Goal: Task Accomplishment & Management: Manage account settings

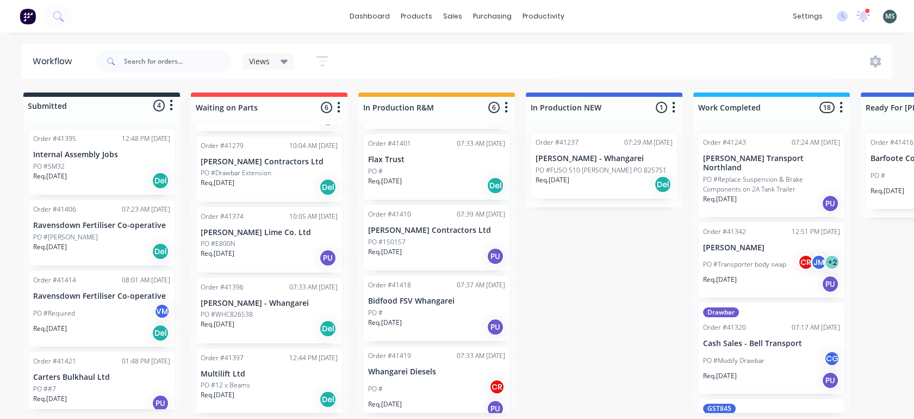
scroll to position [174, 0]
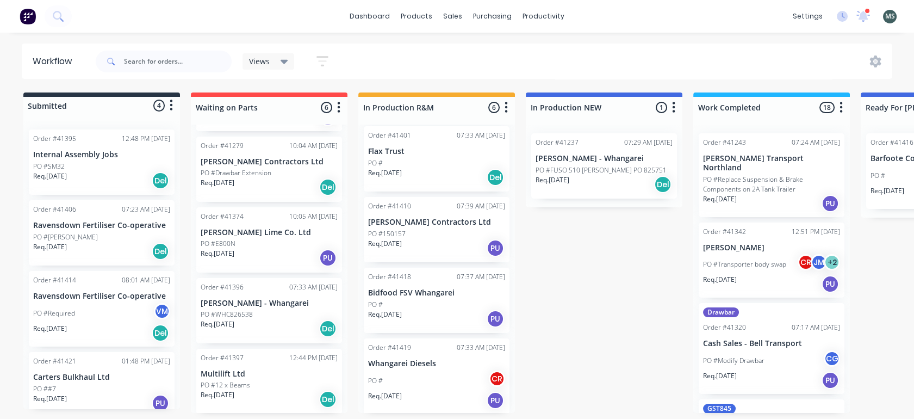
click at [393, 360] on p "Whangarei Diesels" at bounding box center [436, 363] width 137 height 9
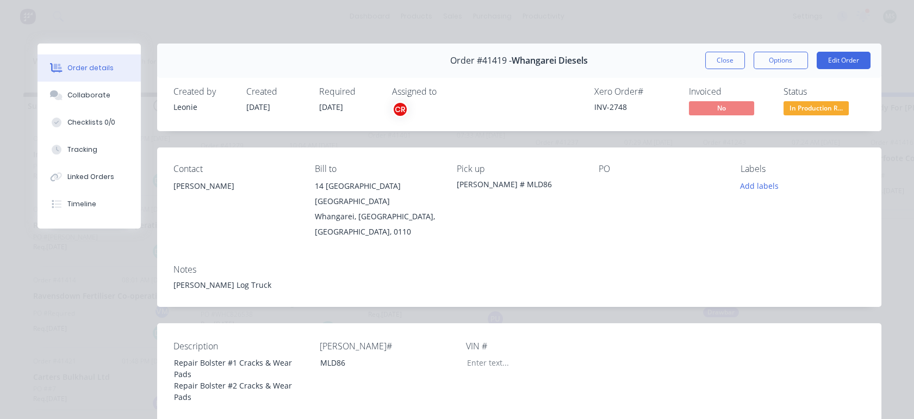
click at [72, 151] on div "Tracking" at bounding box center [82, 150] width 30 height 10
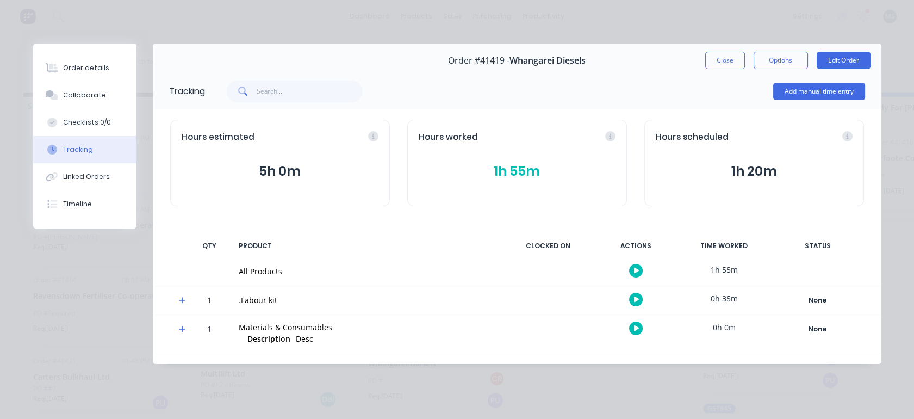
click at [73, 174] on div "Linked Orders" at bounding box center [86, 177] width 47 height 10
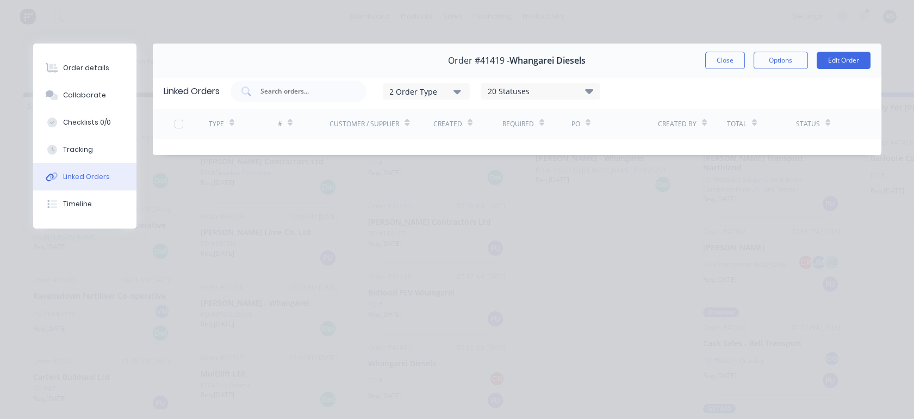
click at [76, 98] on div "Collaborate" at bounding box center [84, 95] width 43 height 10
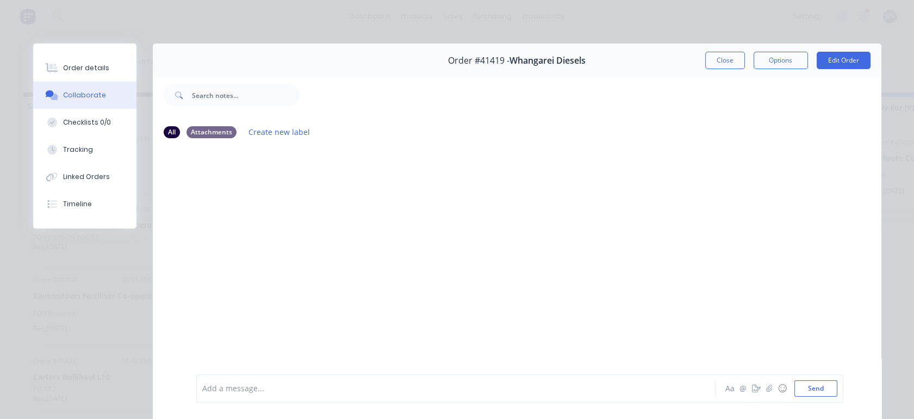
click at [70, 65] on div "Order details" at bounding box center [86, 68] width 46 height 10
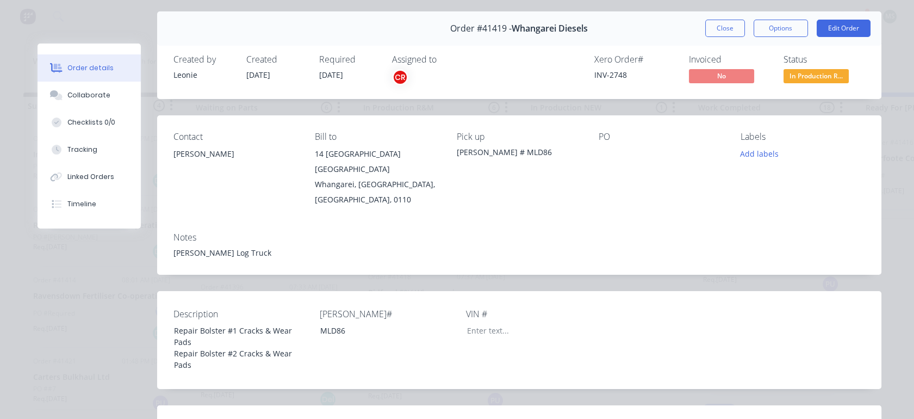
scroll to position [0, 0]
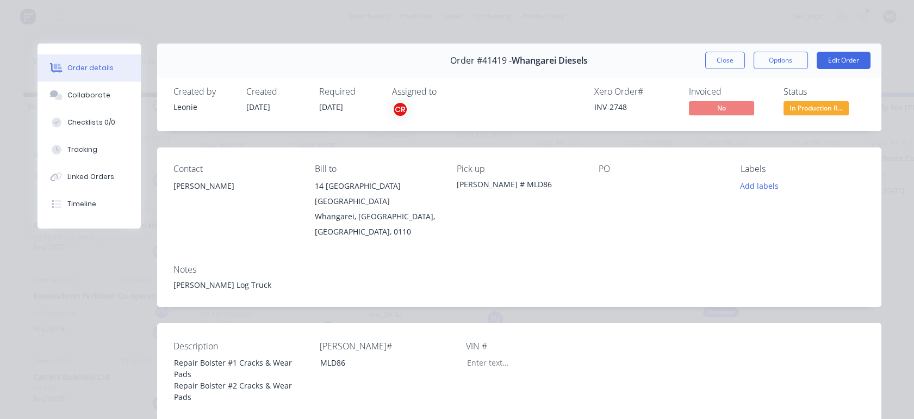
click at [718, 60] on button "Close" at bounding box center [725, 60] width 40 height 17
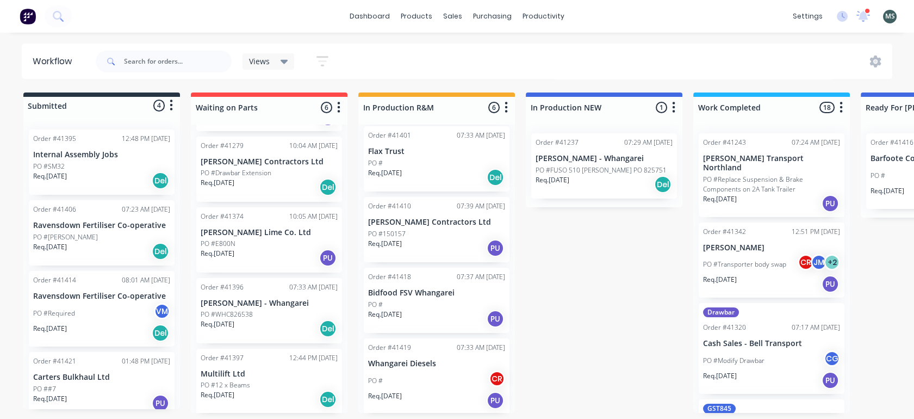
click at [763, 154] on p "[PERSON_NAME] Transport Northland" at bounding box center [771, 163] width 137 height 18
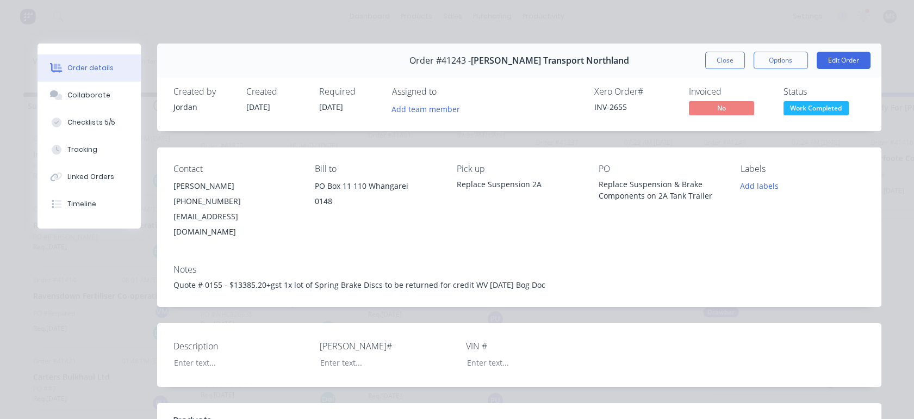
click at [834, 60] on button "Edit Order" at bounding box center [844, 60] width 54 height 17
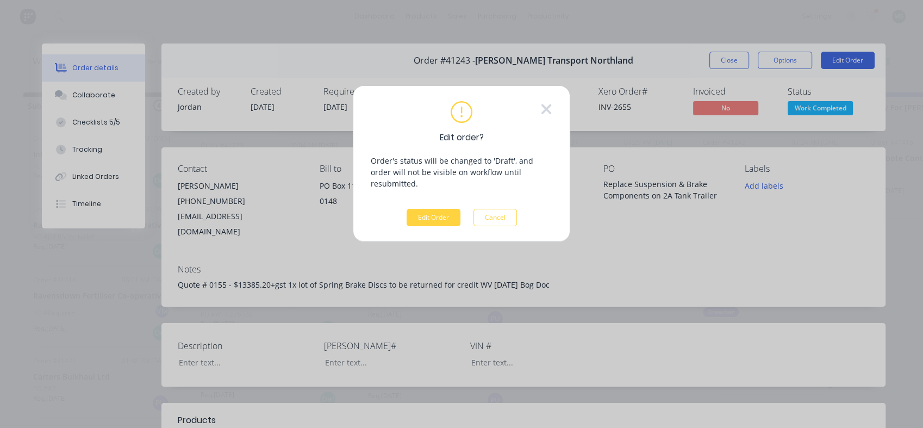
click at [438, 209] on button "Edit Order" at bounding box center [434, 217] width 54 height 17
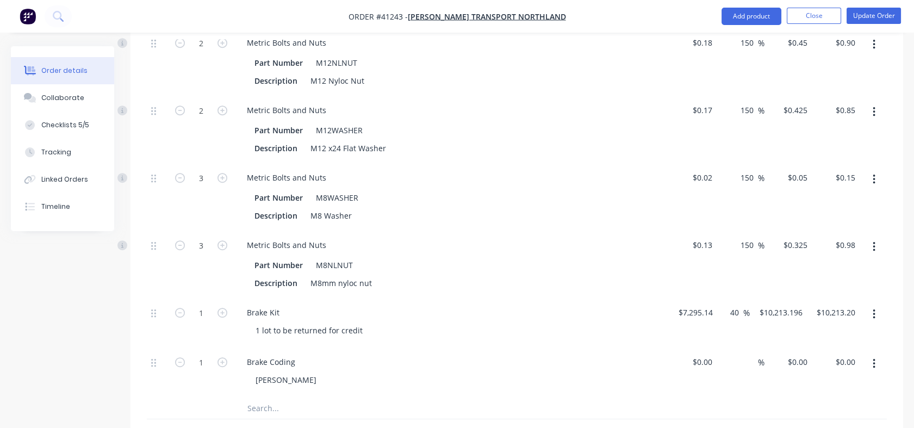
scroll to position [1489, 0]
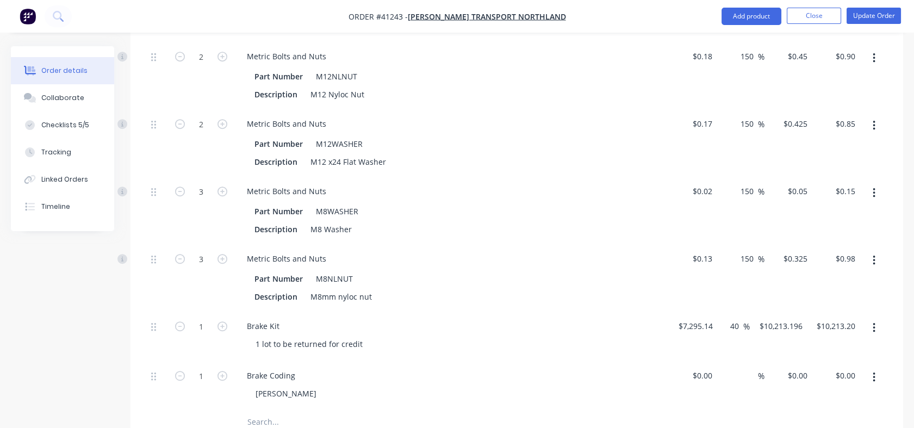
click at [273, 411] on input "text" at bounding box center [355, 422] width 217 height 22
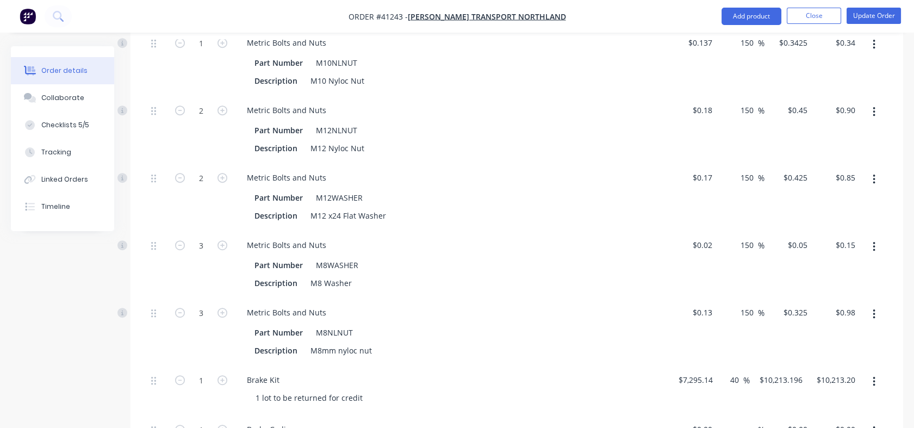
scroll to position [1506, 0]
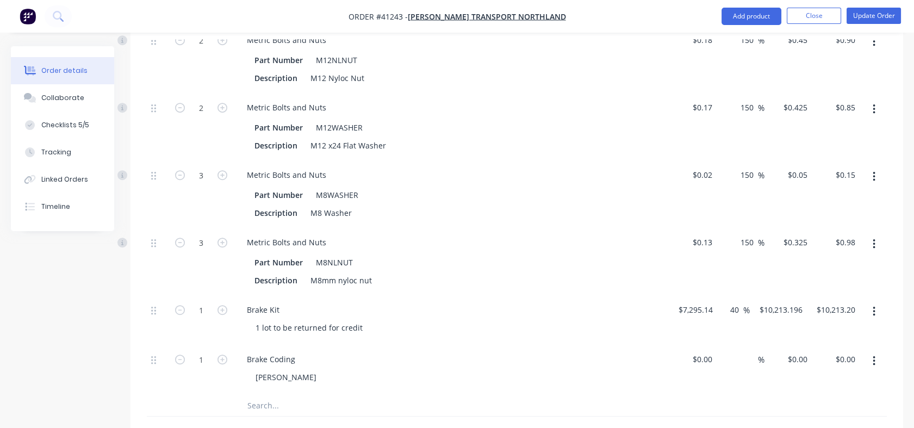
click at [53, 179] on div "Linked Orders" at bounding box center [64, 180] width 47 height 10
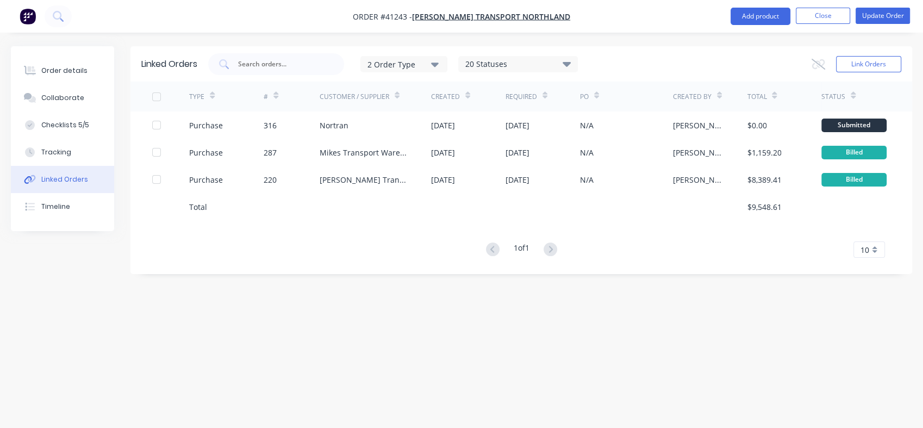
click at [57, 71] on div "Order details" at bounding box center [64, 71] width 46 height 10
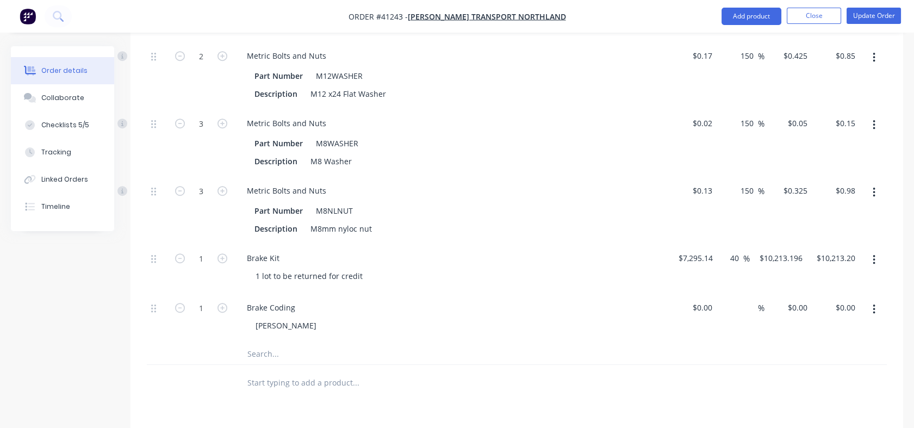
scroll to position [1592, 0]
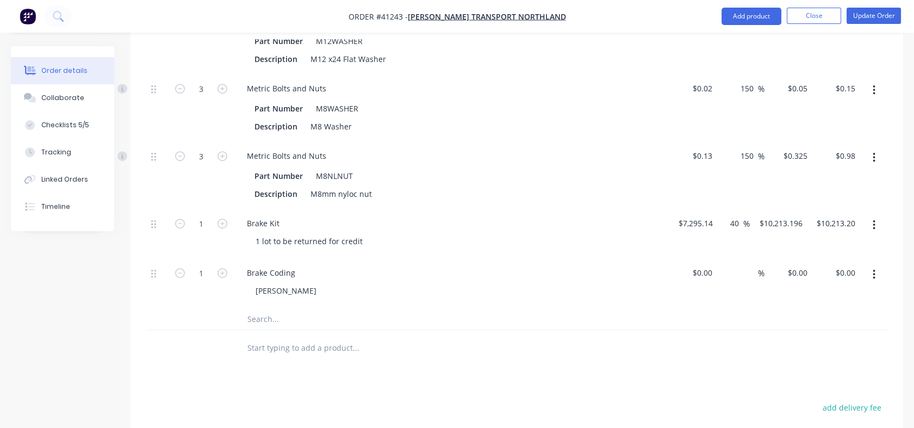
click at [285, 308] on input "text" at bounding box center [355, 319] width 217 height 22
click at [272, 308] on input "text" at bounding box center [355, 319] width 217 height 22
click at [252, 309] on input "text" at bounding box center [355, 319] width 217 height 22
click at [253, 337] on input "text" at bounding box center [355, 348] width 217 height 22
click at [257, 308] on input "text" at bounding box center [355, 319] width 217 height 22
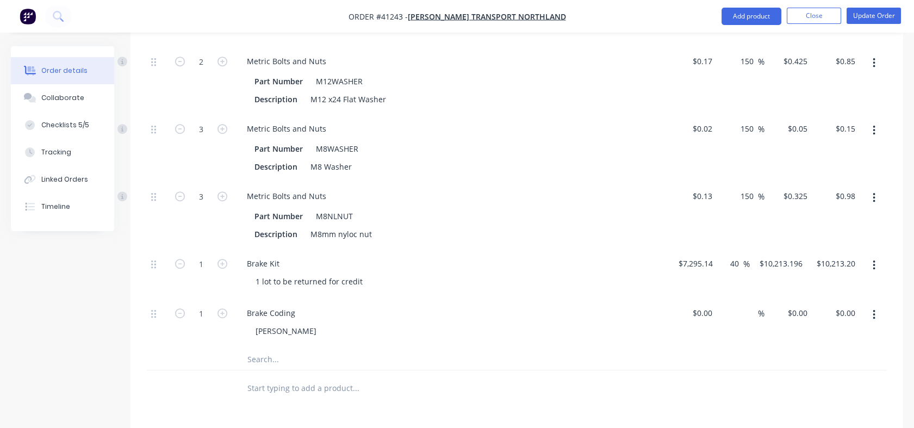
scroll to position [1605, 0]
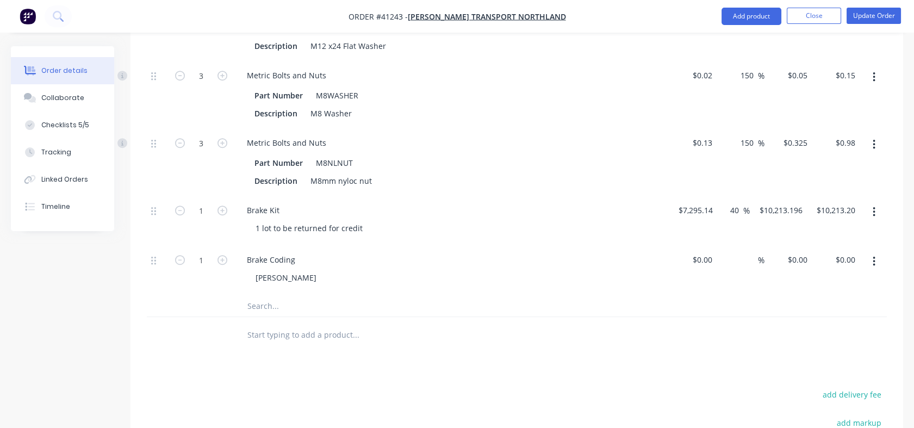
click at [250, 295] on input "text" at bounding box center [355, 306] width 217 height 22
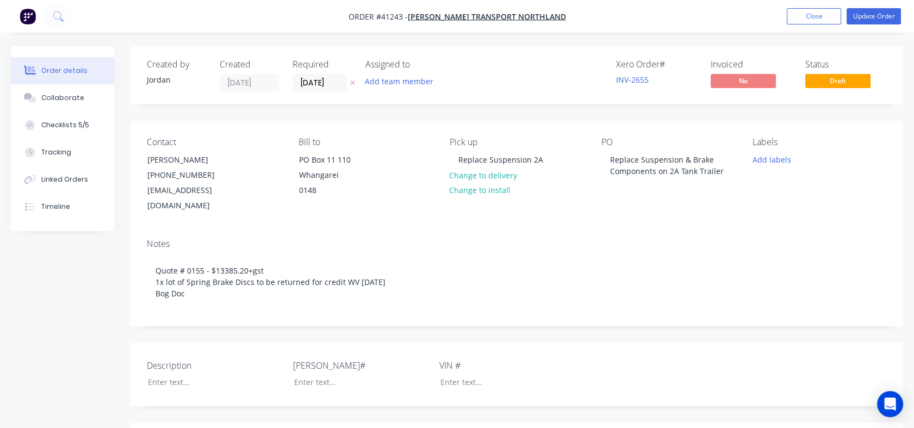
type input "$40.00"
type input "-100"
type input "$40.00"
type input "-100"
type input "$40.00"
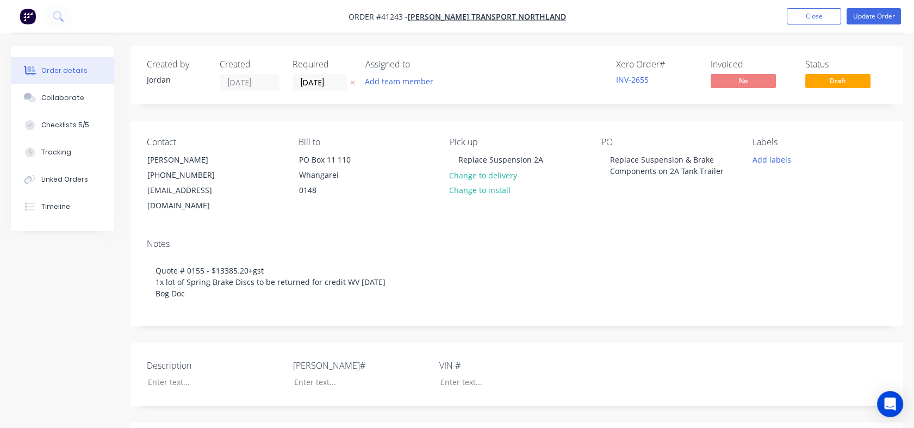
type input "-100"
type input "$40.00"
type input "-100"
type input "$6,837.00"
type input "-100"
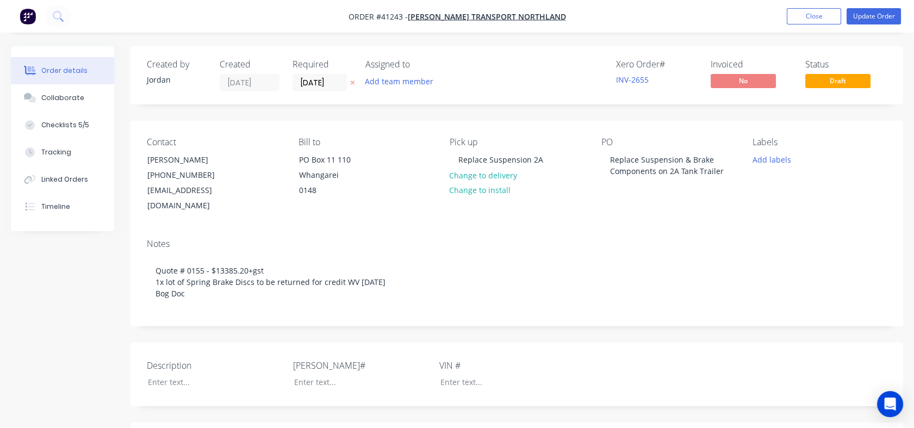
type input "$5.60"
type input "-100"
type input "$2.25"
type input "-100"
type input "$38.00"
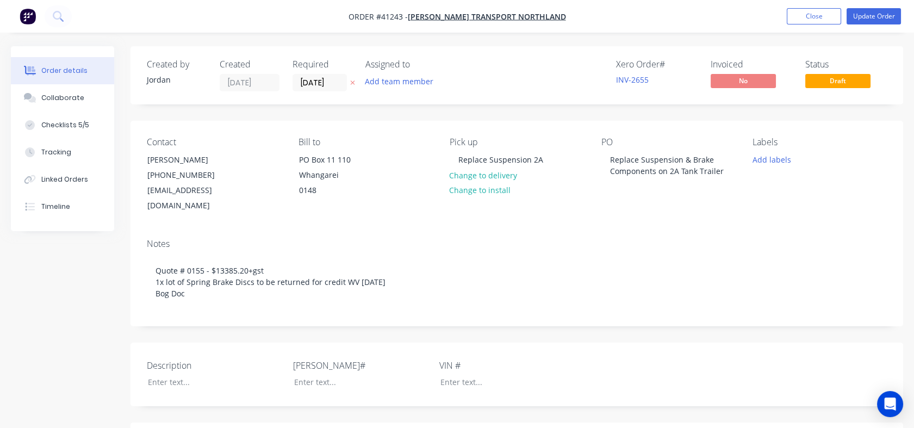
type input "202.63"
type input "$115.00"
type input "$4,255.00"
type input "$252.00"
type input "42"
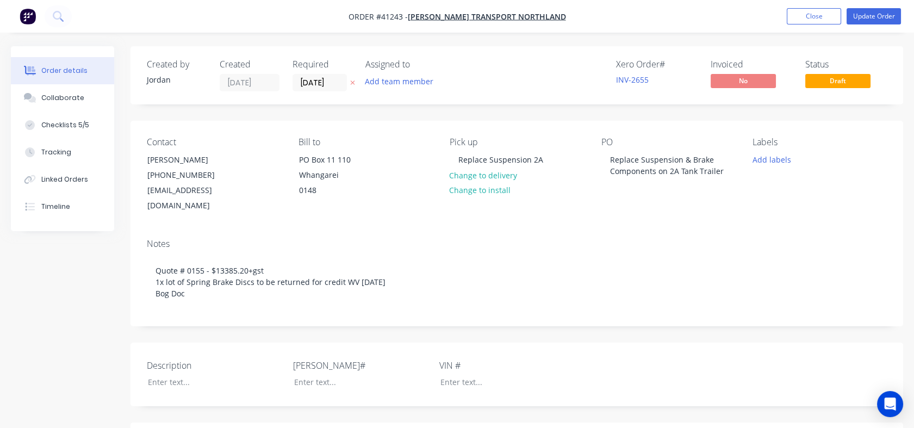
type input "$357.84"
type input "$1,431.36"
type input "$0.29"
type input "150"
type input "$0.725"
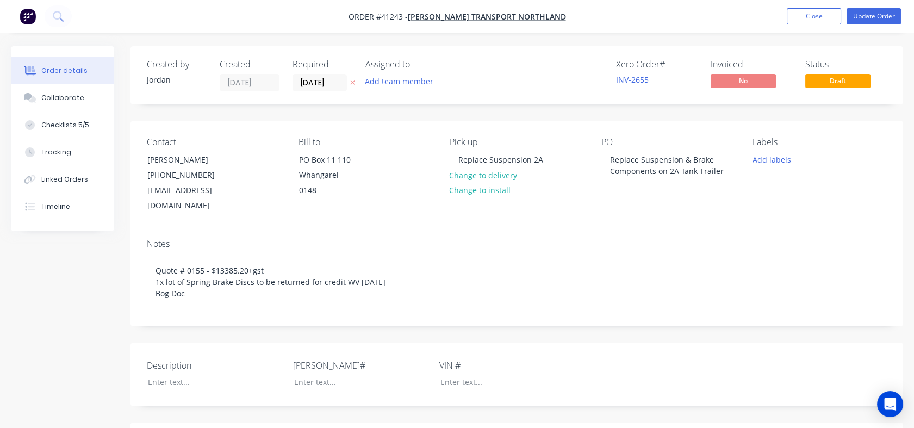
type input "$0.73"
type input "$0.137"
type input "150"
type input "$0.3425"
type input "$0.34"
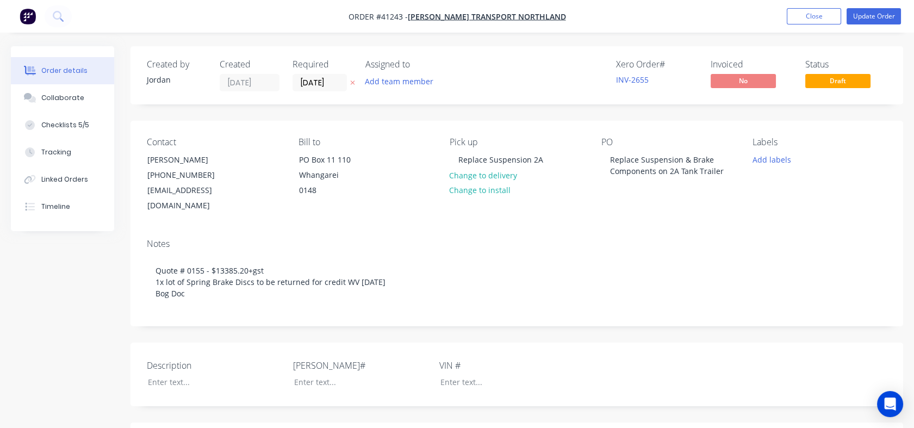
type input "$0.18"
type input "150"
type input "$0.45"
type input "$0.90"
type input "$0.17"
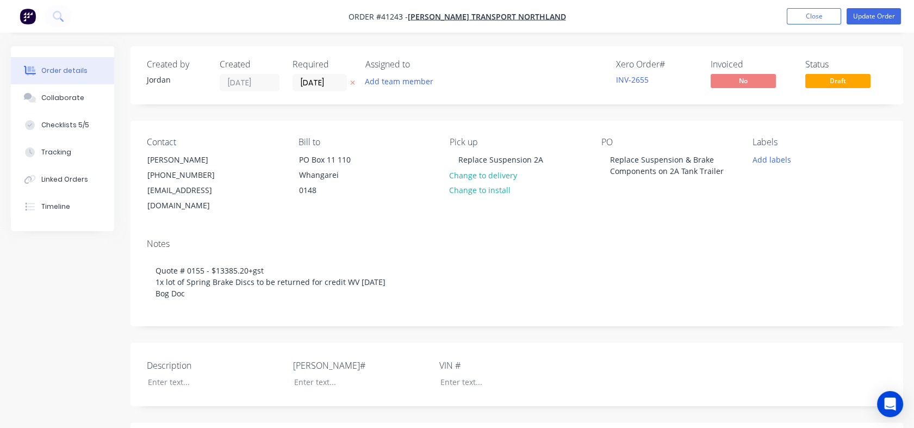
type input "150"
type input "$0.425"
type input "$0.85"
type input "$0.02"
type input "150"
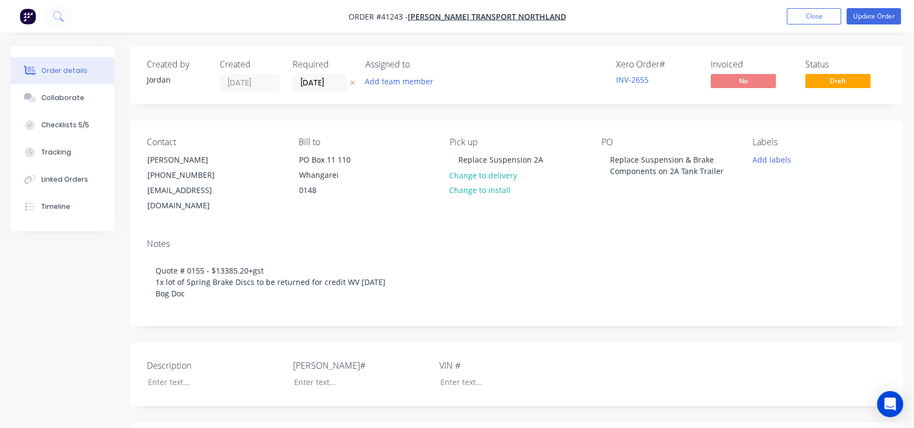
type input "$0.05"
type input "$0.15"
type input "$0.13"
type input "150"
type input "$0.325"
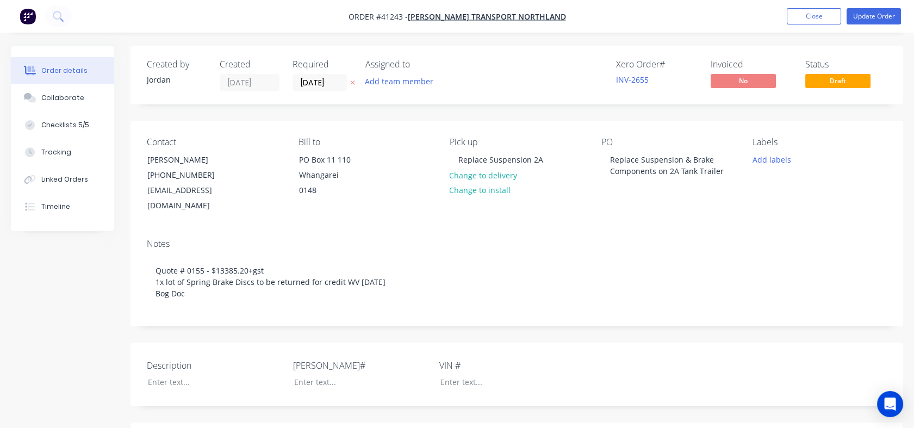
type input "$0.98"
type input "$7,295.14"
type input "40"
type input "$10,213.196"
type input "$10,213.20"
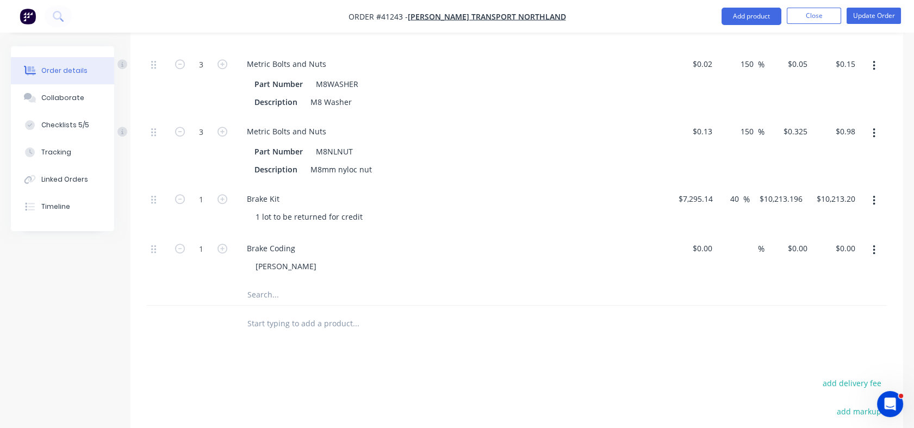
scroll to position [1638, 0]
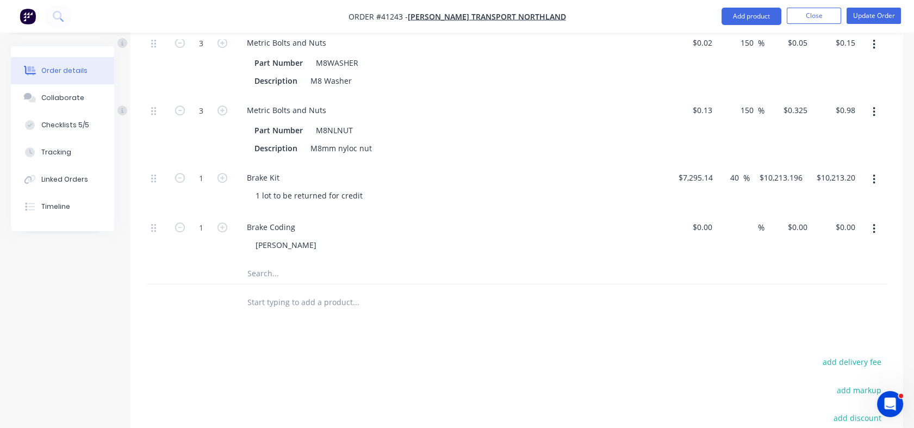
click at [282, 262] on input "text" at bounding box center [355, 273] width 217 height 22
click at [272, 291] on input "text" at bounding box center [355, 302] width 217 height 22
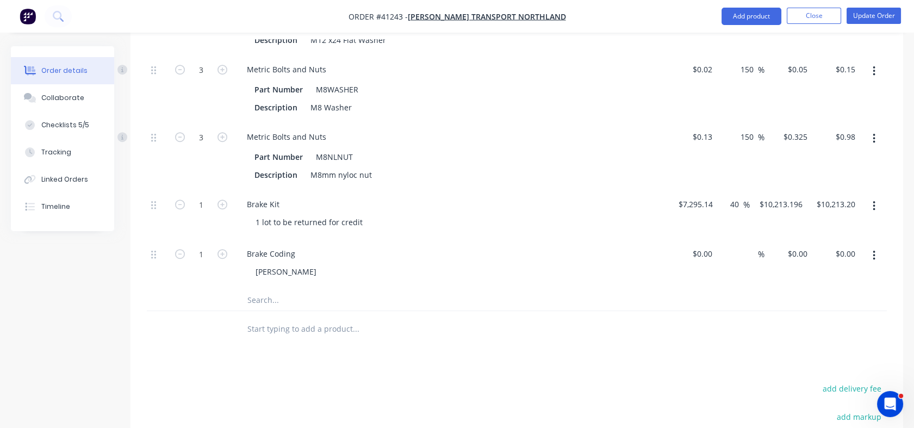
scroll to position [1630, 0]
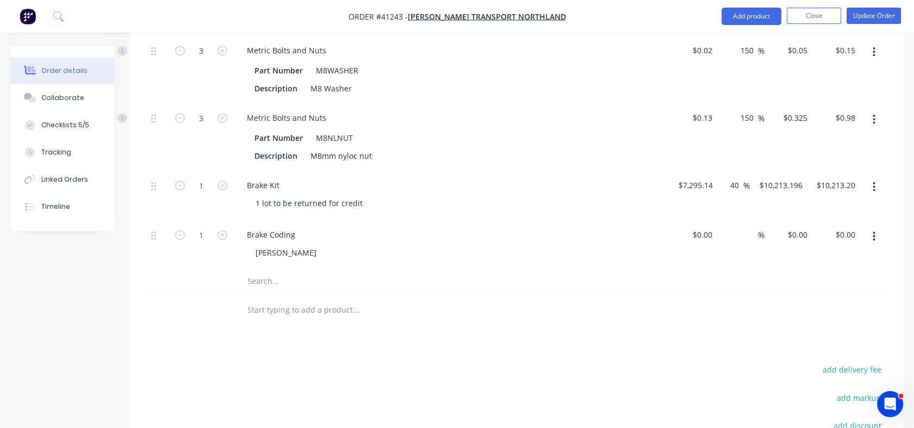
click at [276, 270] on input "text" at bounding box center [355, 281] width 217 height 22
click at [512, 84] on div "Metric Bolts and Nuts Part Number M8WASHER Description M8 Washer" at bounding box center [451, 69] width 435 height 67
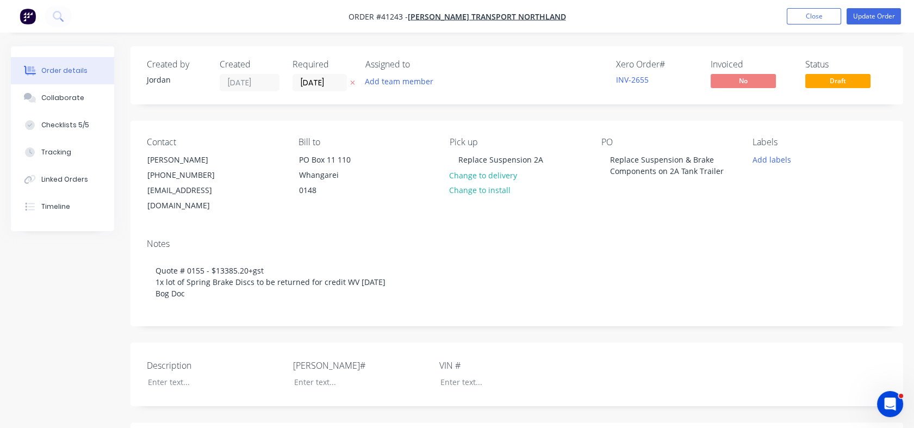
click at [814, 21] on button "Close" at bounding box center [814, 16] width 54 height 16
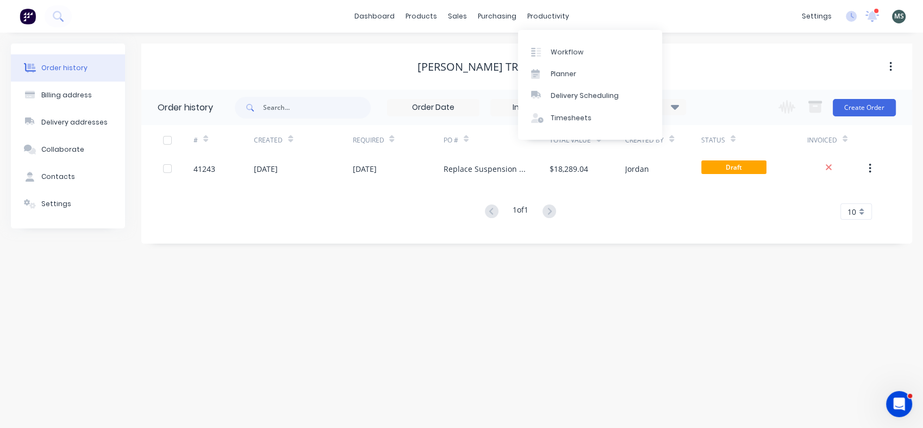
click at [567, 57] on div "Workflow" at bounding box center [567, 52] width 33 height 10
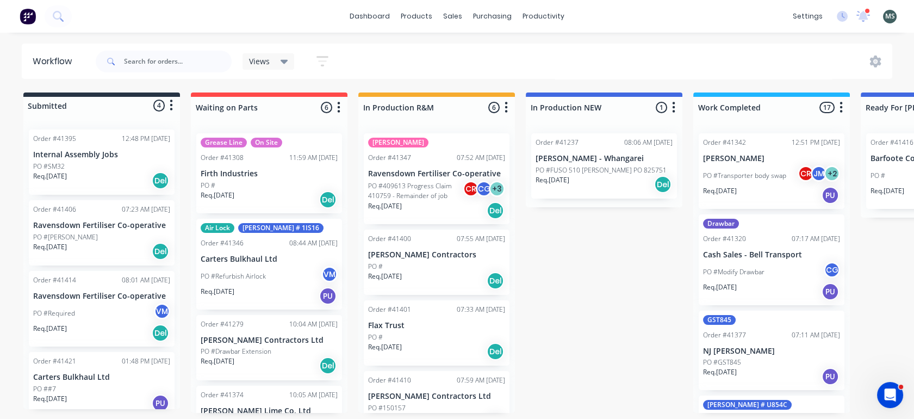
drag, startPoint x: 850, startPoint y: 159, endPoint x: 862, endPoint y: 232, distance: 74.5
click at [862, 232] on div "Submitted 4 Status colour #273444 hex #273444 Save Cancel Summaries Total order…" at bounding box center [898, 252] width 1813 height 320
click at [585, 300] on div "Submitted 4 Status colour #273444 hex #273444 Save Cancel Summaries Total order…" at bounding box center [898, 252] width 1813 height 320
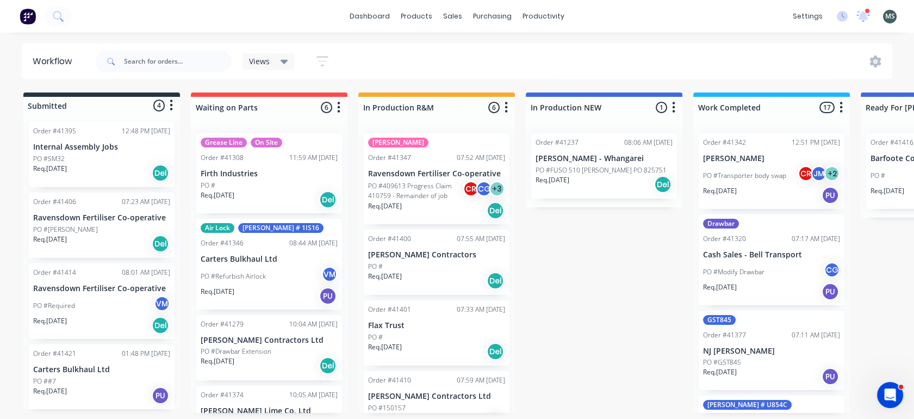
scroll to position [0, 2]
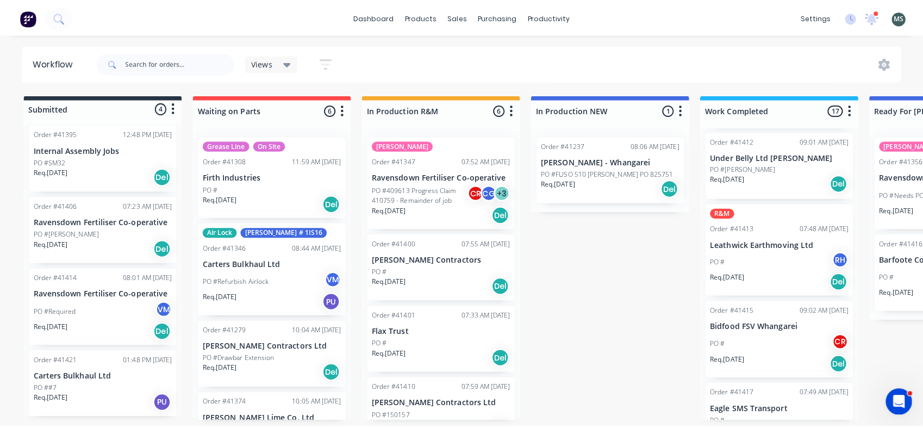
scroll to position [1067, 0]
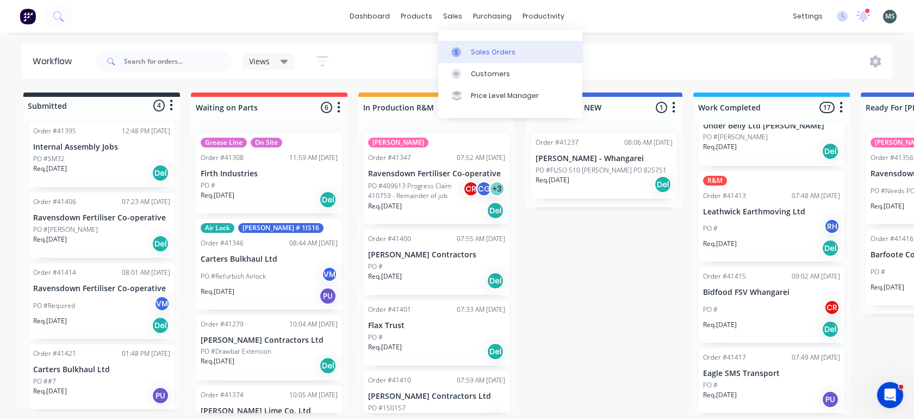
click at [478, 52] on div "Sales Orders" at bounding box center [493, 52] width 45 height 10
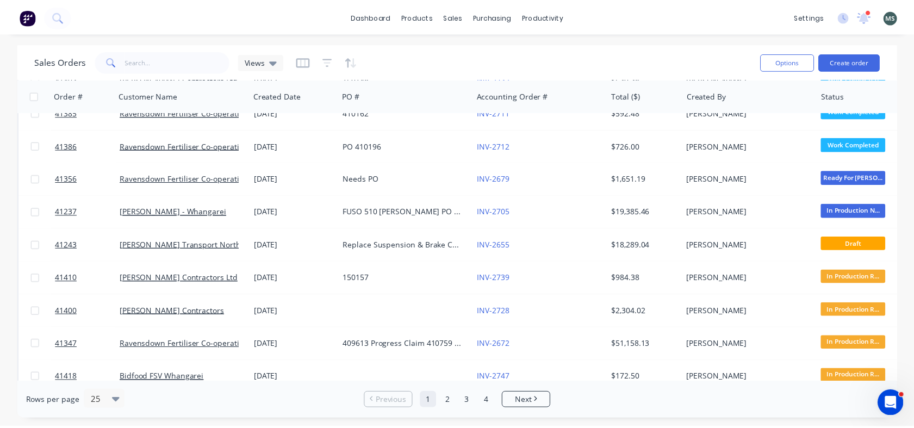
scroll to position [117, 0]
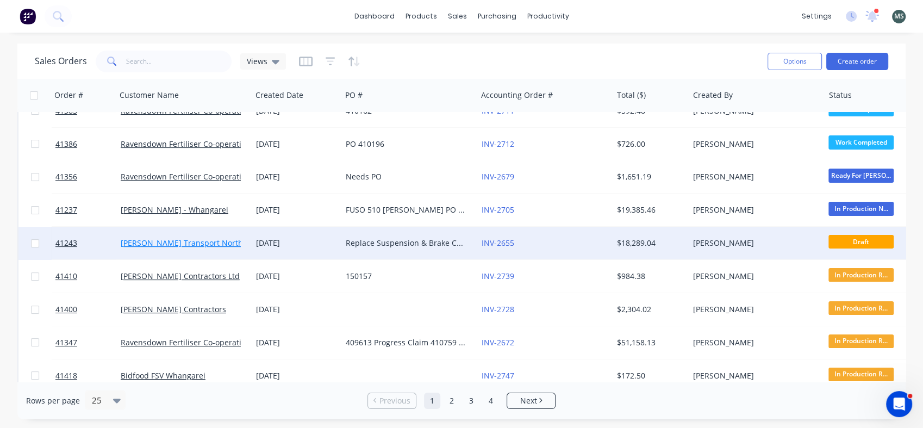
click at [183, 244] on link "Toops Transport Northland" at bounding box center [190, 243] width 139 height 10
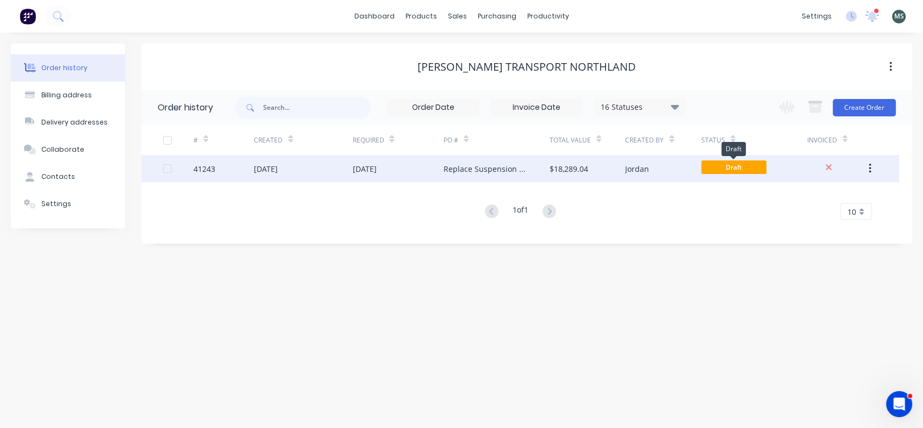
click at [739, 167] on span "Draft" at bounding box center [733, 167] width 65 height 14
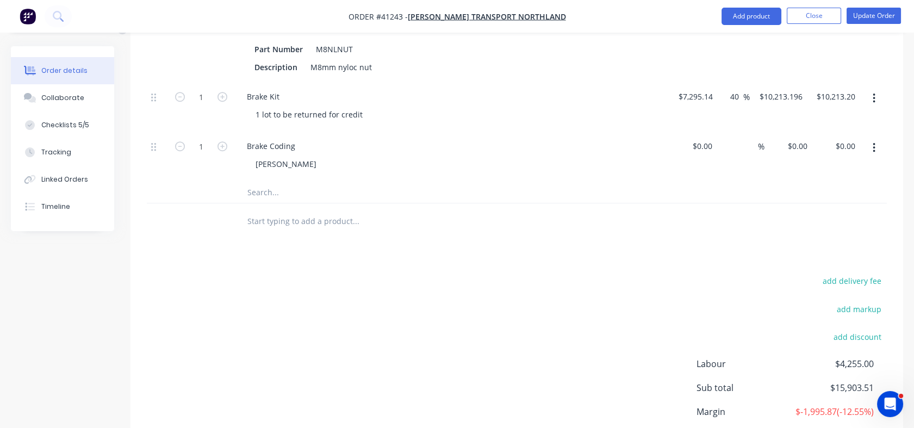
scroll to position [1727, 0]
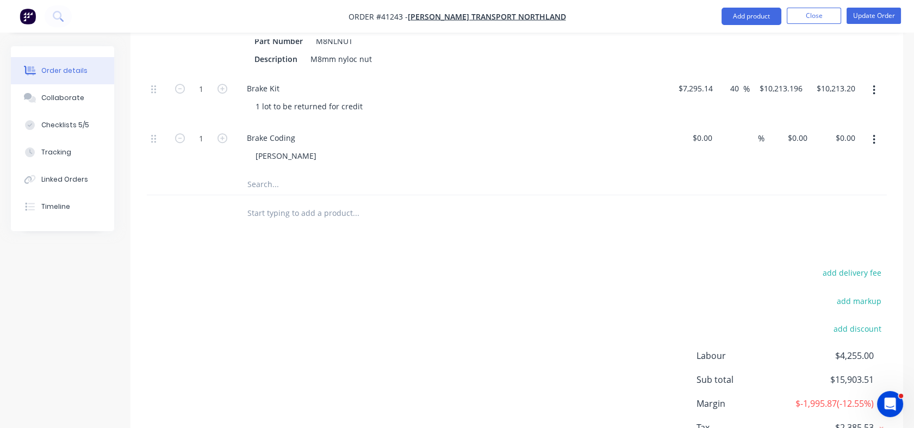
click at [253, 173] on input "text" at bounding box center [355, 184] width 217 height 22
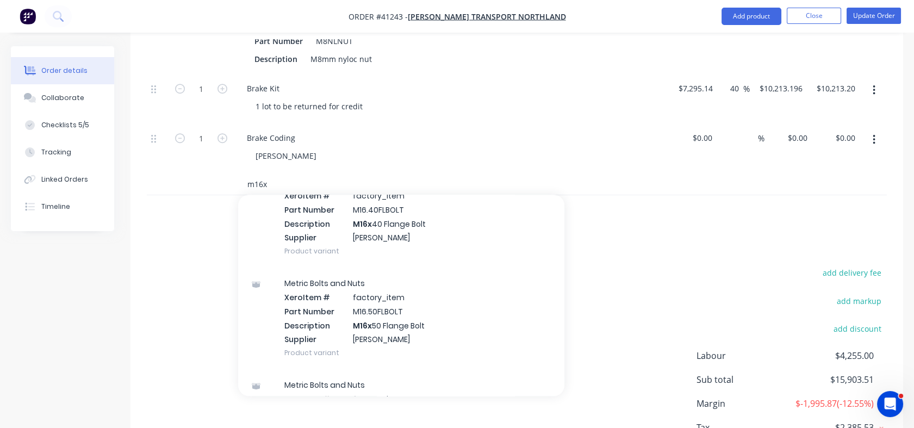
scroll to position [70, 0]
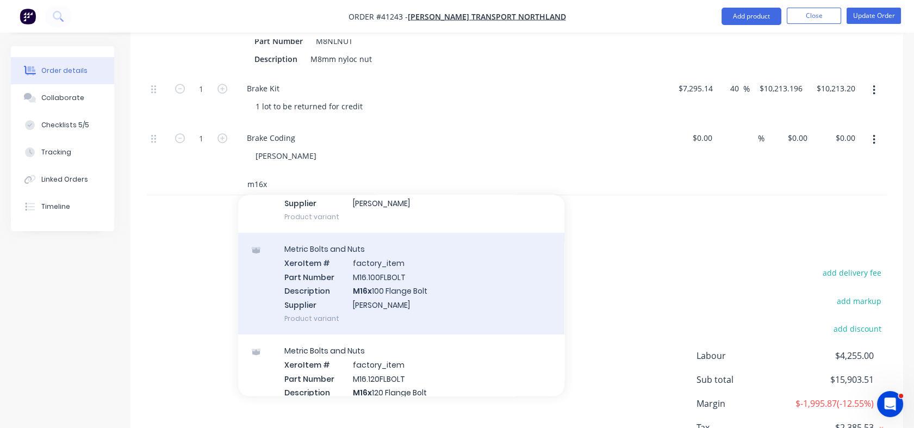
type input "m16x"
click at [480, 281] on div "Metric Bolts and Nuts Xero Item # factory_item Part Number M16.100FLBOLT Descri…" at bounding box center [401, 284] width 326 height 102
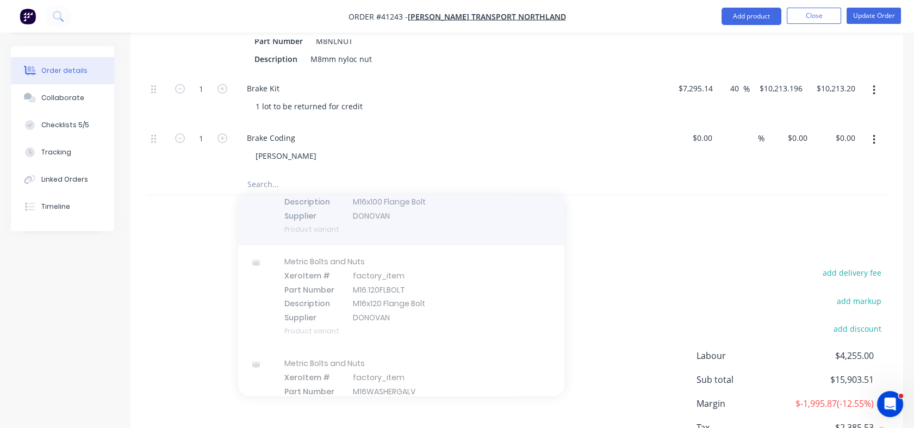
scroll to position [611, 0]
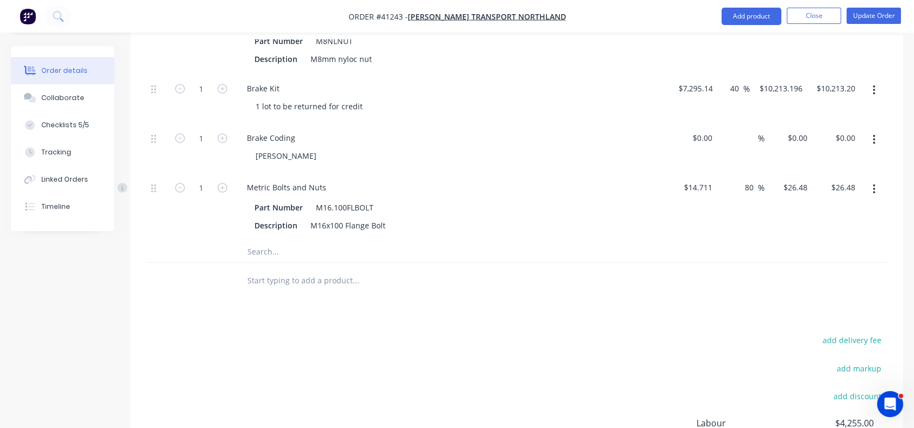
click at [874, 183] on icon "button" at bounding box center [874, 189] width 3 height 12
click at [804, 253] on div "Delete" at bounding box center [835, 261] width 84 height 16
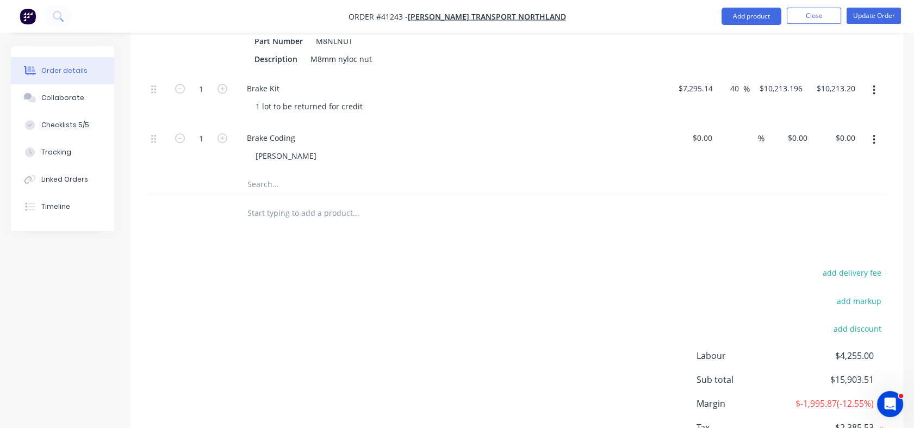
click at [261, 173] on input "text" at bounding box center [355, 184] width 217 height 22
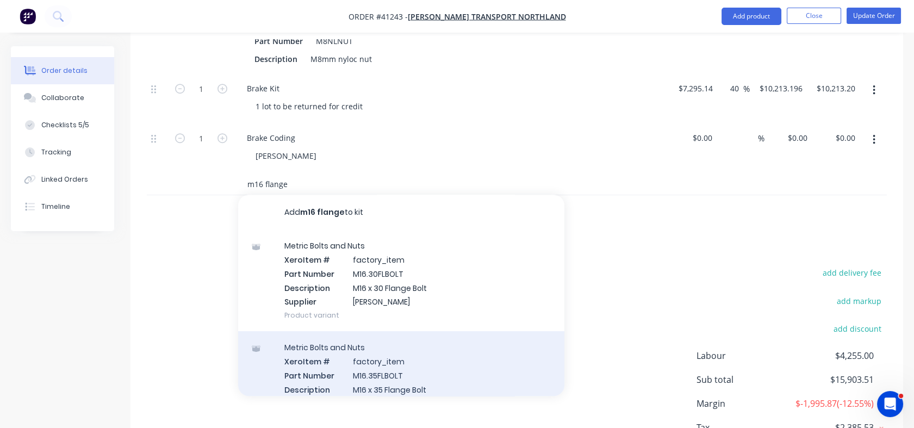
type input "m16 flange"
click at [383, 357] on div "Metric Bolts and Nuts Xero Item # factory_item Part Number M16.35FLBOLT Descrip…" at bounding box center [401, 382] width 326 height 102
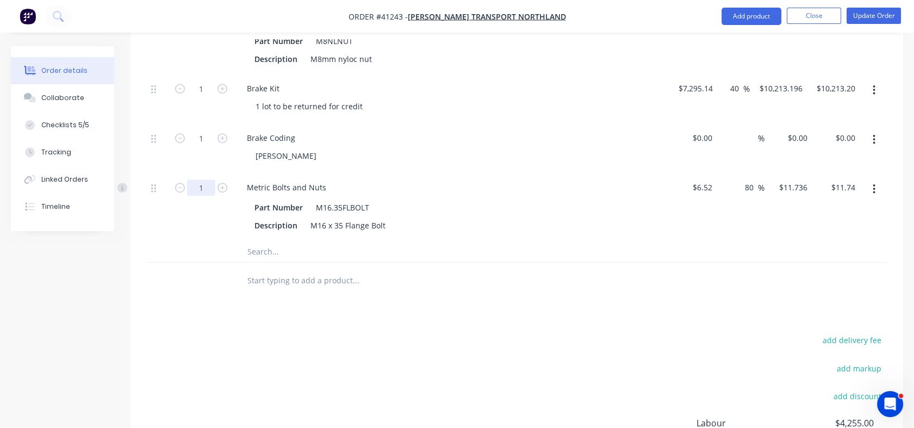
type input "8"
click at [170, 203] on div "8" at bounding box center [201, 206] width 65 height 67
type input "$93.89"
click at [264, 240] on input "text" at bounding box center [355, 251] width 217 height 22
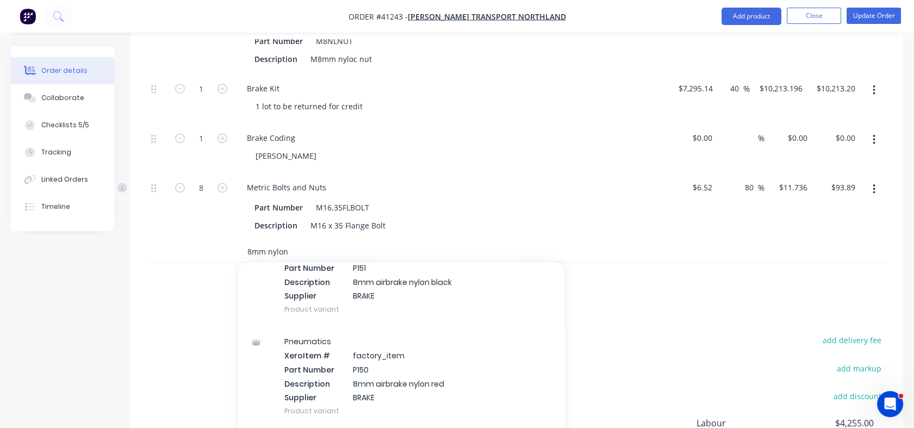
scroll to position [74, 0]
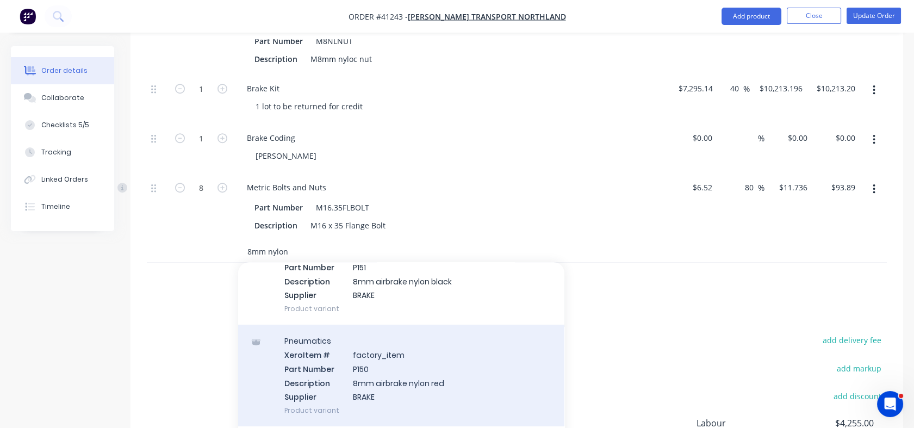
type input "8mm nylon"
click at [318, 351] on div "Pneumatics Xero Item # factory_item Part Number P150 Description 8mm airbrake n…" at bounding box center [401, 376] width 326 height 102
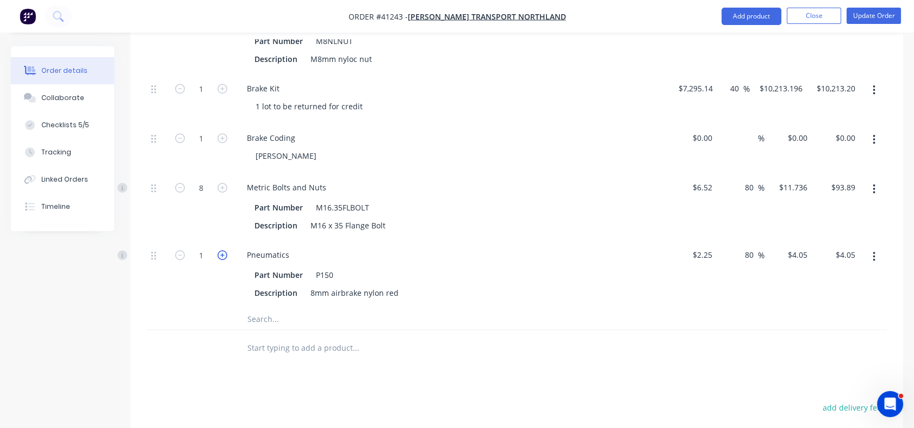
click at [219, 250] on icon "button" at bounding box center [222, 255] width 10 height 10
type input "2"
type input "$8.10"
click at [219, 250] on icon "button" at bounding box center [222, 255] width 10 height 10
type input "3"
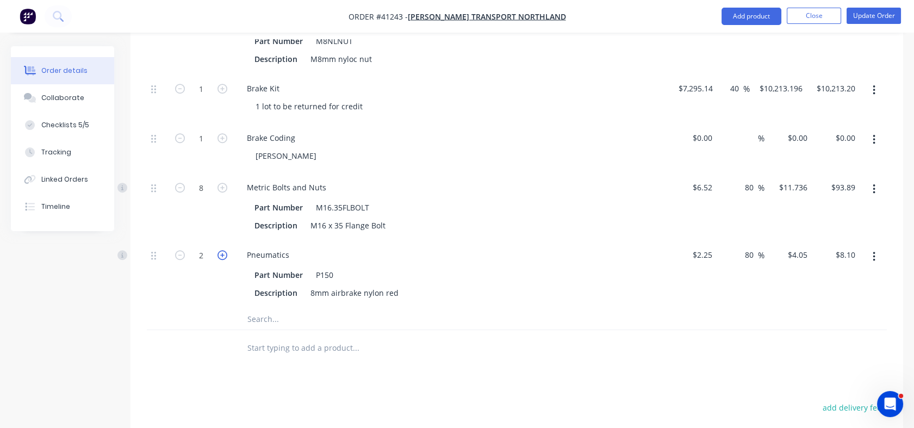
type input "$12.15"
click at [219, 250] on icon "button" at bounding box center [222, 255] width 10 height 10
type input "4"
type input "$16.20"
click at [219, 250] on icon "button" at bounding box center [222, 255] width 10 height 10
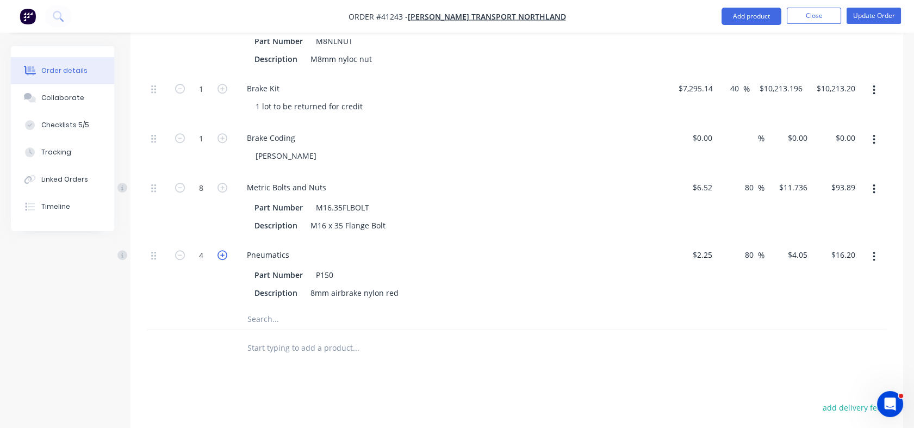
type input "5"
type input "$20.25"
click at [219, 250] on icon "button" at bounding box center [222, 255] width 10 height 10
type input "6"
type input "$24.30"
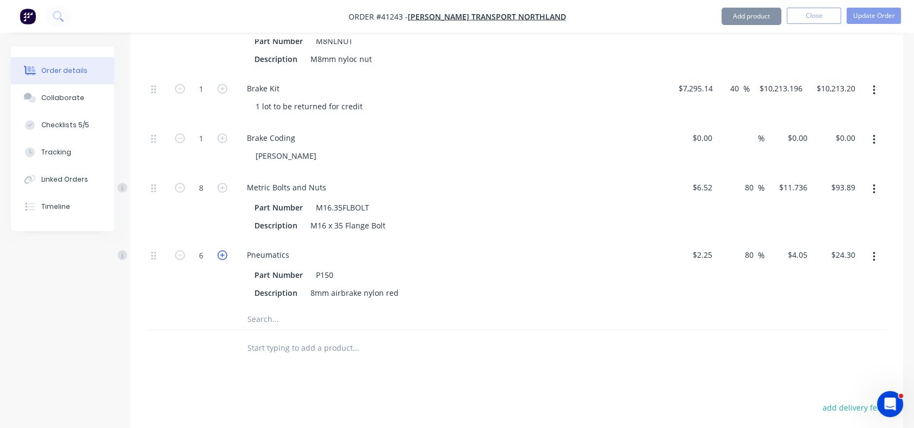
click at [219, 250] on icon "button" at bounding box center [222, 255] width 10 height 10
type input "7"
type input "$28.35"
click at [219, 250] on icon "button" at bounding box center [222, 255] width 10 height 10
type input "8"
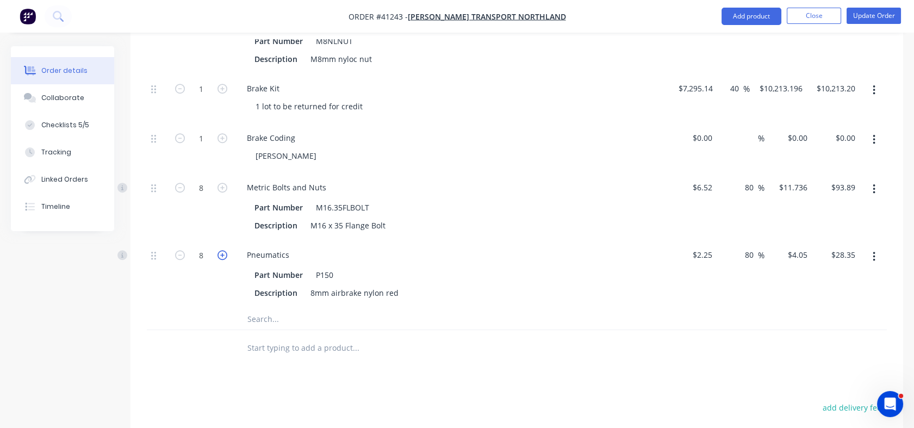
type input "$32.40"
click at [219, 250] on icon "button" at bounding box center [222, 255] width 10 height 10
type input "9"
type input "$36.45"
click at [219, 250] on icon "button" at bounding box center [222, 255] width 10 height 10
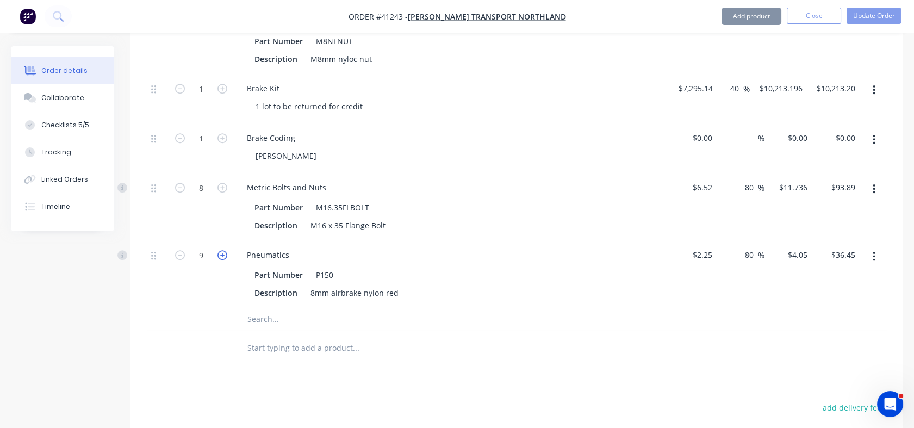
type input "10"
type input "$40.50"
click at [252, 308] on input "text" at bounding box center [355, 319] width 217 height 22
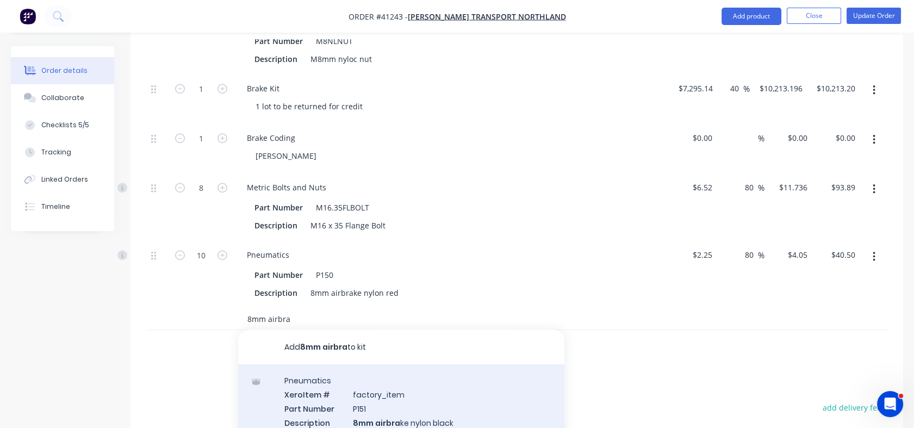
type input "8mm airbra"
click at [366, 401] on div "Pneumatics Xero Item # factory_item Part Number P151 Description 8mm airbra ke …" at bounding box center [401, 415] width 326 height 102
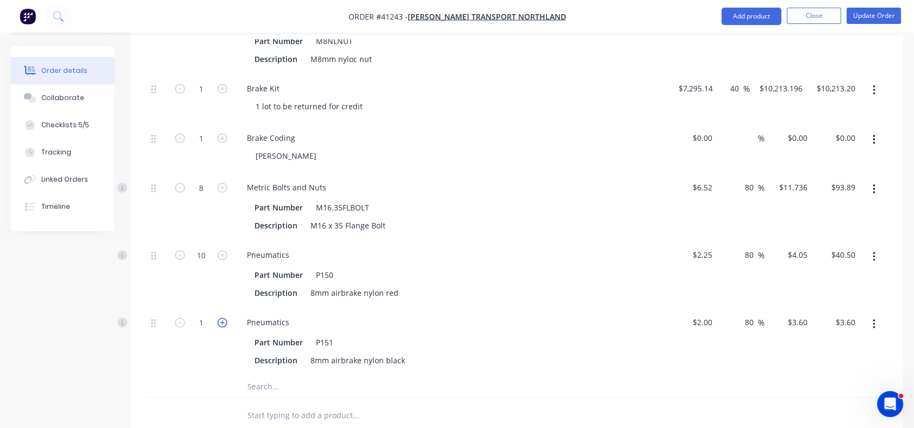
click at [222, 318] on icon "button" at bounding box center [222, 323] width 10 height 10
type input "2"
type input "$7.20"
click at [222, 318] on icon "button" at bounding box center [222, 323] width 10 height 10
type input "3"
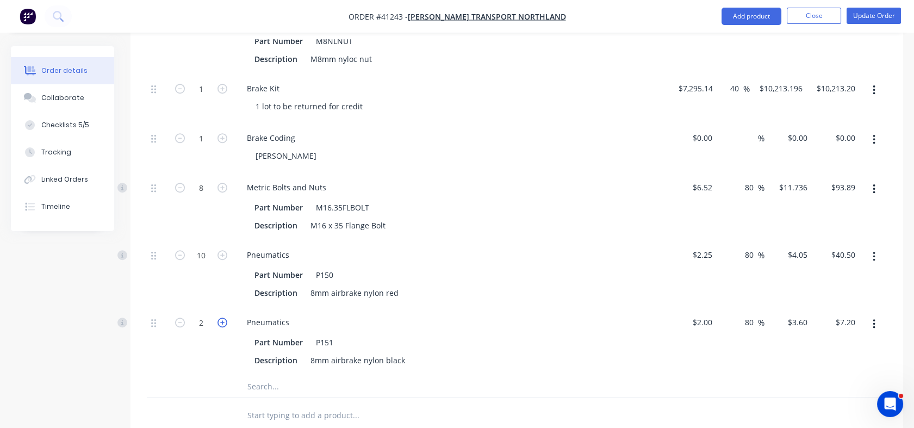
type input "$10.80"
click at [222, 318] on icon "button" at bounding box center [222, 323] width 10 height 10
type input "4"
type input "$14.40"
click at [222, 318] on icon "button" at bounding box center [222, 323] width 10 height 10
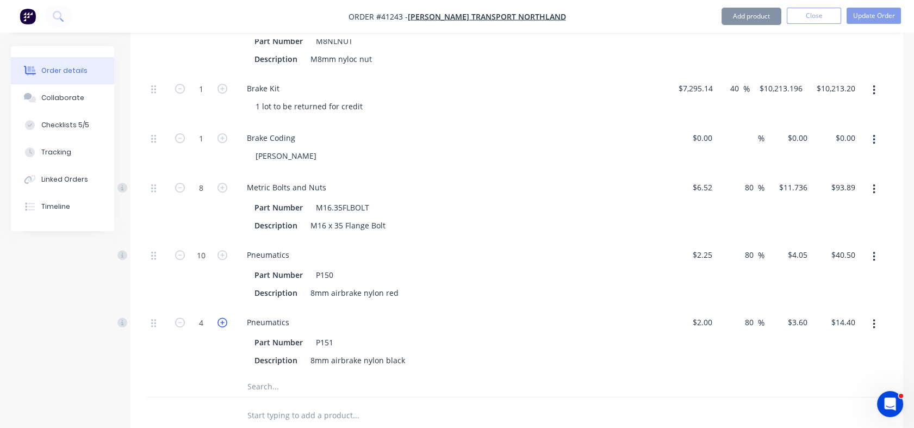
type input "5"
type input "$18.00"
click at [222, 318] on icon "button" at bounding box center [222, 323] width 10 height 10
type input "6"
type input "$21.60"
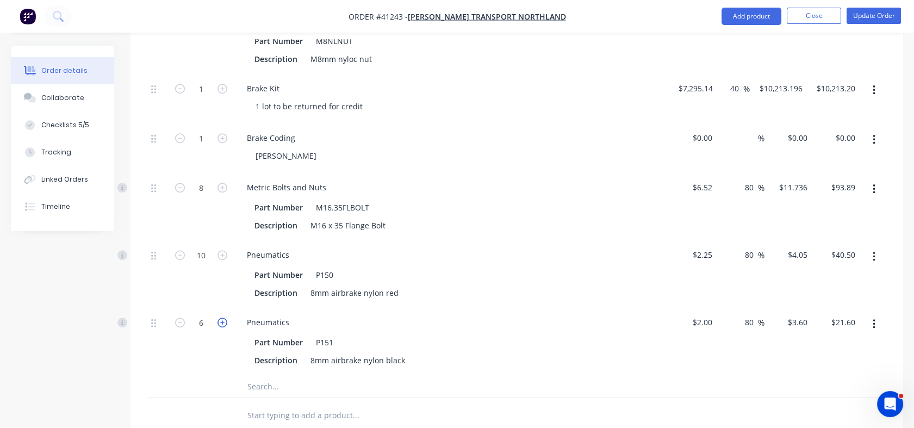
click at [222, 318] on icon "button" at bounding box center [222, 323] width 10 height 10
type input "7"
type input "$25.20"
click at [222, 318] on icon "button" at bounding box center [222, 323] width 10 height 10
type input "8"
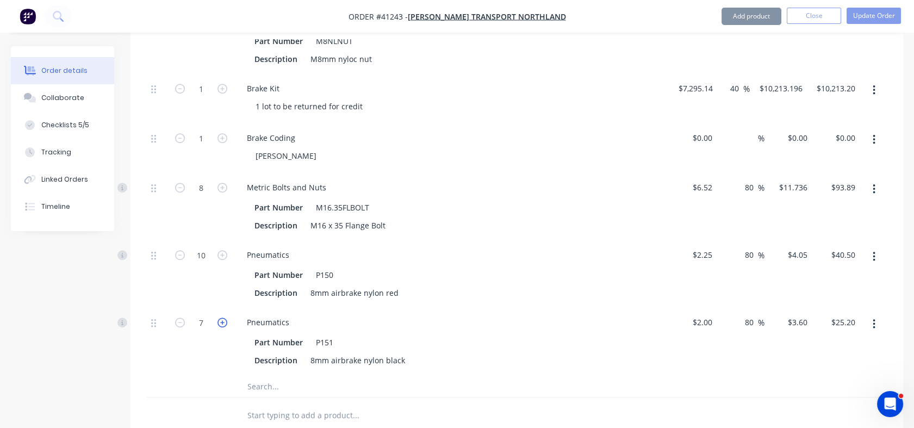
type input "$28.80"
click at [222, 318] on icon "button" at bounding box center [222, 323] width 10 height 10
type input "9"
type input "$32.40"
click at [222, 318] on icon "button" at bounding box center [222, 323] width 10 height 10
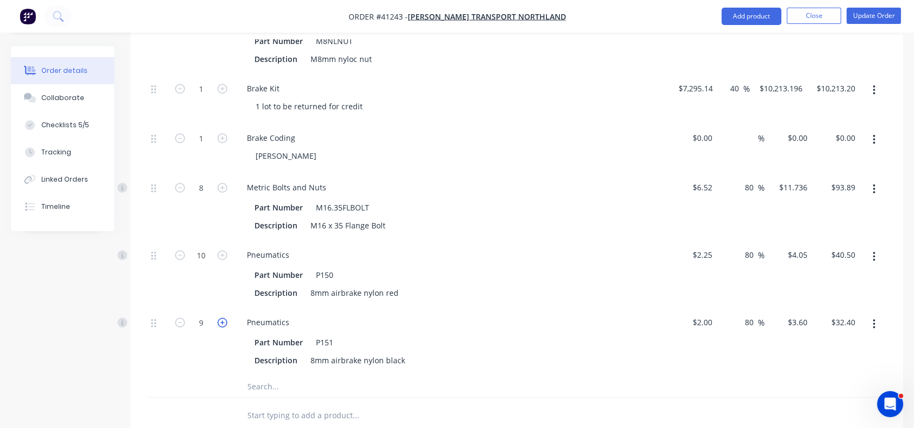
type input "10"
type input "$36.00"
click at [176, 318] on icon "button" at bounding box center [180, 323] width 10 height 10
type input "9"
type input "$32.40"
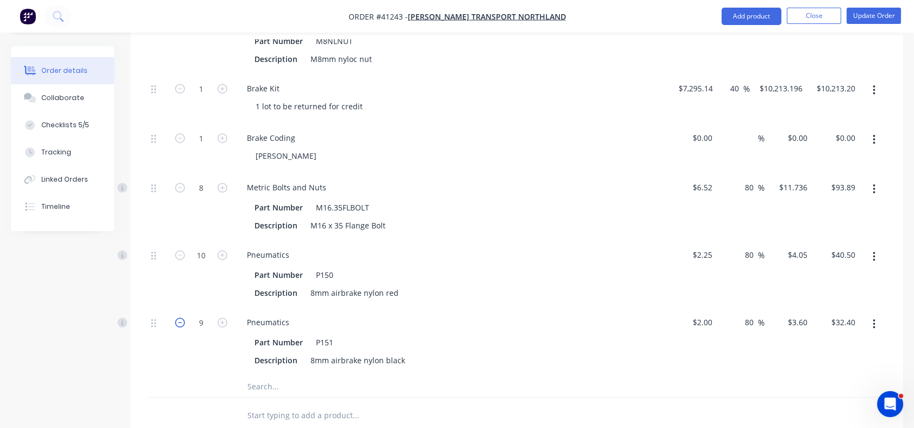
click at [176, 318] on icon "button" at bounding box center [180, 323] width 10 height 10
type input "8"
type input "$28.80"
click at [276, 375] on input "text" at bounding box center [355, 386] width 217 height 22
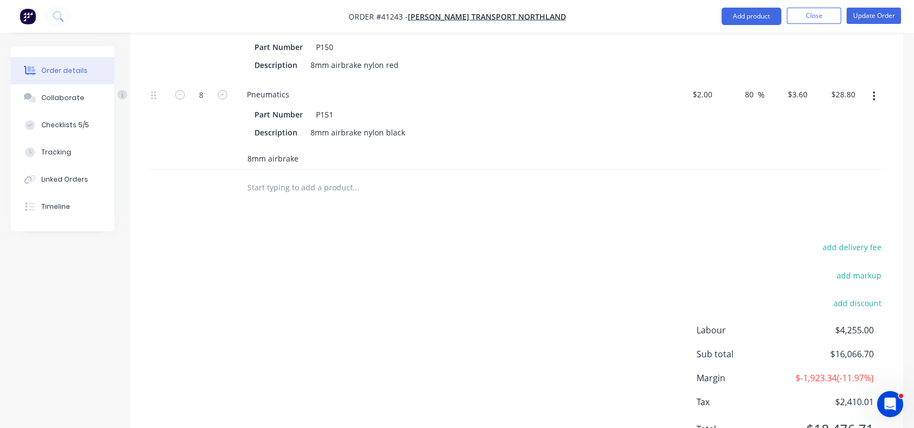
scroll to position [1963, 0]
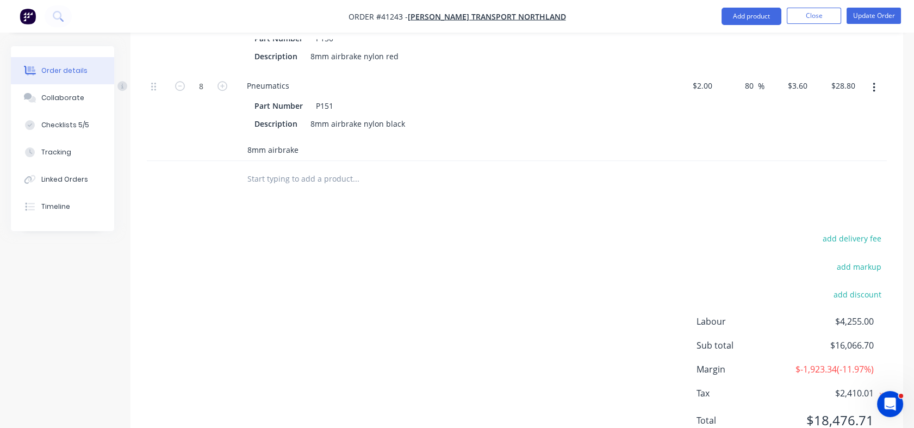
type input "8mm airbrake"
click at [276, 368] on div "add delivery fee add markup add discount Labour $4,255.00 Sub total $16,066.70 …" at bounding box center [517, 336] width 740 height 210
click at [286, 139] on input "8mm airbrake" at bounding box center [355, 150] width 217 height 22
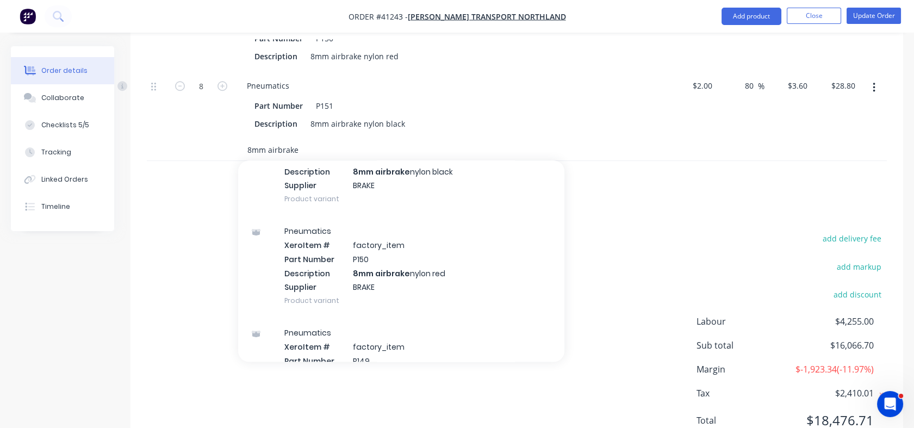
scroll to position [83, 0]
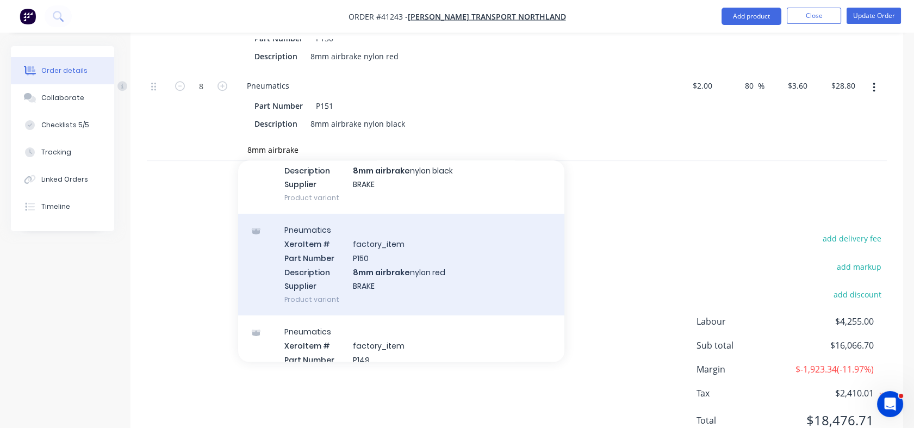
click at [366, 250] on div "Pneumatics Xero Item # factory_item Part Number P150 Description 8mm airbrake n…" at bounding box center [401, 265] width 326 height 102
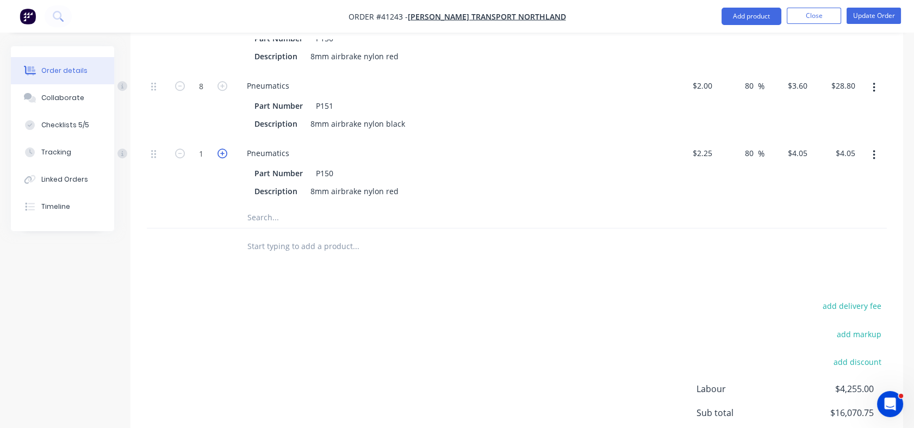
click at [222, 148] on icon "button" at bounding box center [222, 153] width 10 height 10
type input "2"
type input "$8.10"
click at [222, 148] on icon "button" at bounding box center [222, 153] width 10 height 10
type input "3"
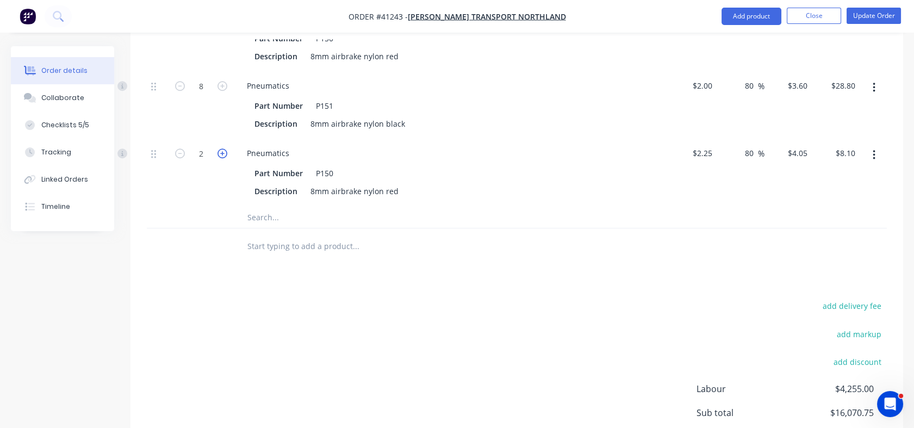
type input "$12.15"
click at [222, 148] on icon "button" at bounding box center [222, 153] width 10 height 10
type input "4"
type input "$16.20"
click at [222, 148] on icon "button" at bounding box center [222, 153] width 10 height 10
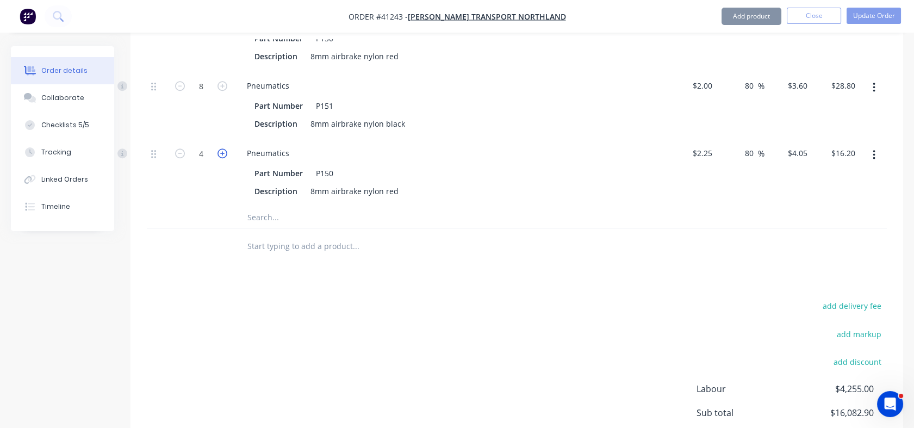
type input "5"
type input "$20.25"
click at [222, 148] on icon "button" at bounding box center [222, 153] width 10 height 10
type input "6"
type input "$24.30"
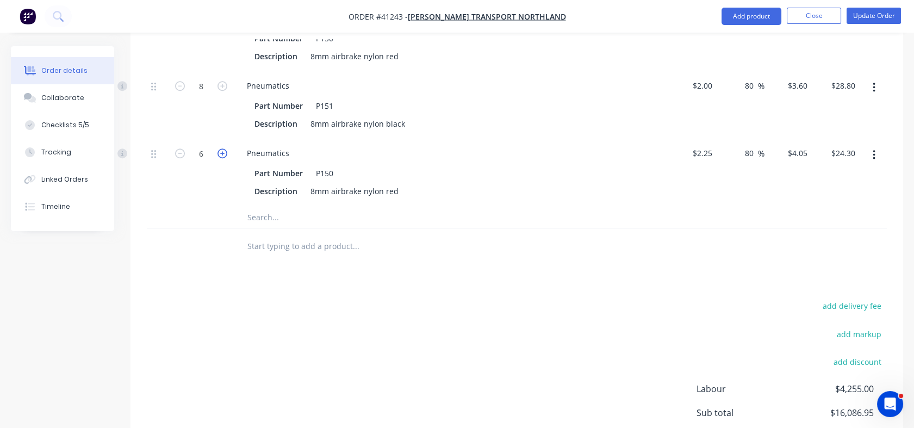
click at [222, 148] on icon "button" at bounding box center [222, 153] width 10 height 10
type input "7"
type input "$28.35"
click at [222, 148] on icon "button" at bounding box center [222, 153] width 10 height 10
type input "8"
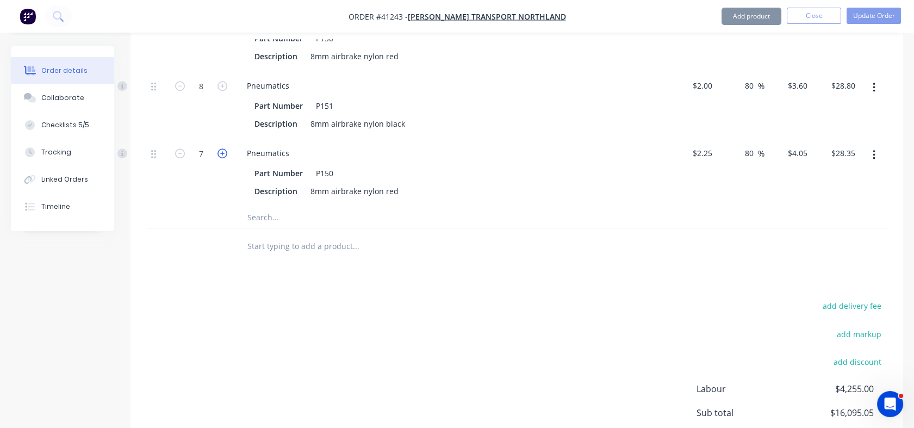
type input "$32.40"
click at [222, 148] on icon "button" at bounding box center [222, 153] width 10 height 10
type input "9"
type input "$36.45"
click at [222, 148] on icon "button" at bounding box center [222, 153] width 10 height 10
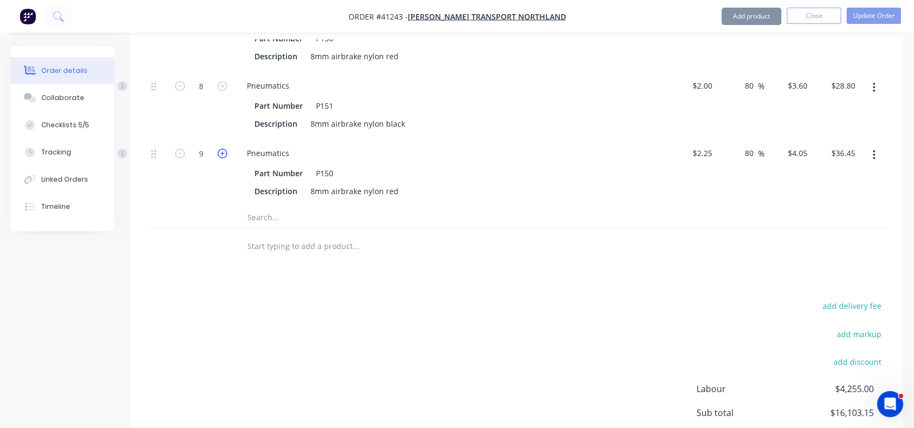
type input "10"
type input "$40.50"
click at [745, 145] on input "80" at bounding box center [751, 153] width 14 height 16
drag, startPoint x: 745, startPoint y: 138, endPoint x: 756, endPoint y: 138, distance: 10.9
click at [756, 145] on input "80" at bounding box center [751, 153] width 14 height 16
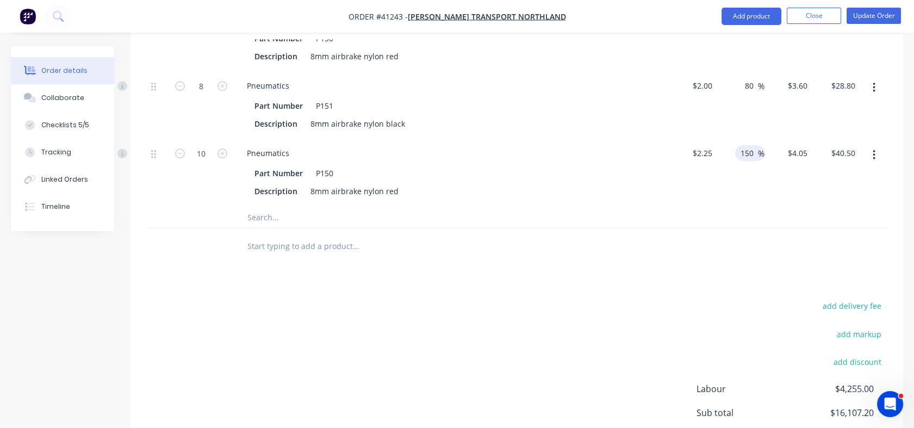
type input "150"
click at [748, 98] on div "80 80 %" at bounding box center [741, 104] width 48 height 67
type input "$5.625"
type input "$56.25"
click at [748, 78] on input "80" at bounding box center [751, 86] width 14 height 16
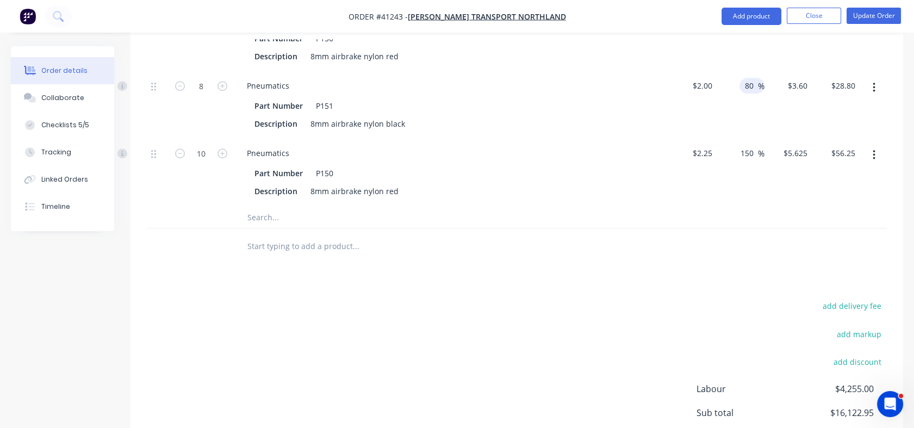
drag, startPoint x: 744, startPoint y: 67, endPoint x: 761, endPoint y: 67, distance: 16.9
click at [761, 78] on div "80 80 %" at bounding box center [751, 86] width 25 height 16
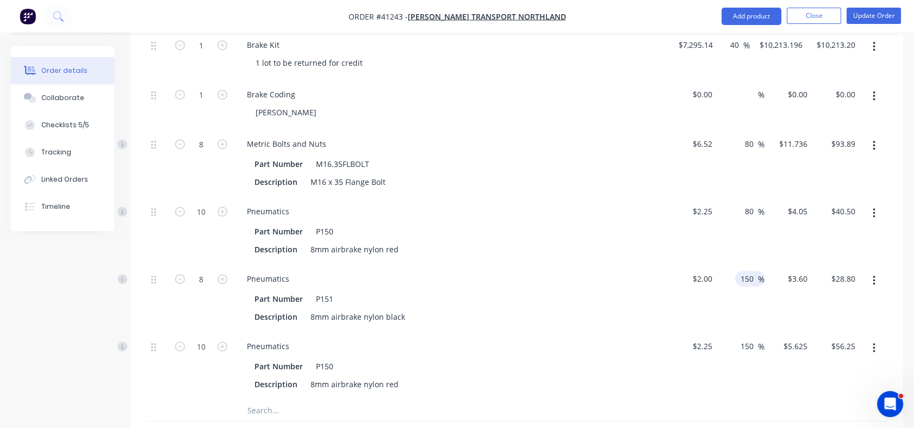
scroll to position [1707, 0]
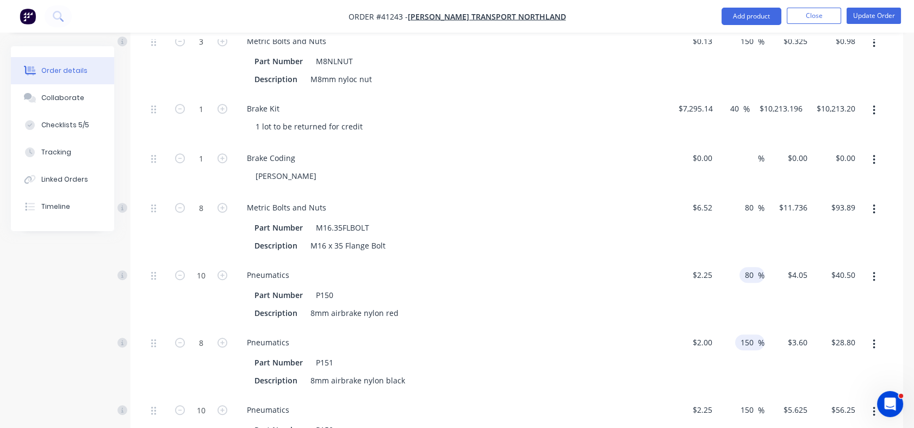
type input "150"
type input "$5.00"
type input "$40.00"
click at [741, 267] on div "80 80 %" at bounding box center [751, 275] width 25 height 16
click at [744, 267] on input "80" at bounding box center [751, 275] width 14 height 16
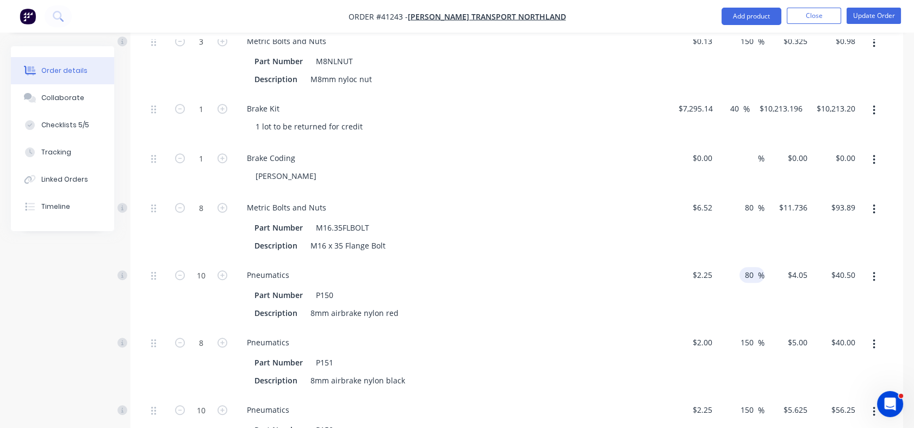
drag, startPoint x: 744, startPoint y: 259, endPoint x: 752, endPoint y: 258, distance: 8.2
click at [752, 267] on input "80" at bounding box center [751, 275] width 14 height 16
type input "150"
type input "$5.625"
type input "$56.25"
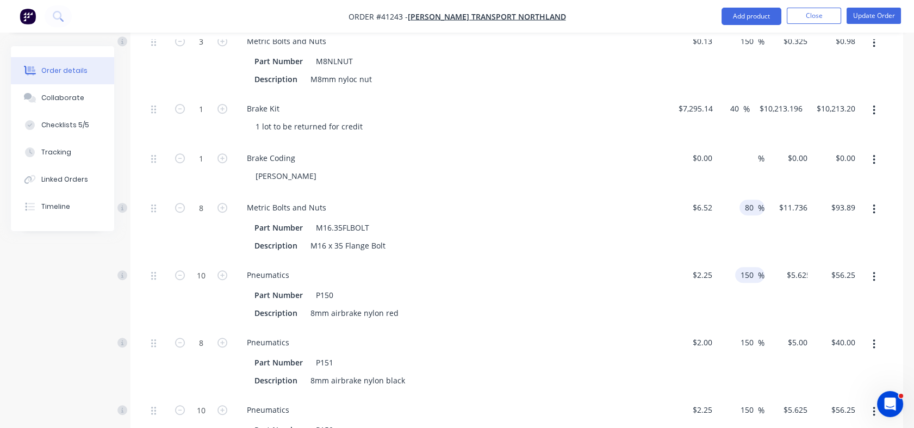
click at [744, 200] on div "80 80" at bounding box center [751, 208] width 14 height 16
drag, startPoint x: 744, startPoint y: 189, endPoint x: 752, endPoint y: 189, distance: 8.2
click at [752, 200] on input "80" at bounding box center [751, 208] width 14 height 16
type input "150"
type input "$16.30"
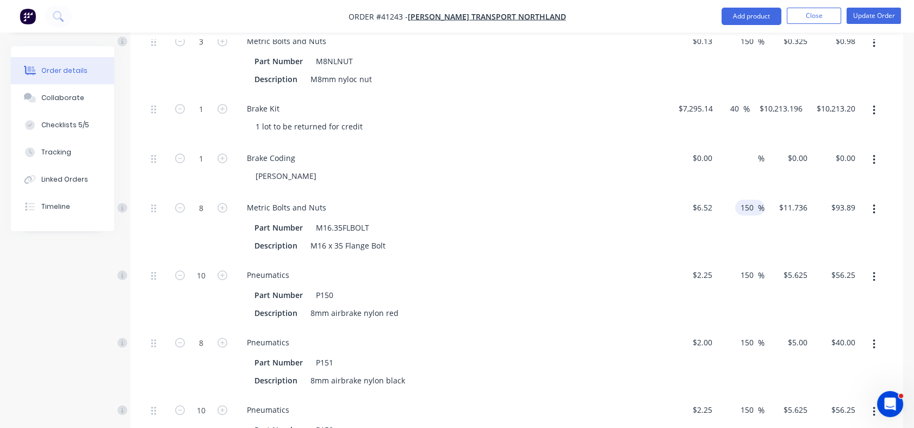
type input "$130.40"
click at [752, 226] on div "150 150 %" at bounding box center [741, 226] width 48 height 67
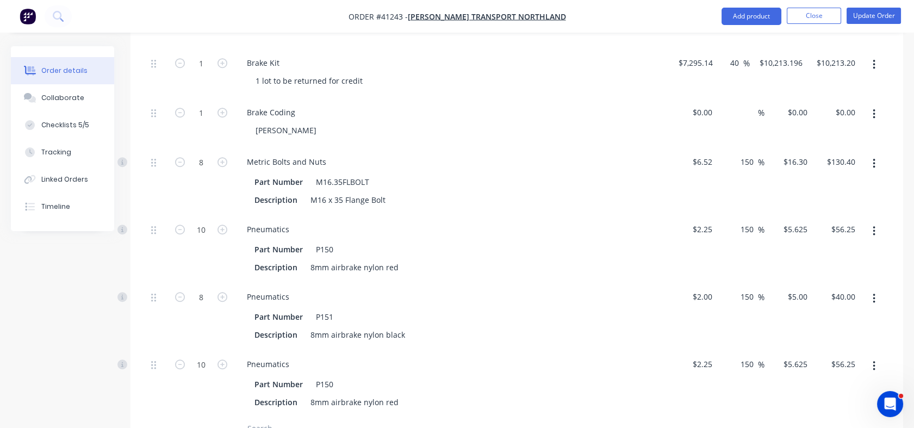
scroll to position [1758, 0]
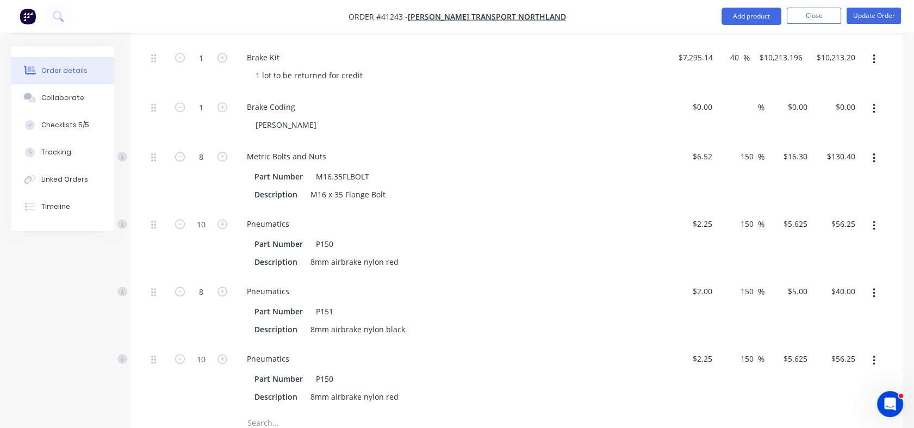
click at [873, 103] on icon "button" at bounding box center [874, 109] width 3 height 12
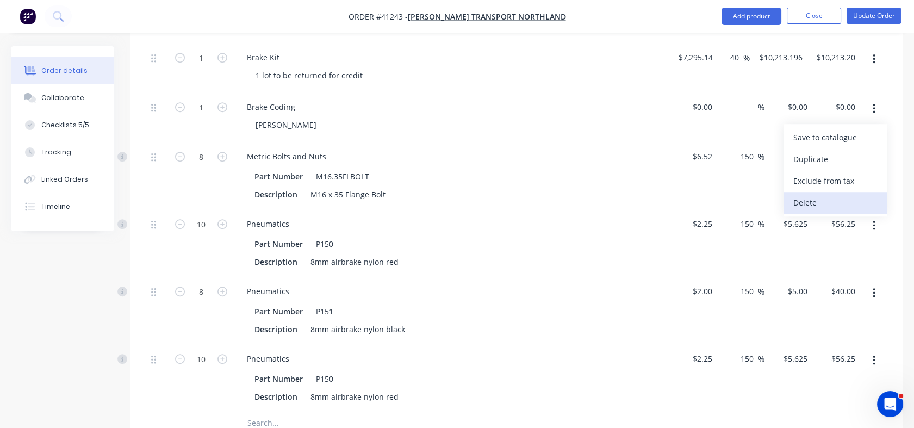
click at [806, 195] on div "Delete" at bounding box center [835, 203] width 84 height 16
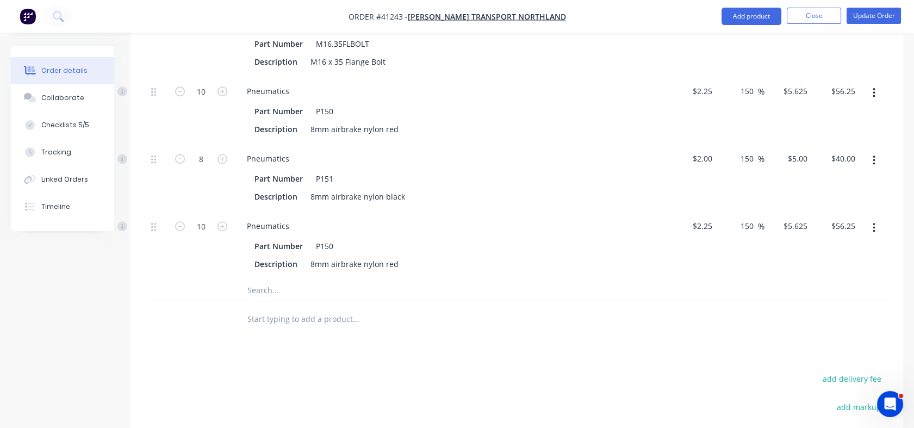
scroll to position [1847, 0]
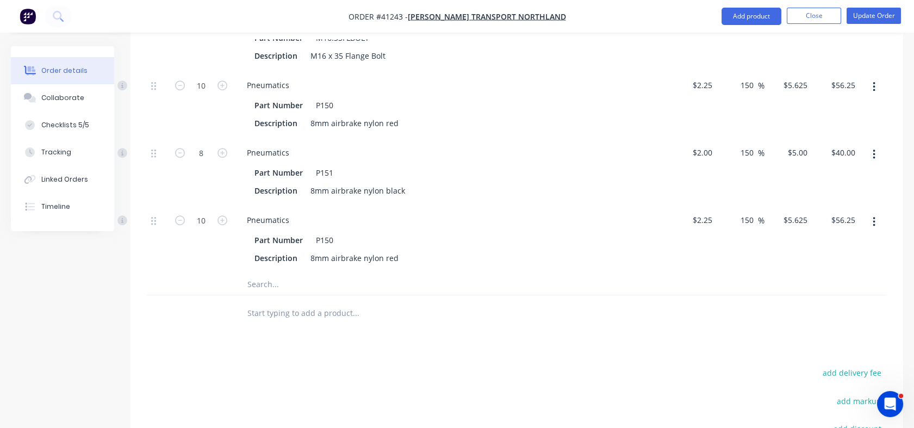
click at [295, 276] on input "text" at bounding box center [355, 284] width 217 height 22
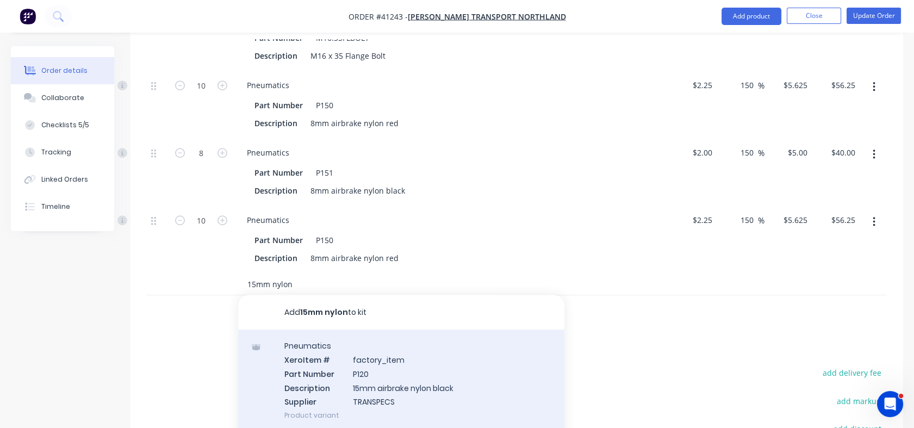
type input "15mm nylon"
click at [326, 375] on div "Pneumatics Xero Item # factory_item Part Number P120 Description 15mm airbrake …" at bounding box center [401, 380] width 326 height 102
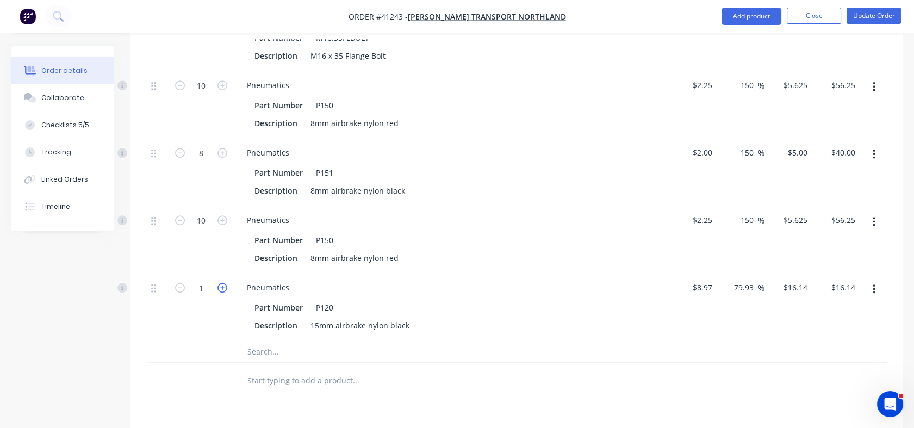
click at [220, 283] on icon "button" at bounding box center [222, 288] width 10 height 10
type input "2"
type input "$32.28"
click at [220, 283] on icon "button" at bounding box center [222, 288] width 10 height 10
type input "3"
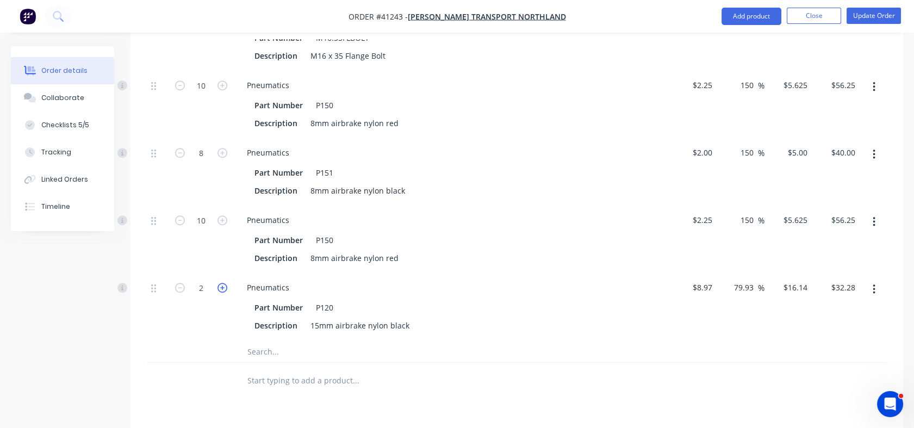
type input "$48.42"
click at [220, 283] on icon "button" at bounding box center [222, 288] width 10 height 10
type input "4"
type input "$64.56"
click at [220, 283] on icon "button" at bounding box center [222, 288] width 10 height 10
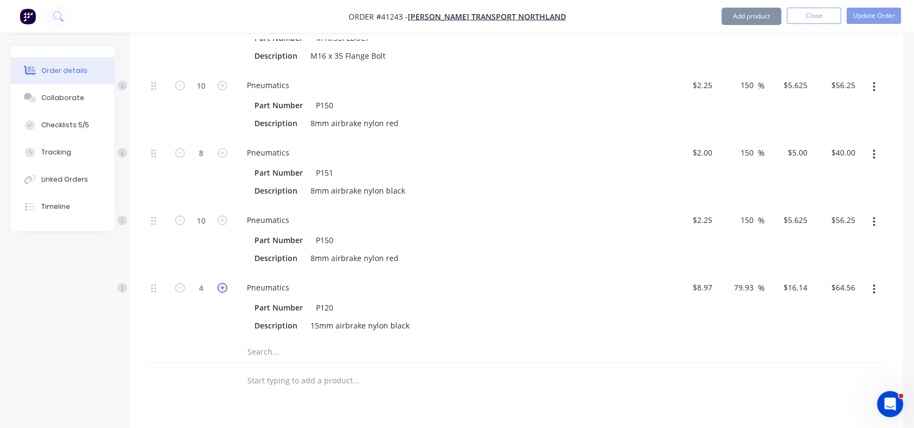
type input "5"
type input "$80.70"
click at [220, 283] on icon "button" at bounding box center [222, 288] width 10 height 10
type input "6"
type input "$96.84"
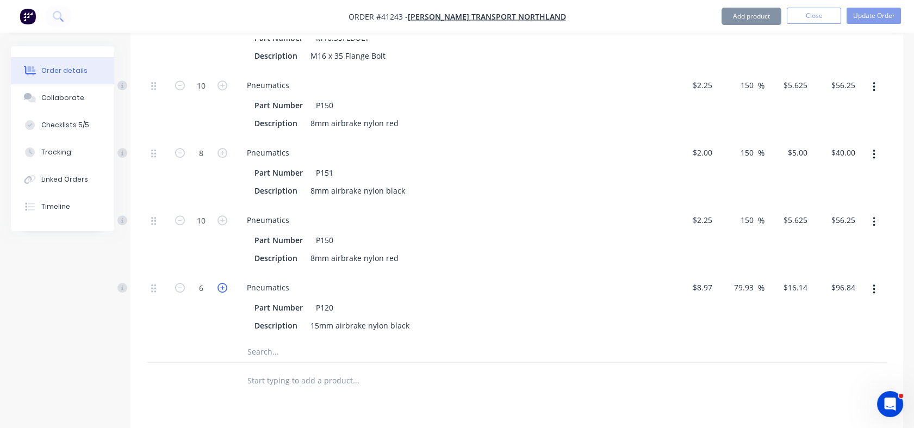
click at [220, 283] on icon "button" at bounding box center [222, 288] width 10 height 10
type input "7"
type input "$112.98"
click at [220, 283] on icon "button" at bounding box center [222, 288] width 10 height 10
type input "8"
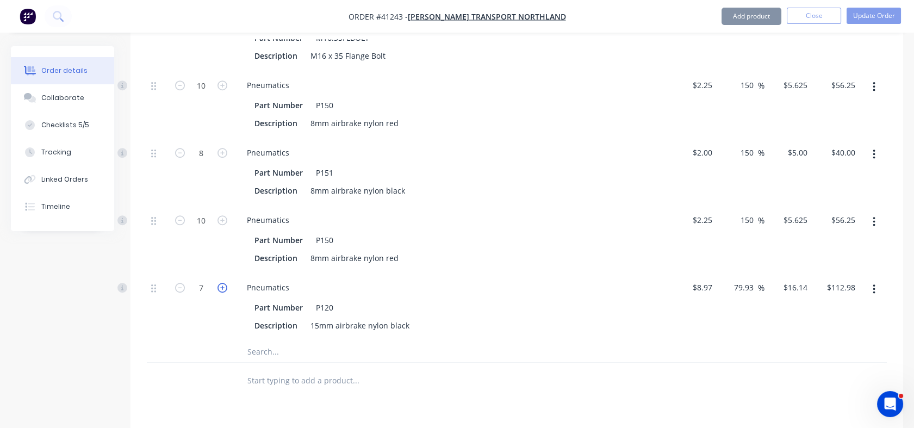
type input "$129.12"
click at [220, 283] on icon "button" at bounding box center [222, 288] width 10 height 10
type input "9"
type input "$145.26"
click at [220, 283] on icon "button" at bounding box center [222, 288] width 10 height 10
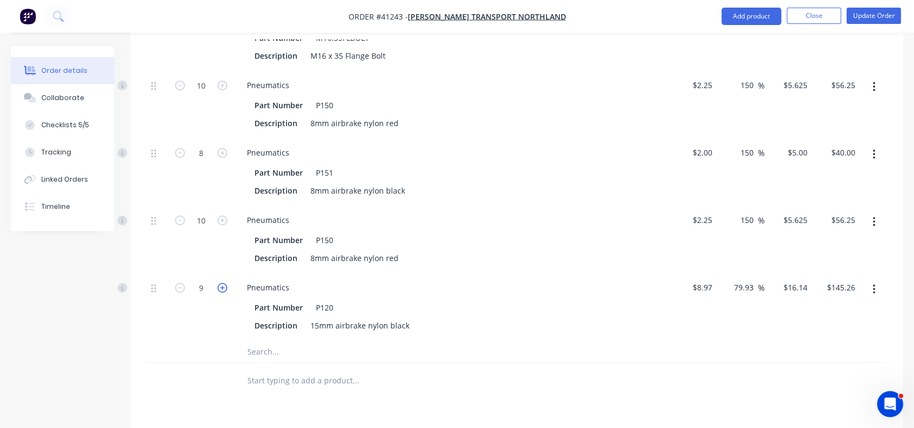
type input "10"
type input "$161.40"
click at [736, 279] on input "79.93" at bounding box center [745, 287] width 25 height 16
type input "$16.1397"
click at [731, 279] on div "79.93 79.93 %" at bounding box center [747, 287] width 36 height 16
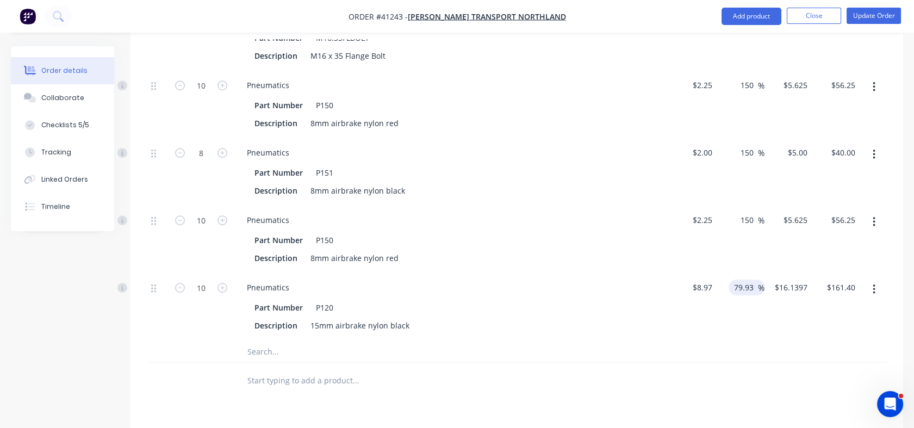
drag, startPoint x: 734, startPoint y: 269, endPoint x: 754, endPoint y: 269, distance: 20.1
click at [754, 279] on input "79.93" at bounding box center [745, 287] width 25 height 16
type input "150"
type input "$22.425"
type input "$224.25"
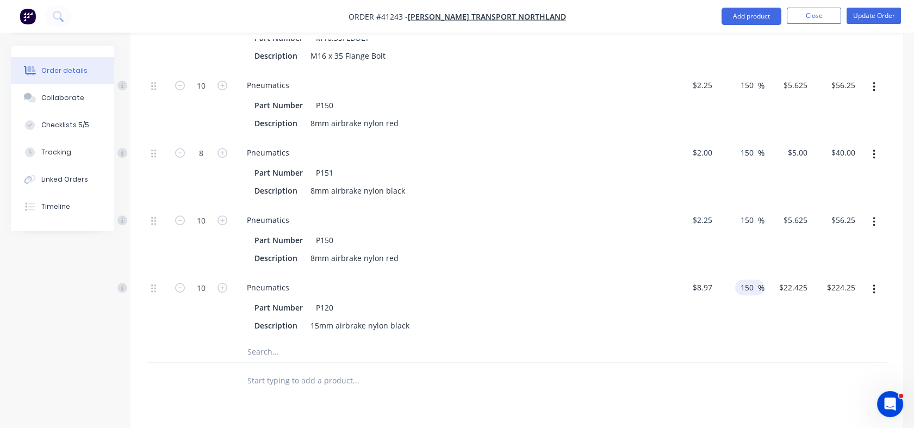
click at [745, 340] on div at bounding box center [517, 351] width 740 height 22
click at [258, 340] on input "text" at bounding box center [355, 351] width 217 height 22
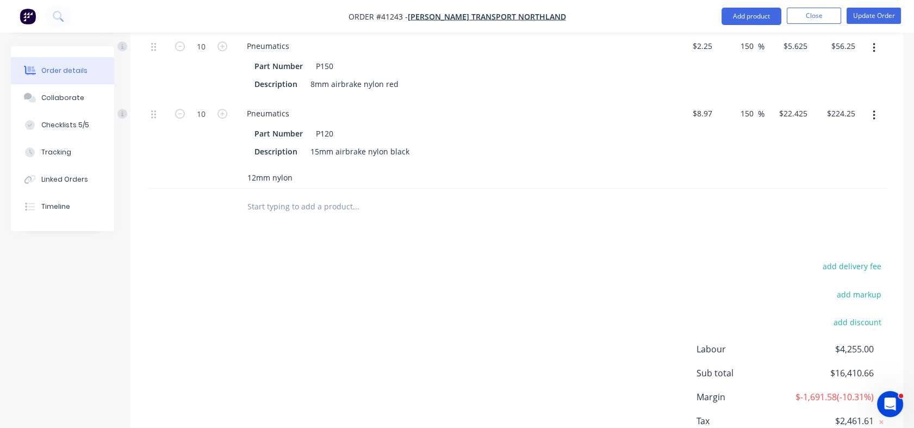
scroll to position [2028, 0]
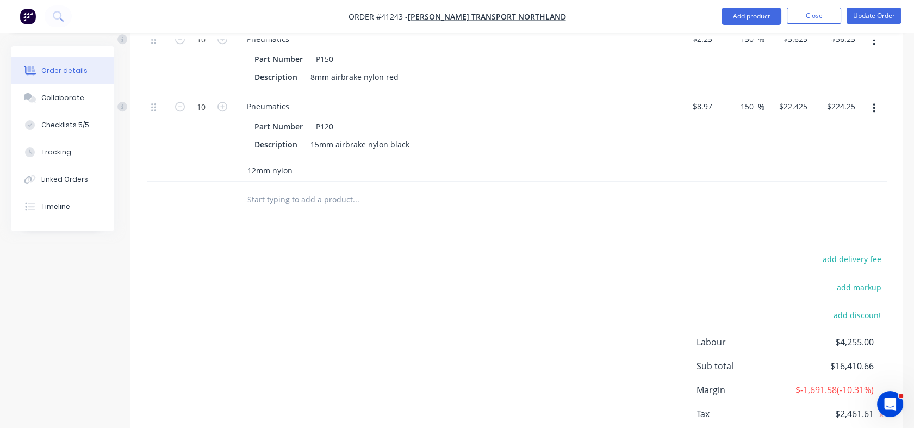
type input "12mm nylon"
click at [264, 138] on div "Pneumatics Part Number P120 Description 15mm airbrake nylon black" at bounding box center [451, 125] width 435 height 67
click at [291, 159] on input "12mm nylon" at bounding box center [355, 170] width 217 height 22
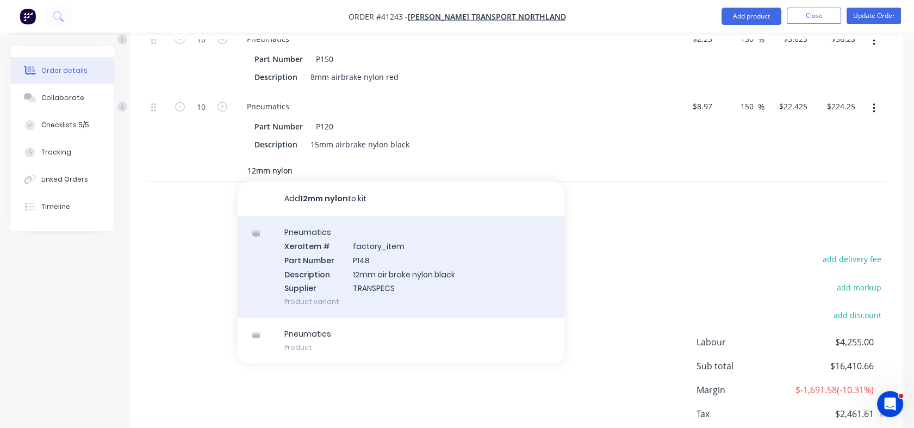
click at [370, 253] on div "Pneumatics Xero Item # factory_item Part Number P148 Description 12mm air brake…" at bounding box center [401, 267] width 326 height 102
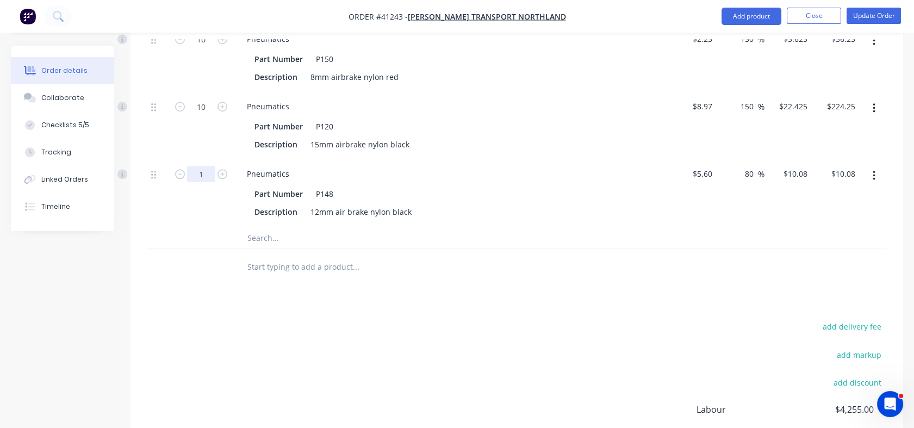
type input "12"
type input "$120.96"
click at [457, 227] on input "text" at bounding box center [355, 238] width 217 height 22
click at [742, 166] on div "80 80 %" at bounding box center [751, 174] width 25 height 16
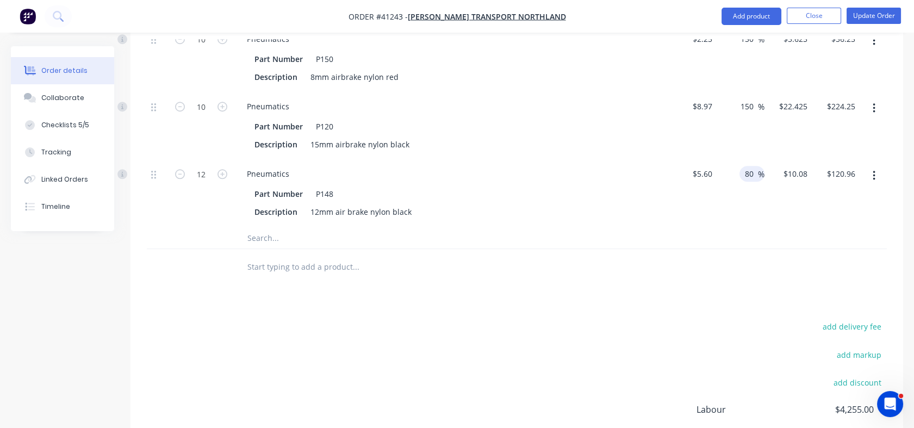
drag, startPoint x: 744, startPoint y: 156, endPoint x: 754, endPoint y: 155, distance: 9.8
click at [754, 166] on input "80" at bounding box center [751, 174] width 14 height 16
type input "150"
type input "$14.00"
type input "$168.00"
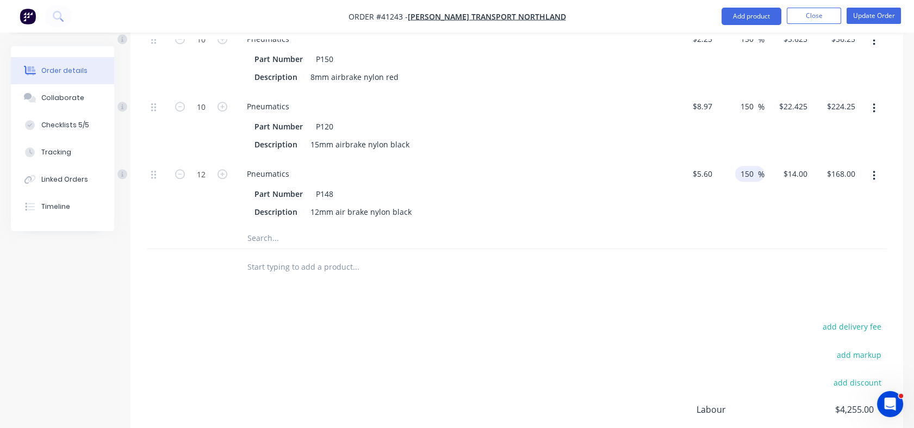
click at [749, 227] on div at bounding box center [517, 238] width 740 height 22
click at [270, 227] on input "text" at bounding box center [355, 238] width 217 height 22
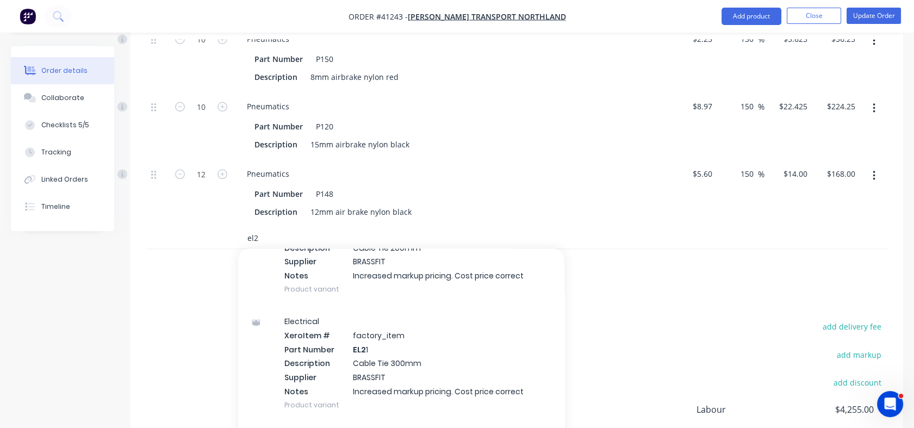
scroll to position [113, 0]
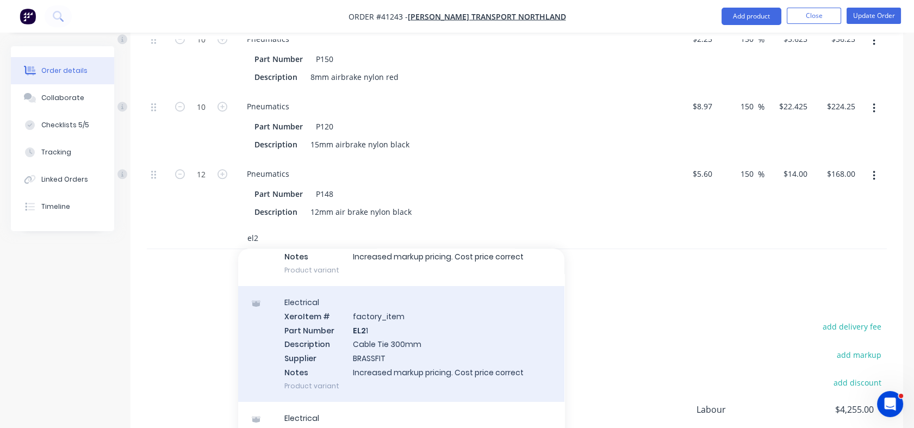
type input "el2"
click at [371, 336] on div "Electrical Xero Item # factory_item Part Number EL2 1 Description Cable Tie 300…" at bounding box center [401, 344] width 326 height 116
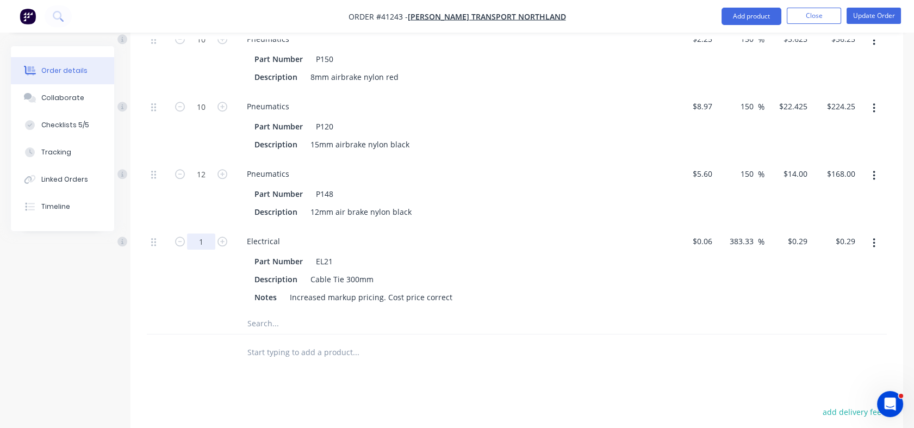
type input "100"
type input "$29.00"
click at [450, 253] on div "Part Number EL21" at bounding box center [449, 261] width 398 height 16
click at [264, 312] on input "text" at bounding box center [355, 323] width 217 height 22
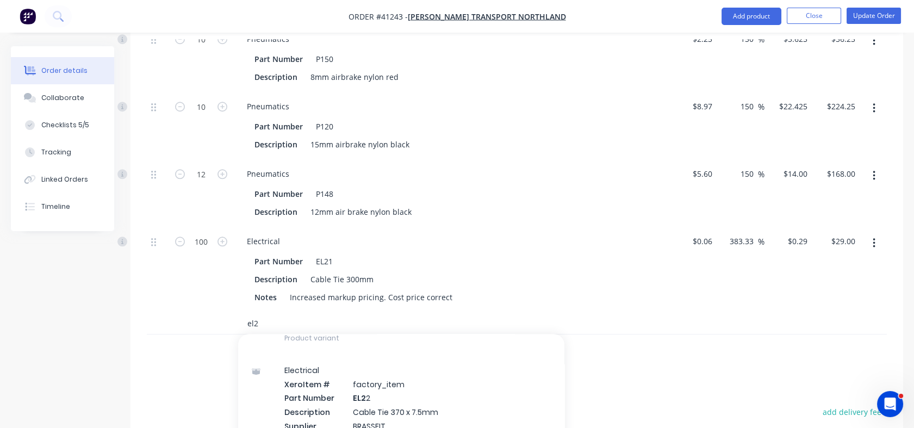
scroll to position [252, 0]
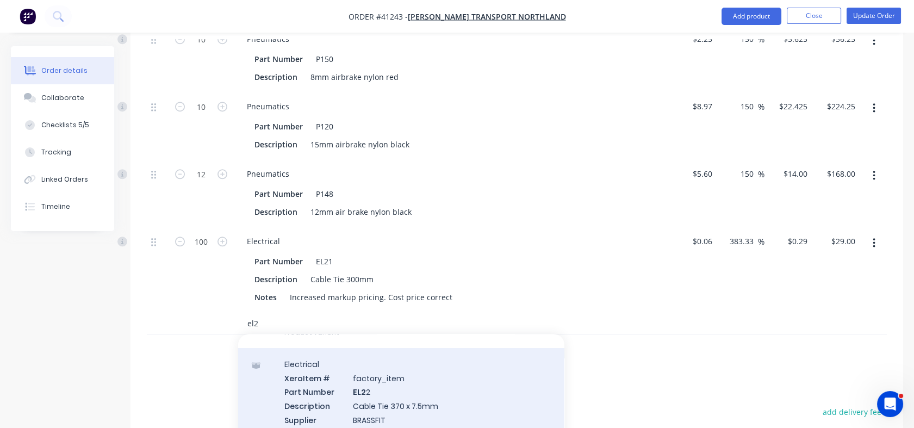
type input "el2"
click at [363, 400] on div "Electrical Xero Item # factory_item Part Number EL2 2 Description Cable Tie 370…" at bounding box center [401, 406] width 326 height 116
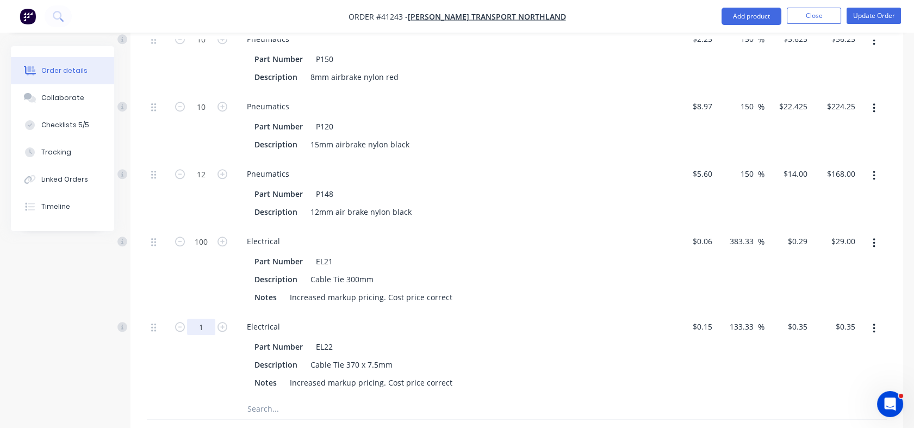
drag, startPoint x: 203, startPoint y: 309, endPoint x: 195, endPoint y: 309, distance: 8.2
type input "100"
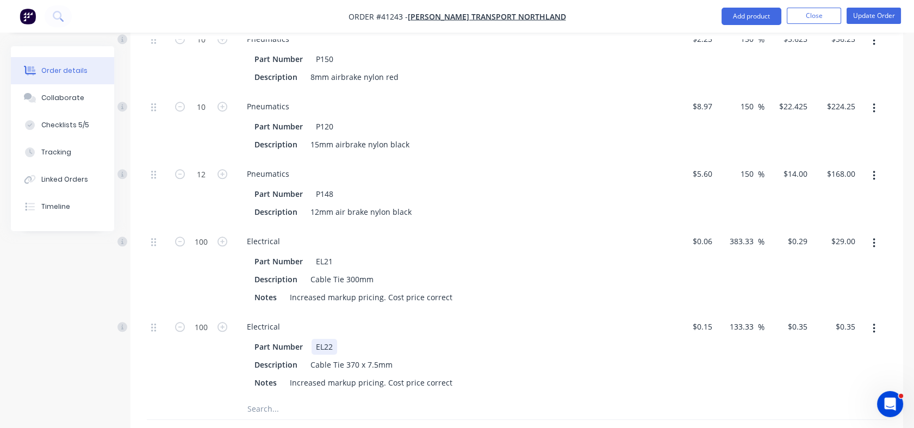
type input "$35.00"
click at [515, 337] on div "Part Number EL22 Description Cable Tie 370 x 7.5mm Notes Increased markup prici…" at bounding box center [451, 364] width 426 height 54
click at [731, 319] on input "133.33" at bounding box center [743, 327] width 29 height 16
drag, startPoint x: 731, startPoint y: 310, endPoint x: 750, endPoint y: 310, distance: 19.0
click at [750, 319] on input "133.33" at bounding box center [743, 327] width 29 height 16
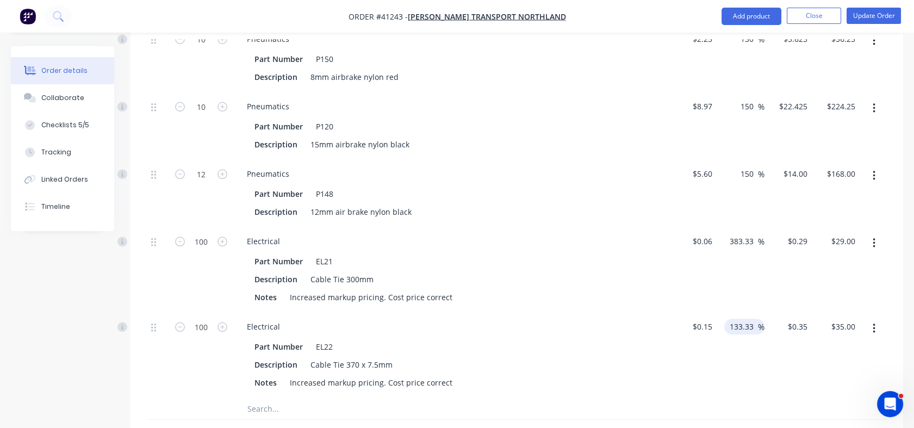
click at [727, 319] on div "133.33 133.33 %" at bounding box center [744, 327] width 40 height 16
click at [729, 319] on input "133.33" at bounding box center [743, 327] width 29 height 16
drag, startPoint x: 728, startPoint y: 307, endPoint x: 752, endPoint y: 308, distance: 24.5
click at [752, 319] on input "133.33" at bounding box center [743, 327] width 29 height 16
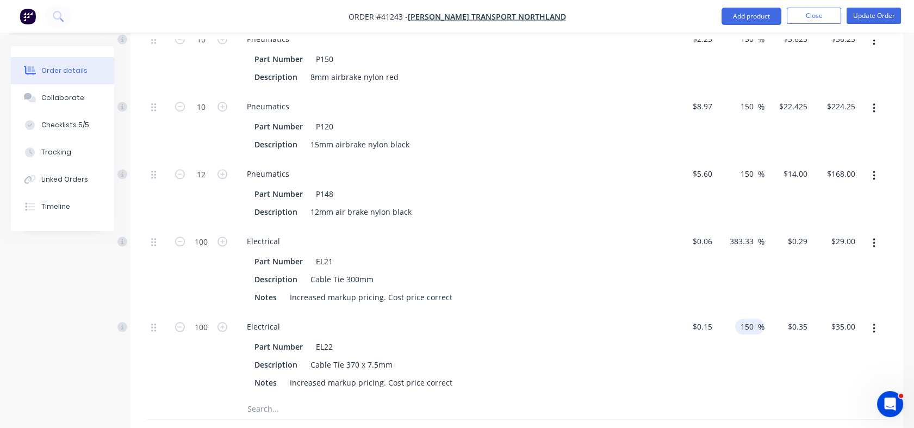
type input "150"
type input "$0.375"
type input "$37.50"
click at [754, 353] on div "150 150 %" at bounding box center [741, 354] width 48 height 85
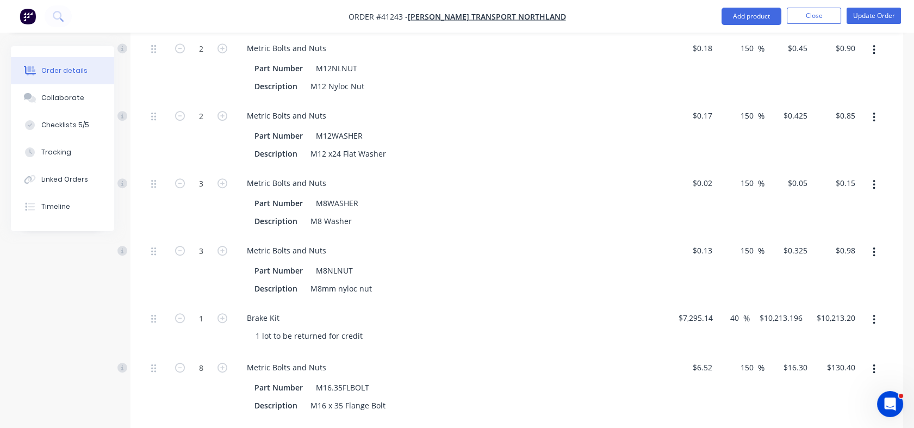
scroll to position [1508, 0]
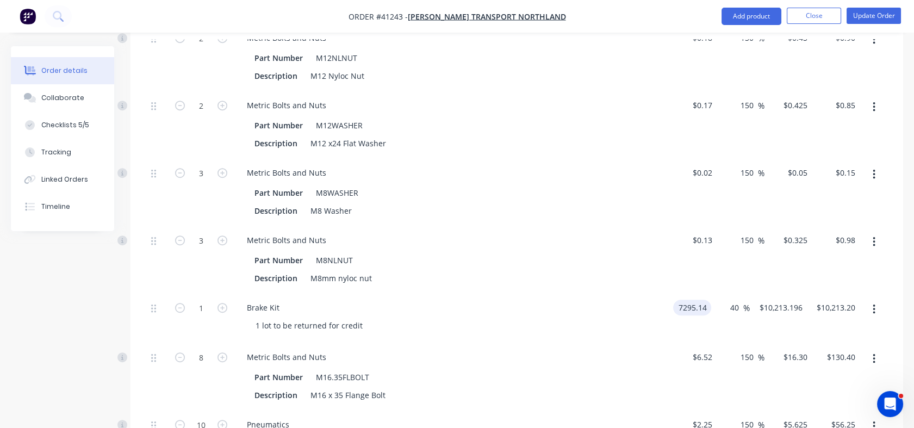
click at [681, 300] on input "7295.14" at bounding box center [694, 308] width 34 height 16
click at [683, 343] on div "$6.52 $6.52" at bounding box center [693, 376] width 48 height 67
type input "$80,000.00"
type input "$112,000.00"
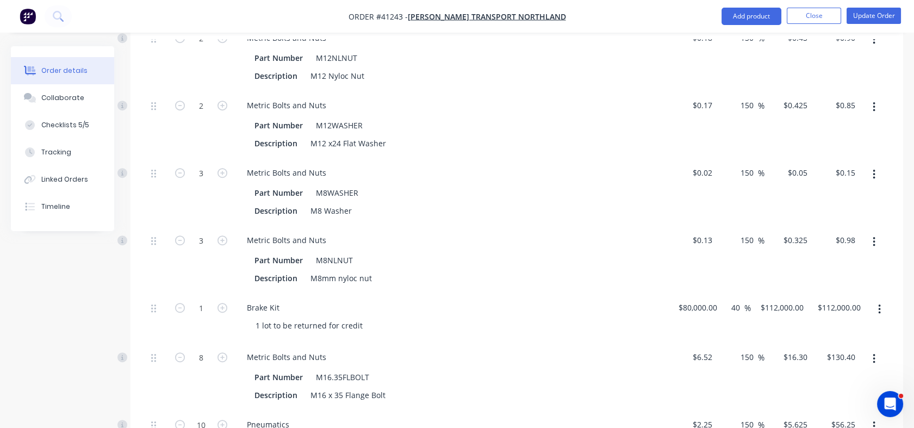
click at [698, 293] on div "$80,000.00 $80,000.00" at bounding box center [695, 317] width 53 height 49
click at [694, 300] on input "80000" at bounding box center [699, 308] width 44 height 16
click at [691, 343] on div "$6.52 $6.52" at bounding box center [693, 376] width 48 height 67
type input "$8,000.00"
type input "$11,200.00"
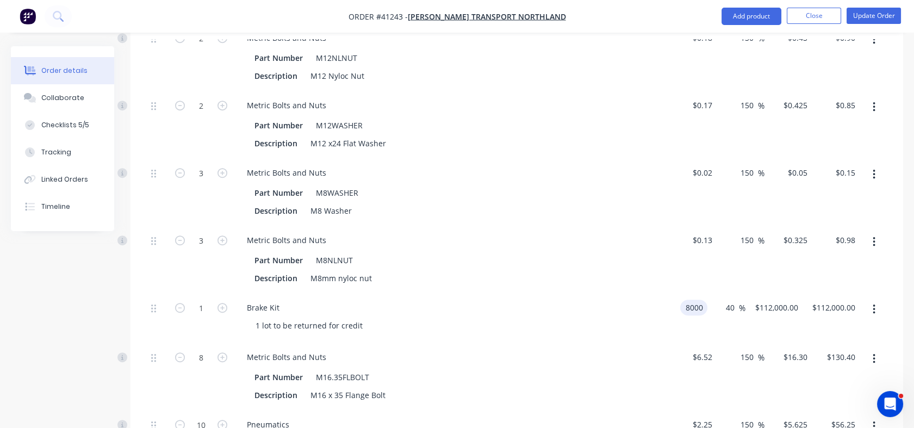
type input "$11,200.00"
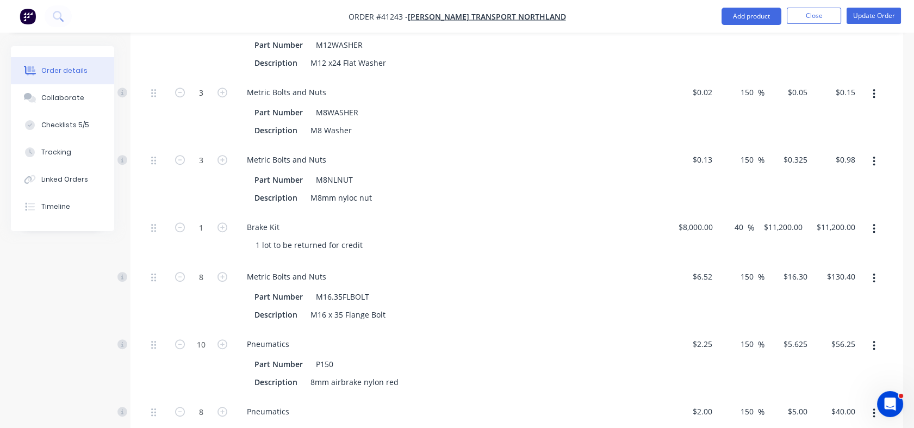
scroll to position [1555, 0]
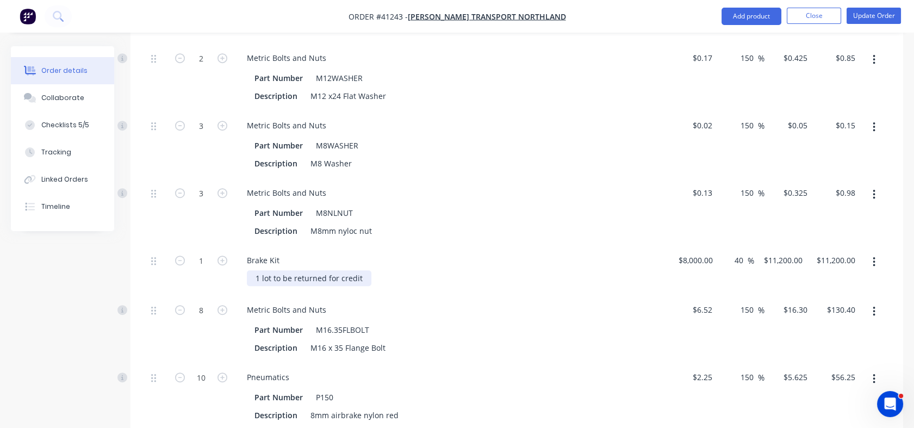
click at [362, 270] on div "1 lot to be returned for credit" at bounding box center [309, 278] width 125 height 16
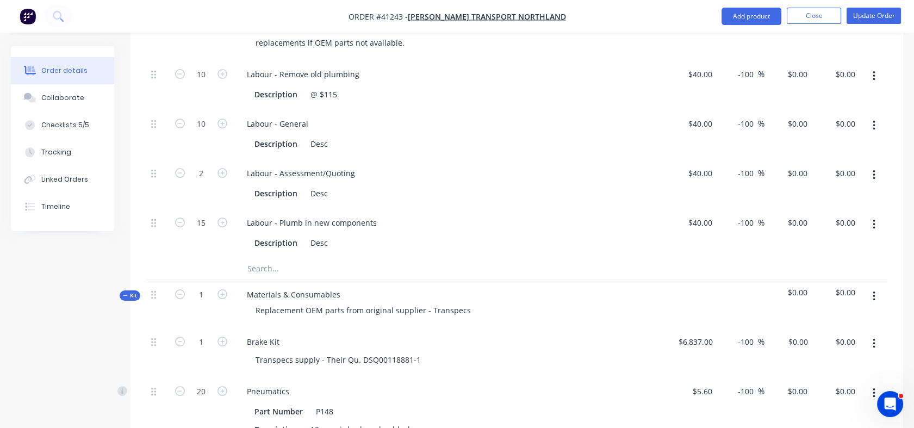
scroll to position [381, 0]
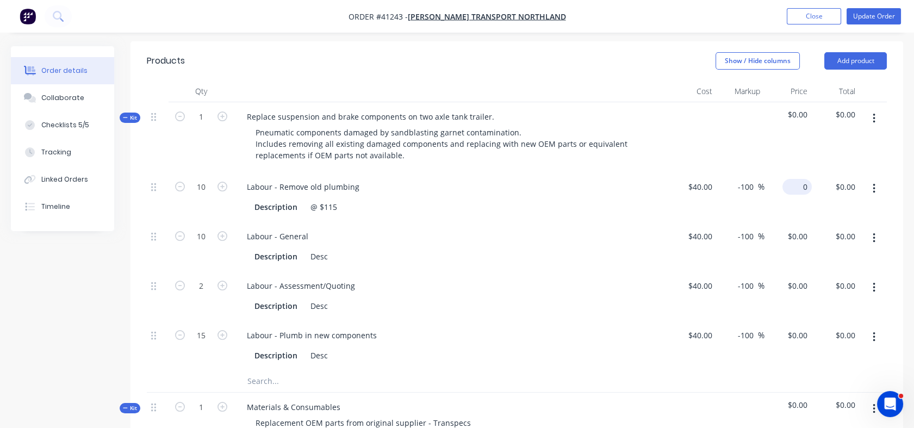
click at [791, 172] on div "0 $0.00" at bounding box center [788, 196] width 48 height 49
type input "115"
type input "187.5"
type input "$115.00"
type input "$1,150.00"
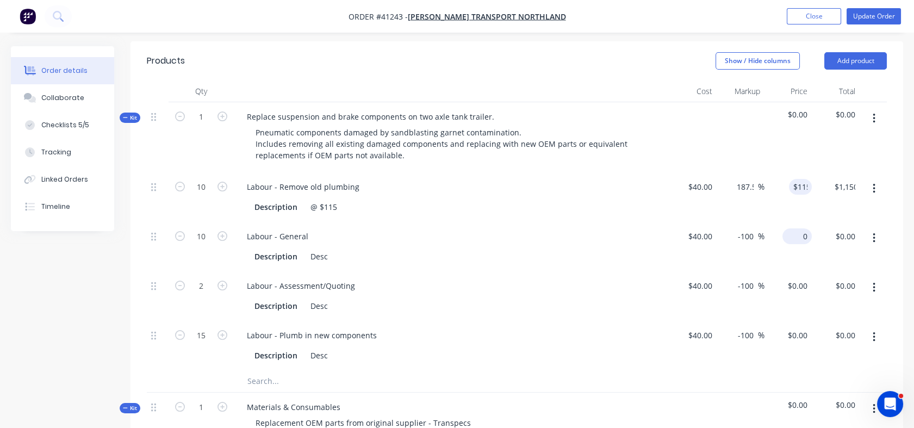
click at [790, 222] on div "0 $0.00" at bounding box center [788, 246] width 48 height 49
type input "115"
type input "187.5"
type input "$115.00"
type input "$1,150.00"
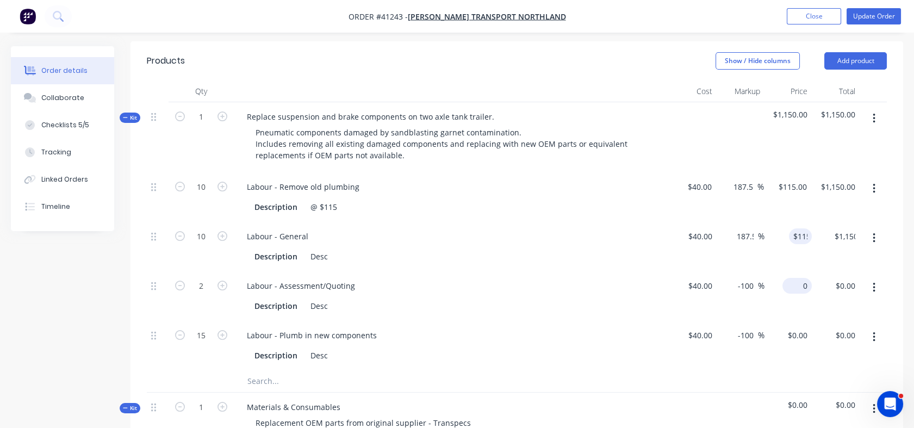
click at [787, 271] on div "0 $0.00" at bounding box center [788, 295] width 48 height 49
type input "115"
type input "187.5"
type input "$115.00"
type input "$230.00"
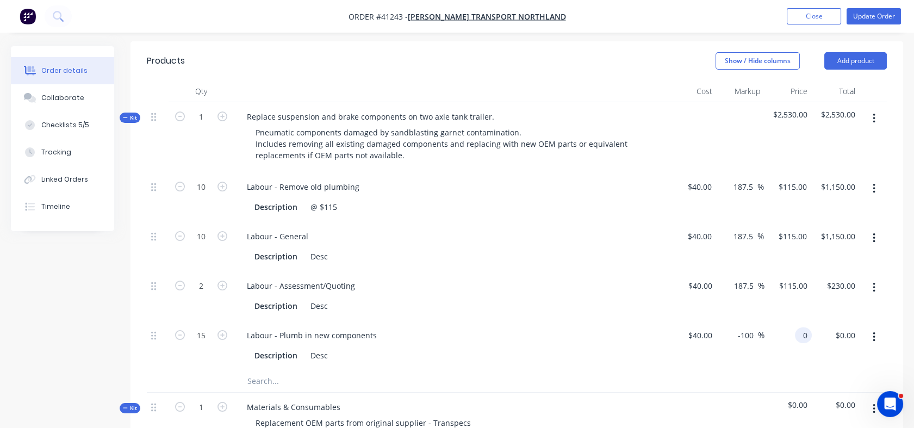
click at [792, 321] on div "0 0" at bounding box center [788, 345] width 48 height 49
type input "115"
type input "187.5"
type input "$115.00"
type input "$1,725.00"
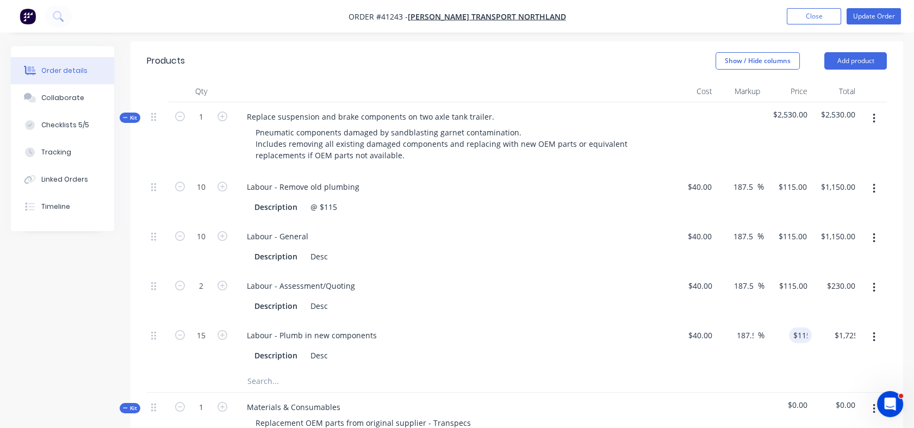
click at [785, 339] on div "$115.00 115" at bounding box center [788, 345] width 48 height 49
click at [698, 179] on div "40 $40.00" at bounding box center [699, 187] width 34 height 16
type input "$38.00"
type input "$109.25"
type input "$1,092.50"
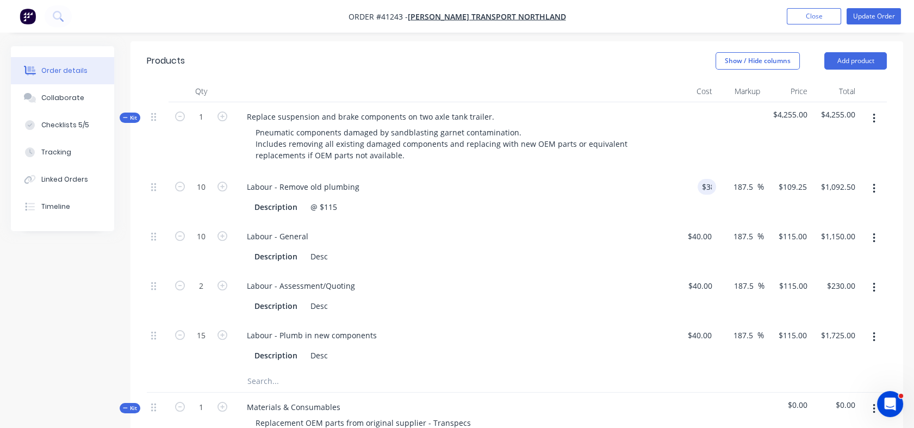
click at [766, 178] on div "$109.25 $115.00" at bounding box center [787, 196] width 47 height 49
click at [783, 179] on input "109.25" at bounding box center [795, 187] width 34 height 16
type input "115"
type input "202.63"
type input "$115.00"
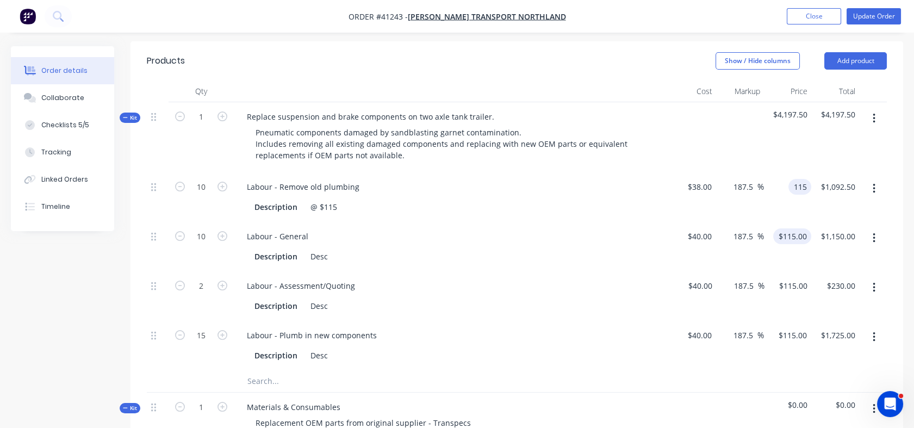
type input "$1,150.00"
type input "115"
click at [785, 224] on div "115 $115.00" at bounding box center [787, 246] width 47 height 49
type input "40"
type input "$115.00"
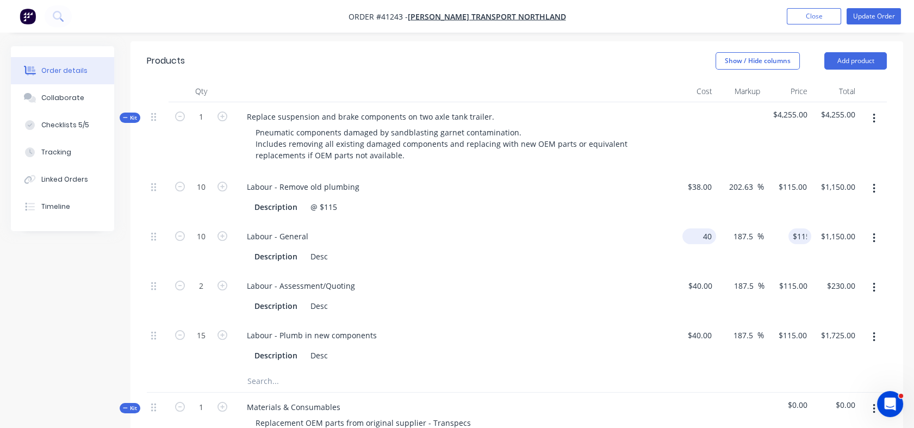
click at [695, 222] on div "40 $40.00" at bounding box center [692, 246] width 47 height 49
type input "$38.00"
type input "$109.25"
type input "$1,092.50"
click at [701, 246] on div "$38.00 $38.00" at bounding box center [692, 246] width 47 height 49
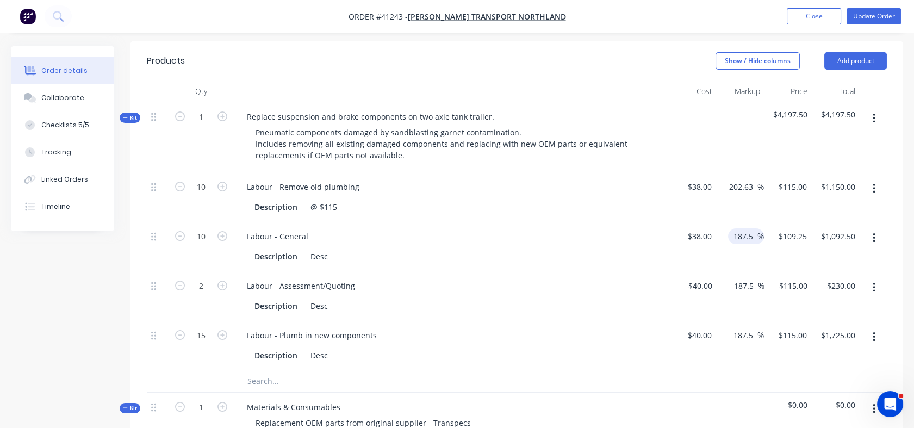
click at [743, 228] on input "187.5" at bounding box center [744, 236] width 25 height 16
type input "115"
type input "202.63"
type input "$115.00"
type input "$1,150.00"
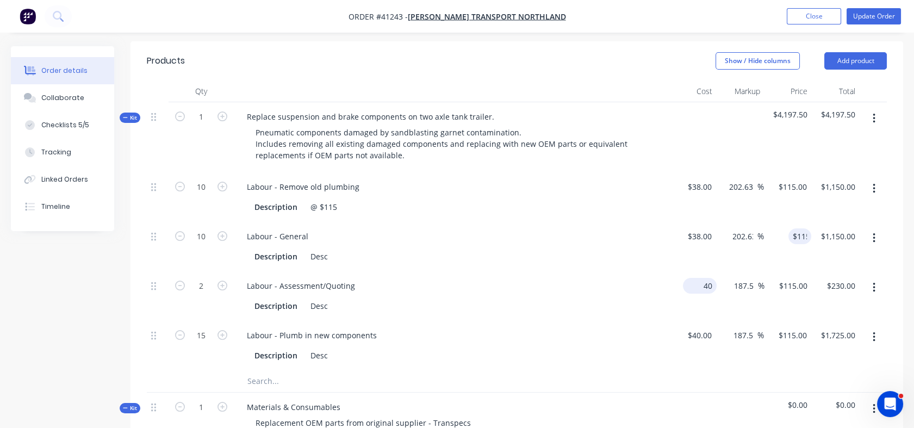
click at [701, 278] on div "40 $40.00" at bounding box center [700, 286] width 34 height 16
type input "8"
type input "$38.00"
type input "$109.25"
type input "$218.50"
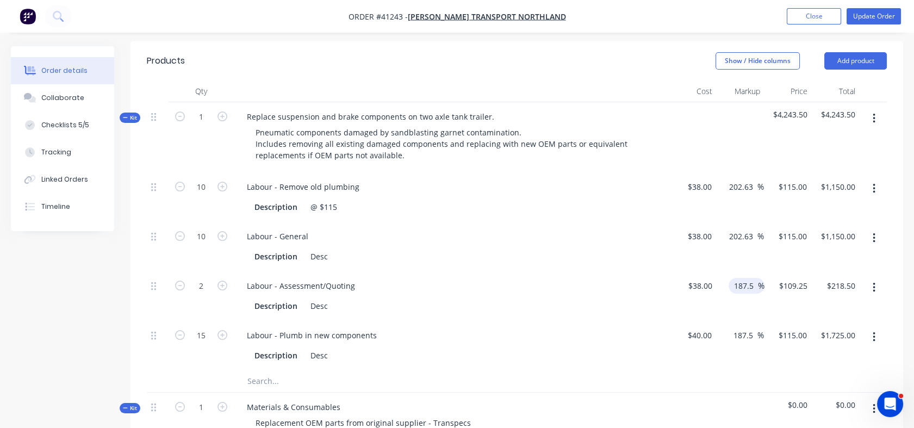
click at [735, 278] on input "187.5" at bounding box center [745, 286] width 25 height 16
click at [780, 278] on div "109.25 109.25" at bounding box center [795, 286] width 34 height 16
type input "115"
type input "202.63"
type input "$115.00"
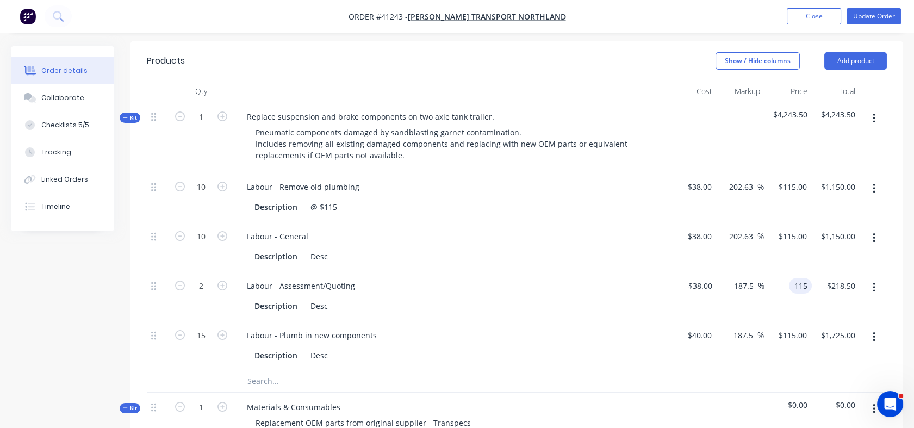
type input "$230.00"
click at [793, 296] on div "$115.00 115" at bounding box center [788, 295] width 48 height 49
click at [691, 321] on div "40 $40.00" at bounding box center [692, 345] width 47 height 49
type input "$38.00"
type input "109.25"
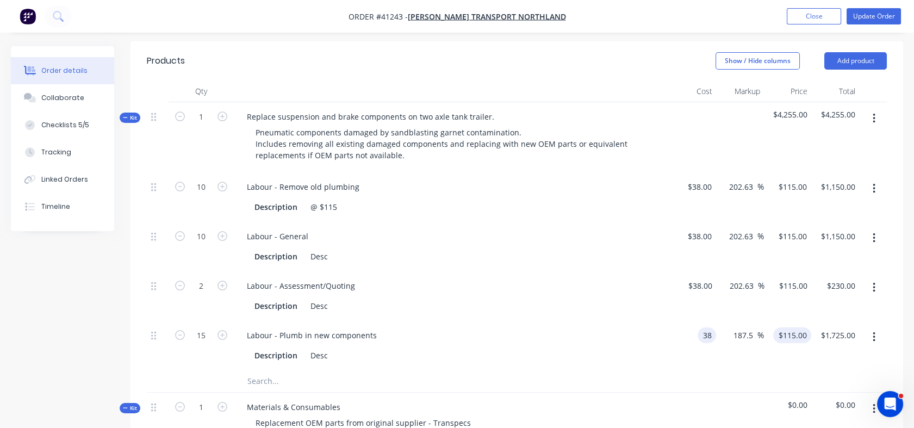
type input "$1,638.75"
click at [787, 327] on input "109.25" at bounding box center [796, 335] width 29 height 16
type input "115"
type input "202.63"
type input "$115.00"
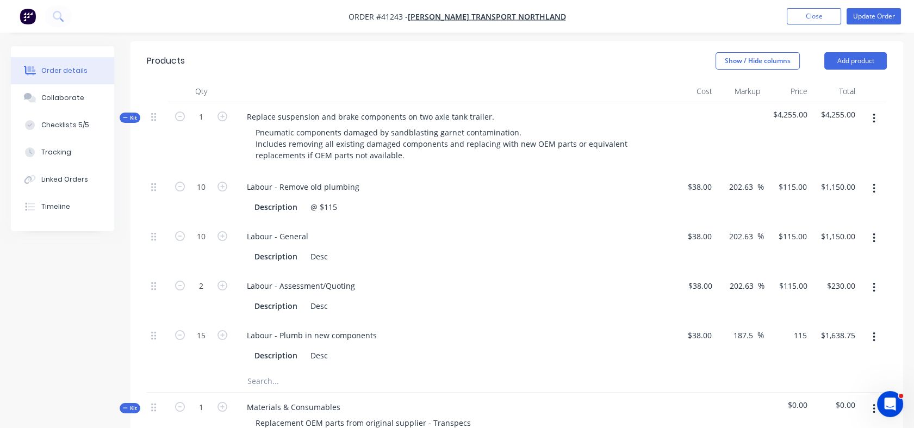
type input "$1,725.00"
click at [788, 348] on div "$115.00 $115.00" at bounding box center [787, 345] width 47 height 49
click at [335, 199] on div "@ $115" at bounding box center [323, 207] width 35 height 16
click at [205, 109] on input "1" at bounding box center [201, 117] width 28 height 16
click at [499, 199] on div "Description" at bounding box center [449, 207] width 398 height 16
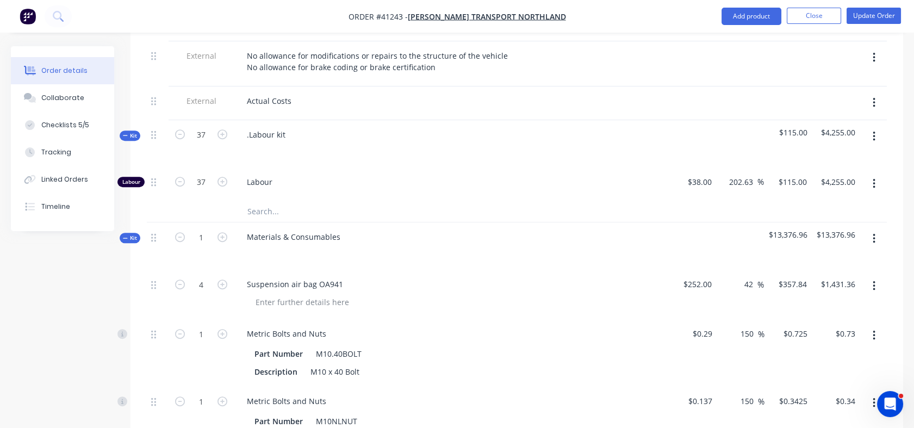
scroll to position [1041, 0]
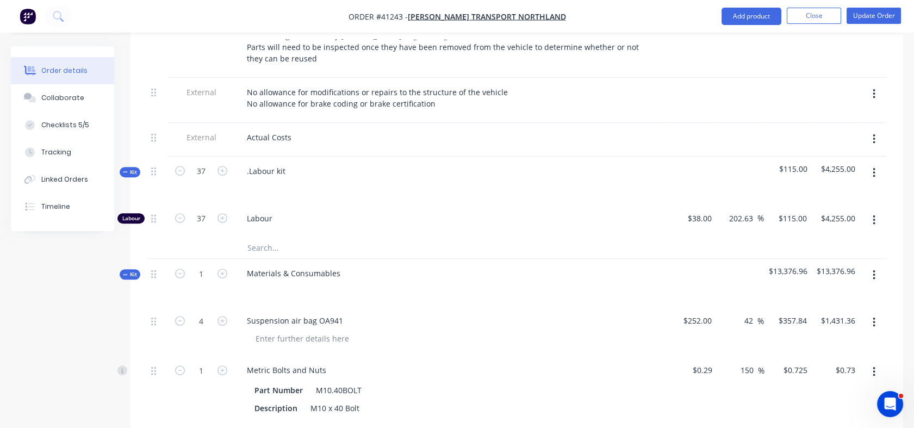
click at [870, 163] on button "button" at bounding box center [874, 173] width 26 height 20
click at [808, 259] on div "Delete" at bounding box center [835, 267] width 84 height 16
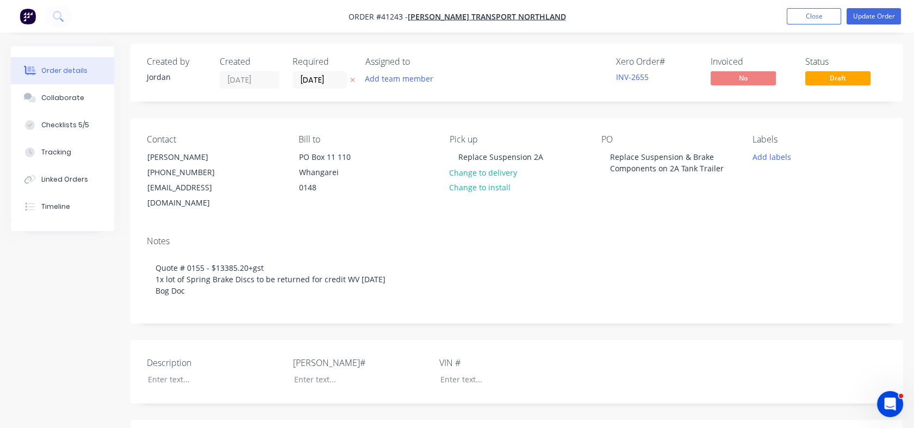
scroll to position [0, 0]
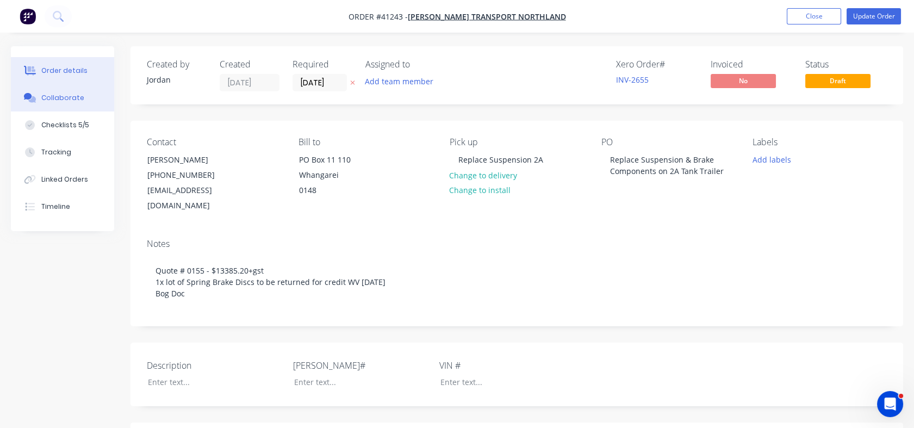
type input "$0.725"
click at [61, 102] on div "Collaborate" at bounding box center [62, 98] width 43 height 10
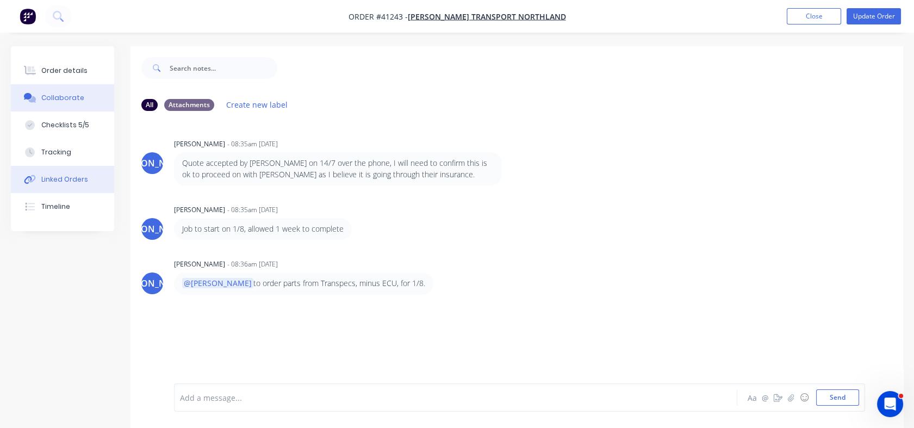
click at [65, 180] on div "Linked Orders" at bounding box center [64, 180] width 47 height 10
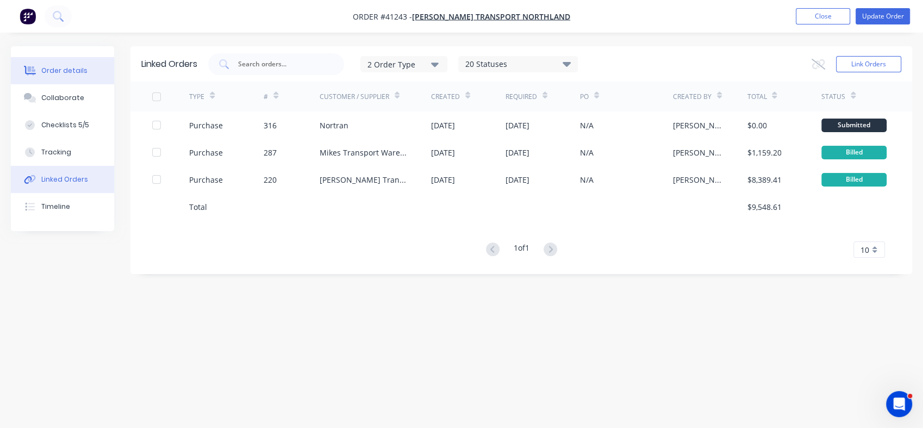
click at [63, 68] on div "Order details" at bounding box center [64, 71] width 46 height 10
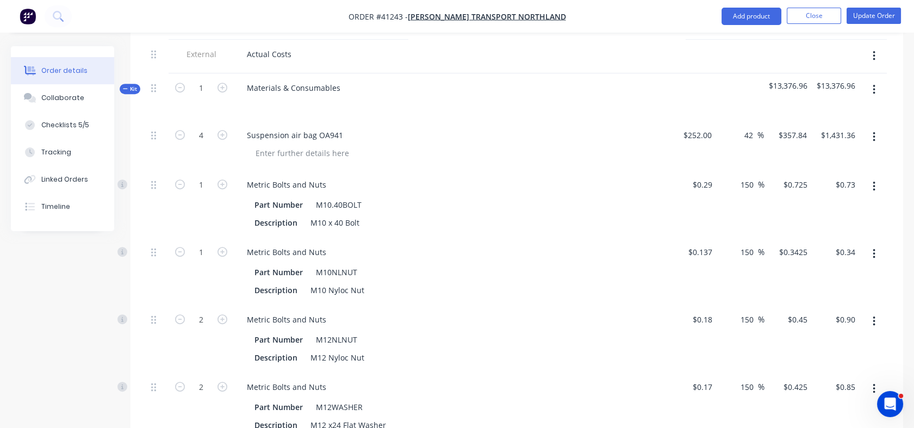
scroll to position [1121, 0]
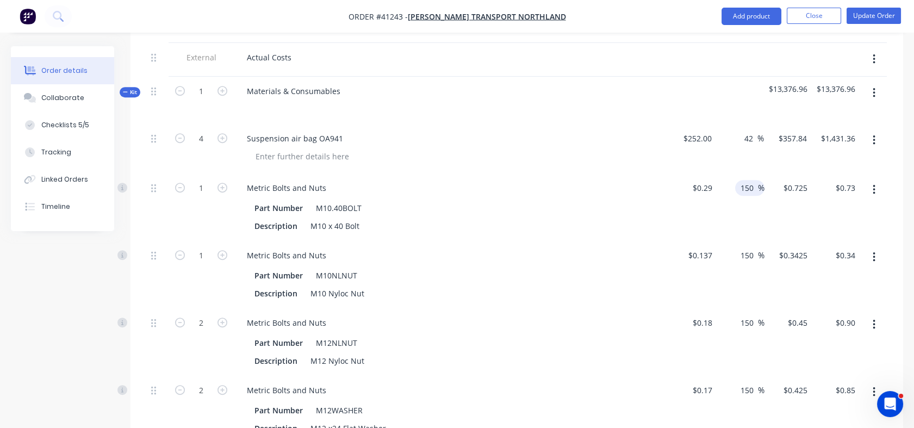
click at [741, 180] on input "150" at bounding box center [748, 188] width 18 height 16
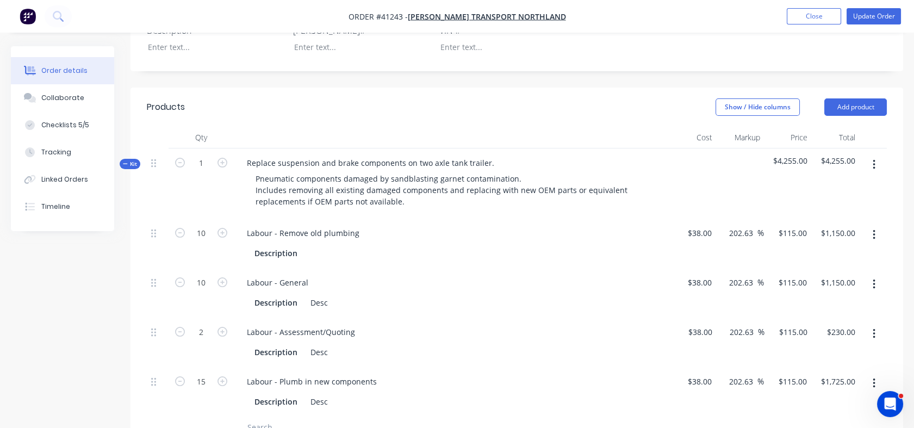
scroll to position [361, 0]
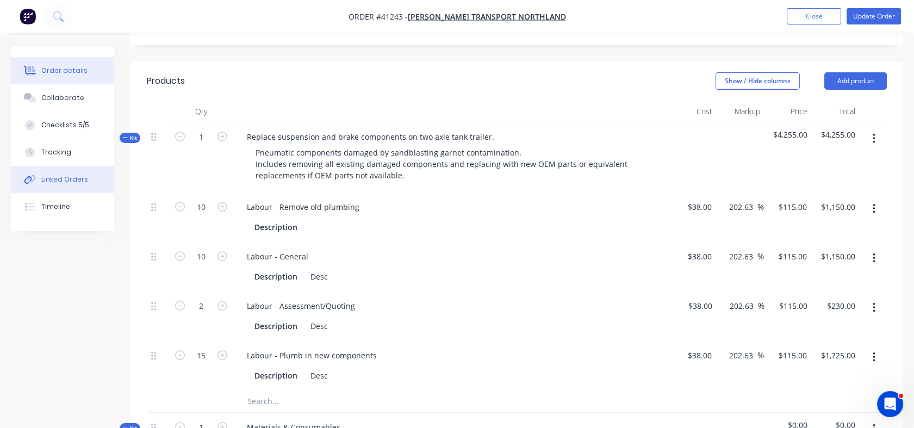
click at [90, 183] on button "Linked Orders" at bounding box center [62, 179] width 103 height 27
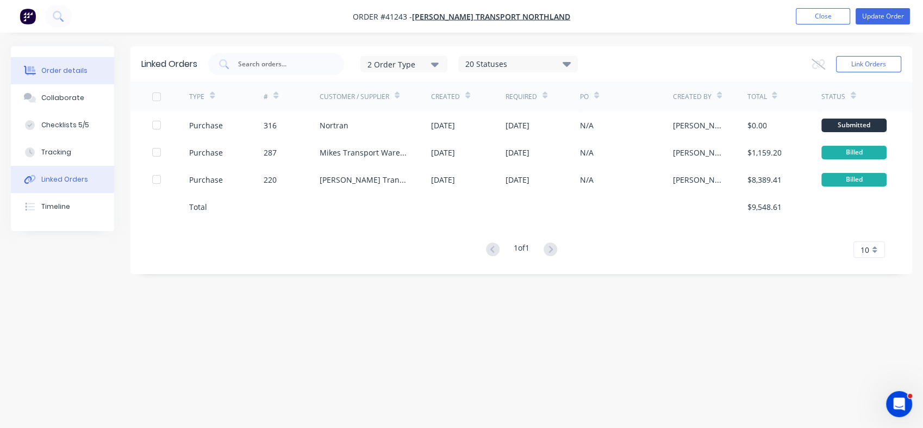
click at [52, 68] on div "Order details" at bounding box center [64, 71] width 46 height 10
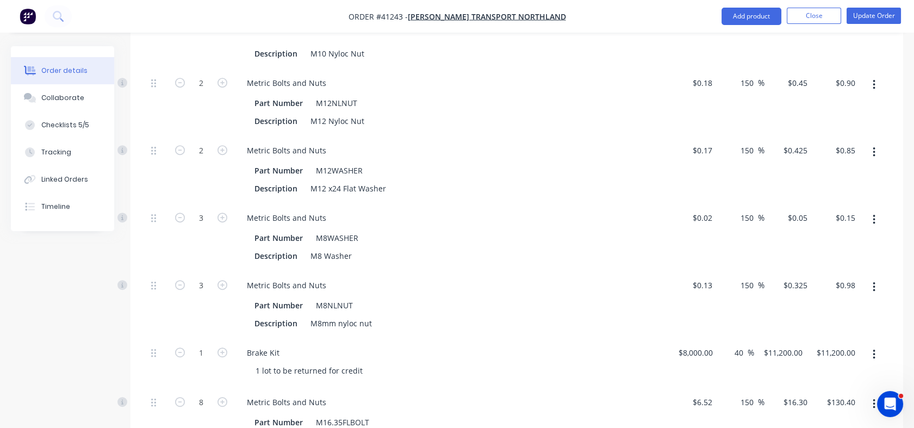
scroll to position [1424, 0]
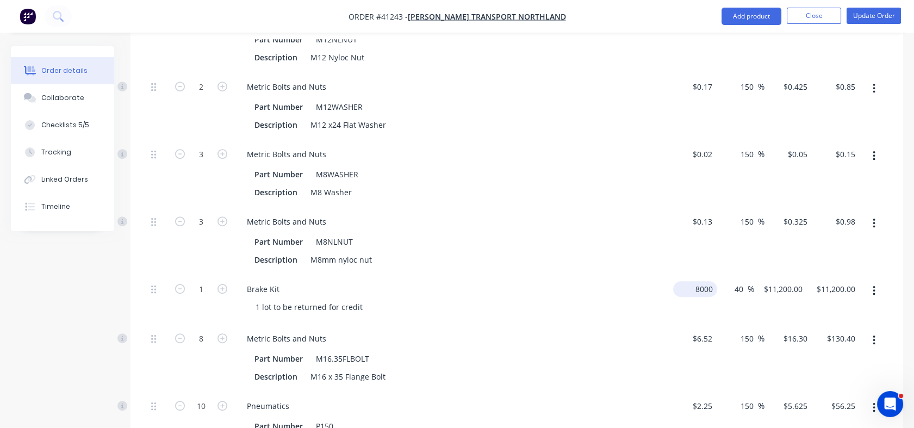
click at [682, 275] on div "8000 $8,000.00" at bounding box center [693, 299] width 48 height 49
type input "$6,900.00"
type input "$9,660.00"
click at [671, 303] on div "$6,900.00 6900" at bounding box center [690, 299] width 43 height 49
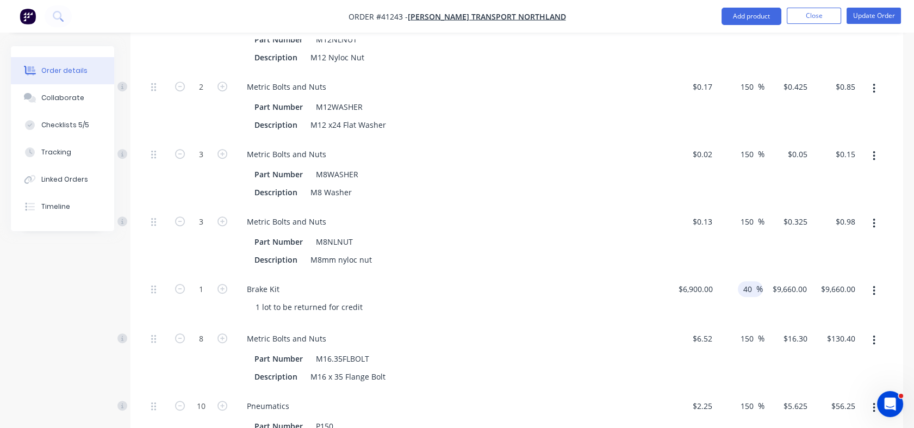
click at [748, 281] on input "40" at bounding box center [749, 289] width 14 height 16
click at [750, 281] on input "40" at bounding box center [749, 289] width 14 height 16
type input "42"
type input "$9,798.00"
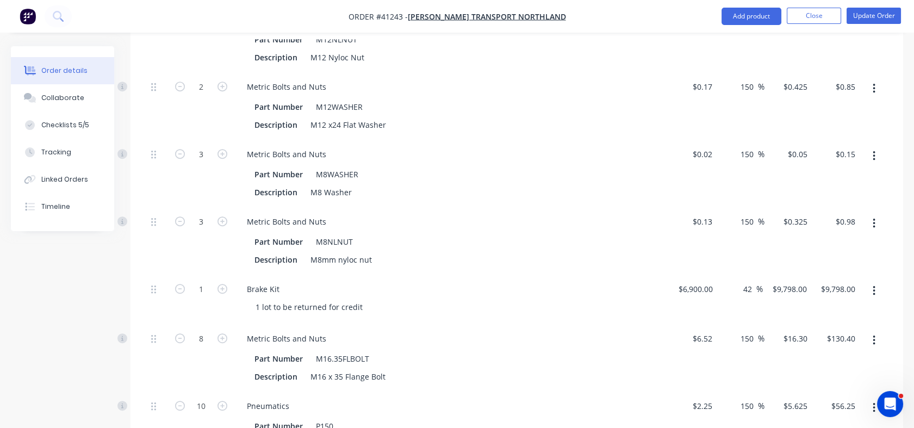
click at [739, 288] on div "42 42 %" at bounding box center [740, 299] width 46 height 49
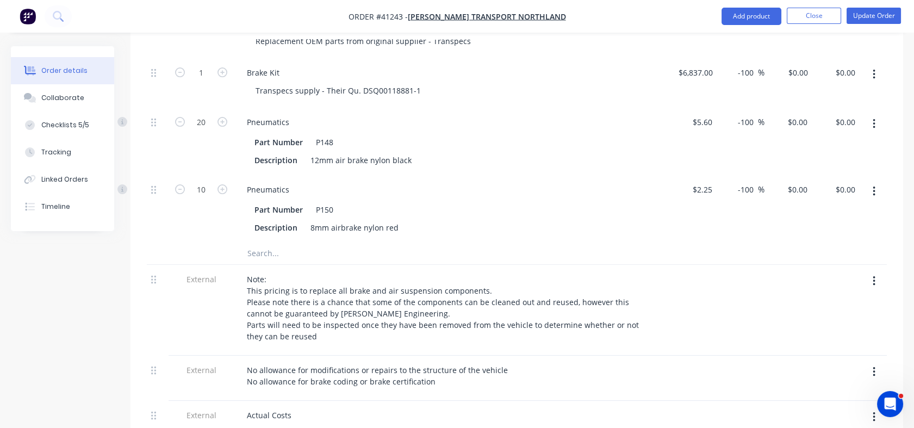
scroll to position [750, 0]
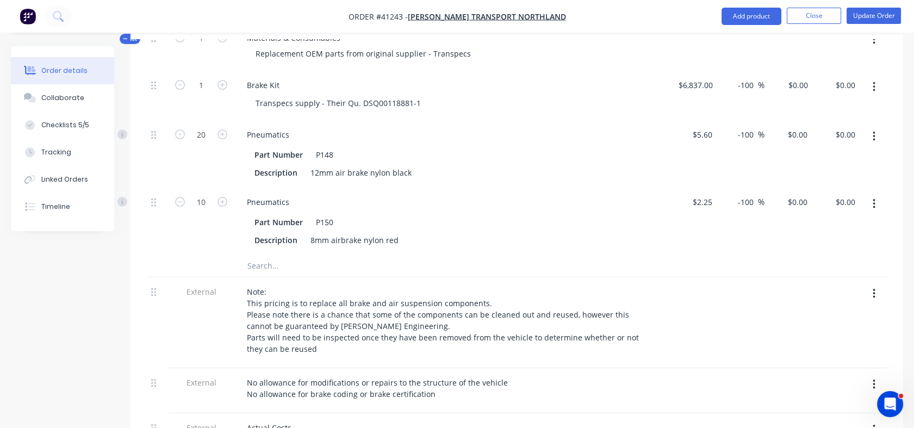
click at [876, 194] on button "button" at bounding box center [874, 204] width 26 height 20
click at [817, 268] on div "Delete" at bounding box center [835, 276] width 84 height 16
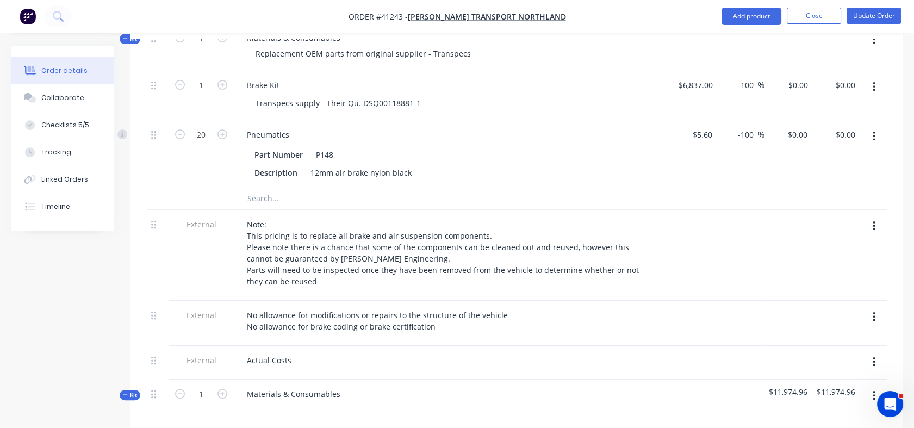
click at [874, 132] on icon "button" at bounding box center [874, 137] width 2 height 10
click at [809, 201] on div "Delete" at bounding box center [835, 209] width 84 height 16
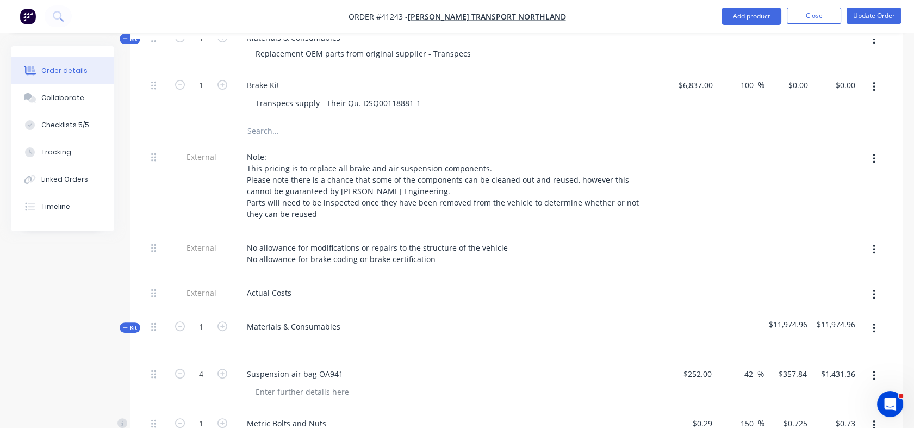
click at [874, 82] on icon "button" at bounding box center [874, 87] width 2 height 10
click at [745, 77] on input "-100" at bounding box center [747, 85] width 21 height 16
drag, startPoint x: 738, startPoint y: 69, endPoint x: 756, endPoint y: 69, distance: 18.5
click at [756, 77] on input "-100" at bounding box center [747, 85] width 21 height 16
type input "$6,837.00"
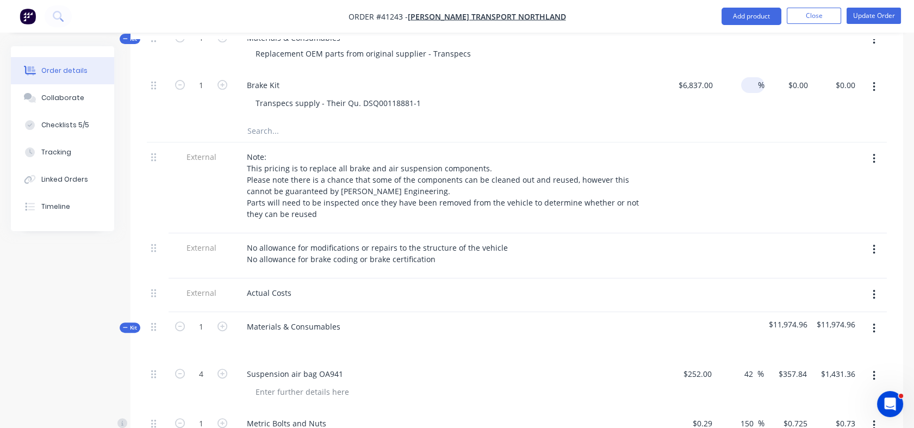
type input "$6,837.00"
click at [770, 99] on div "$6,837.00 $0.00" at bounding box center [787, 95] width 47 height 49
click at [739, 77] on div "%" at bounding box center [750, 85] width 23 height 16
type input "0"
click at [759, 98] on div "0 0 %" at bounding box center [740, 95] width 46 height 49
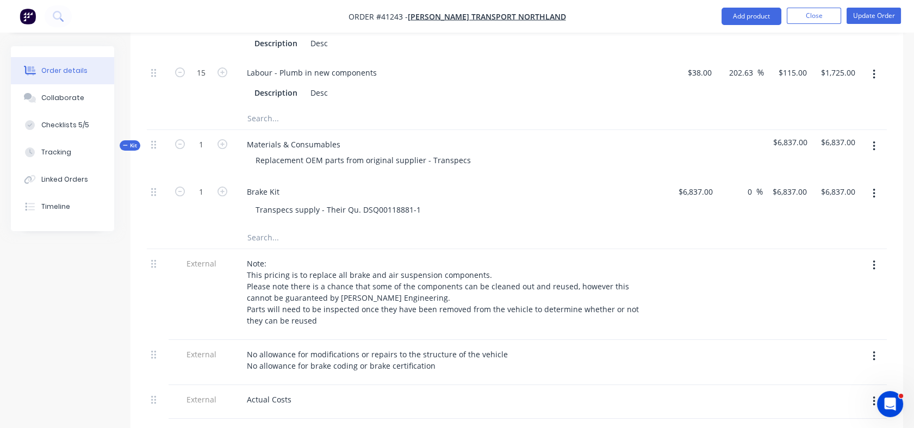
scroll to position [660, 0]
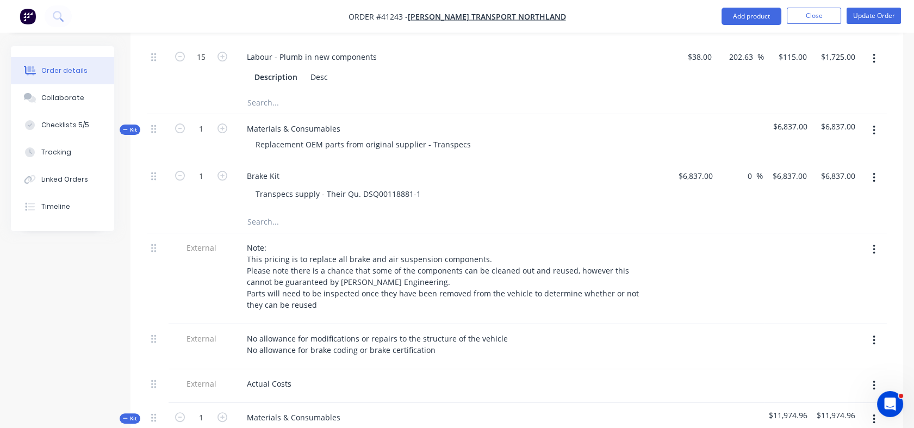
click at [873, 125] on icon "button" at bounding box center [874, 131] width 3 height 12
click at [810, 216] on div "Delete" at bounding box center [835, 224] width 84 height 16
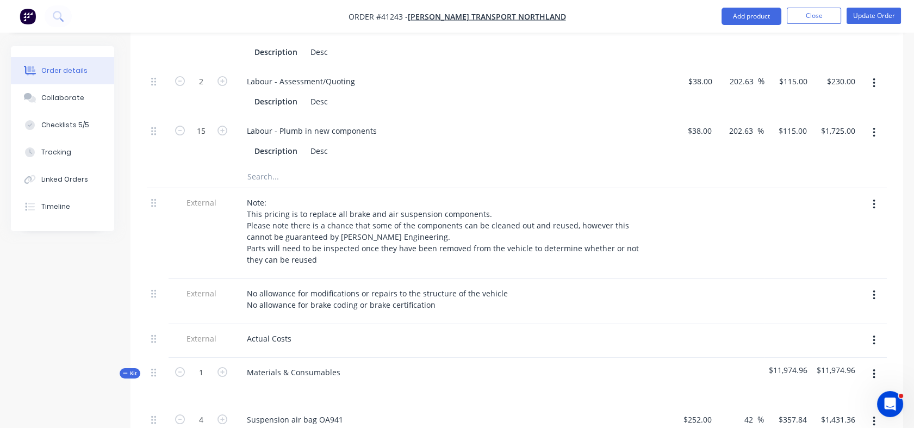
scroll to position [635, 0]
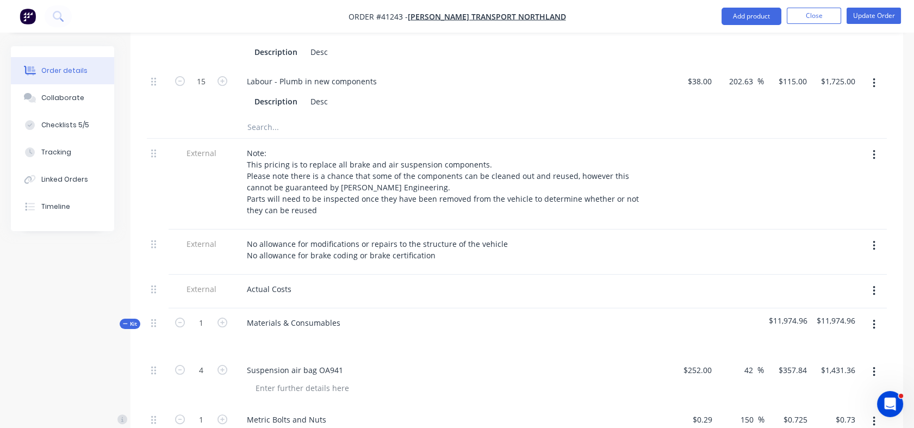
click at [874, 286] on icon "button" at bounding box center [874, 291] width 2 height 10
click at [806, 333] on div "Delete" at bounding box center [835, 341] width 84 height 16
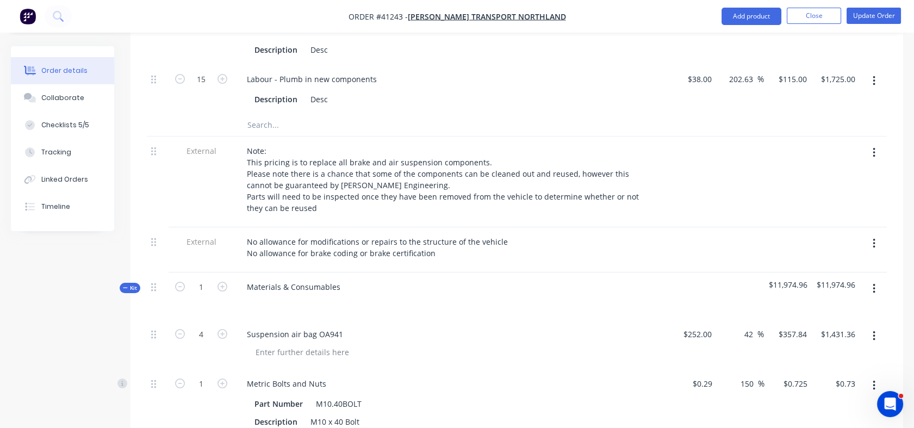
scroll to position [489, 0]
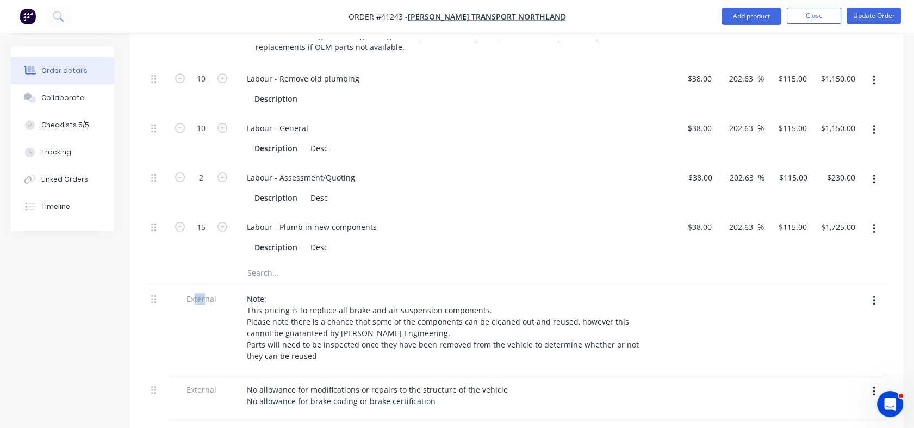
drag, startPoint x: 206, startPoint y: 320, endPoint x: 194, endPoint y: 323, distance: 11.9
click at [194, 323] on div "External" at bounding box center [201, 329] width 65 height 91
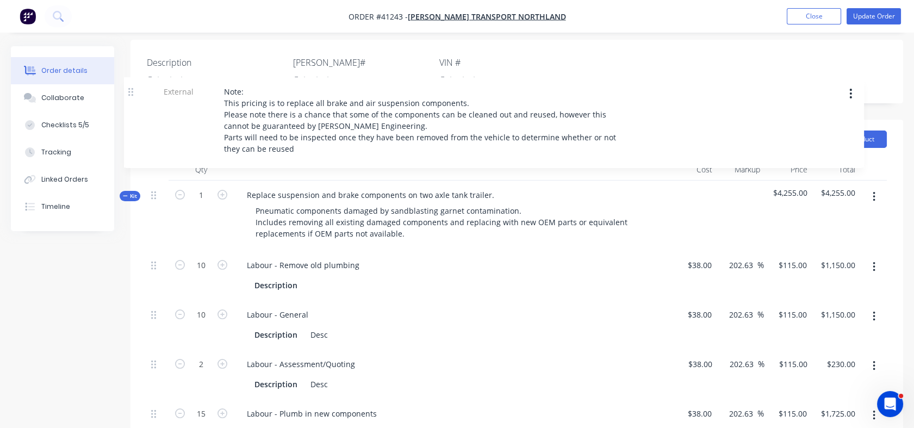
scroll to position [297, 0]
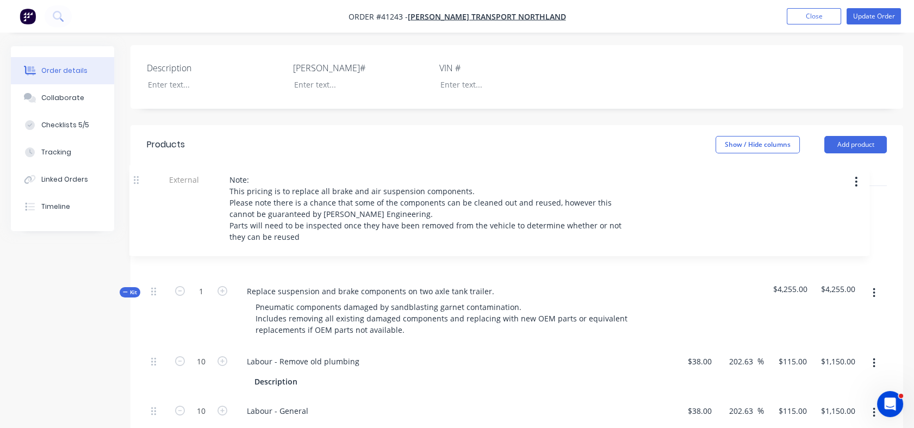
drag, startPoint x: 194, startPoint y: 323, endPoint x: 131, endPoint y: 179, distance: 156.8
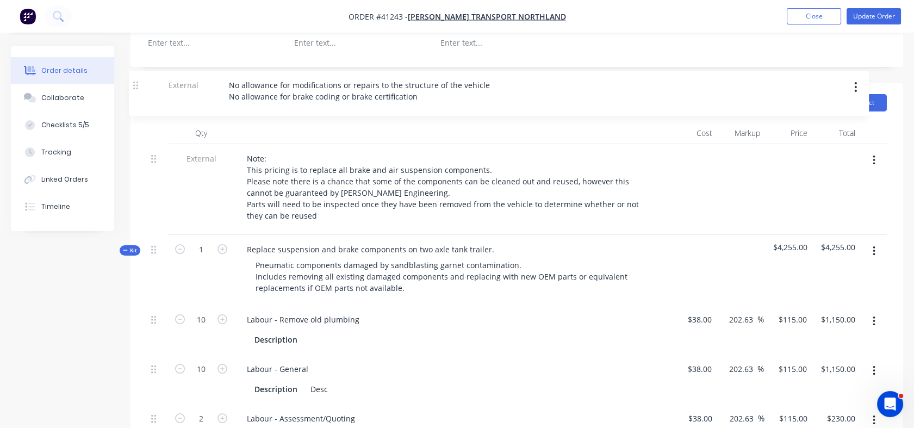
scroll to position [336, 0]
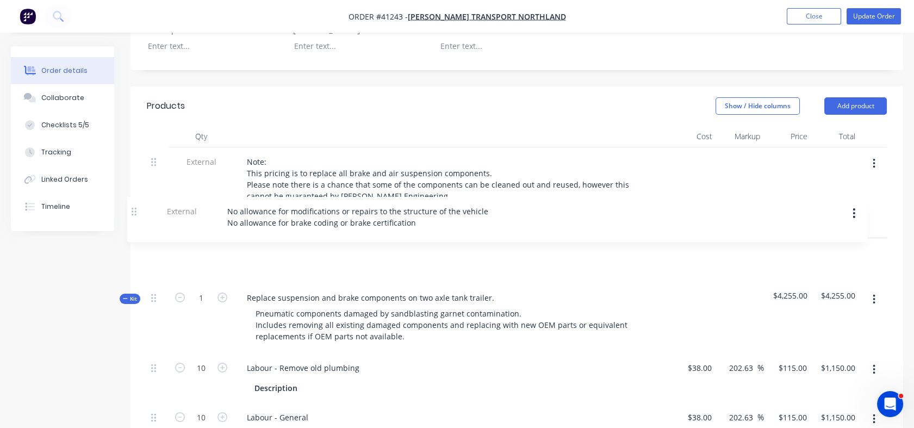
drag, startPoint x: 152, startPoint y: 219, endPoint x: 132, endPoint y: 204, distance: 24.1
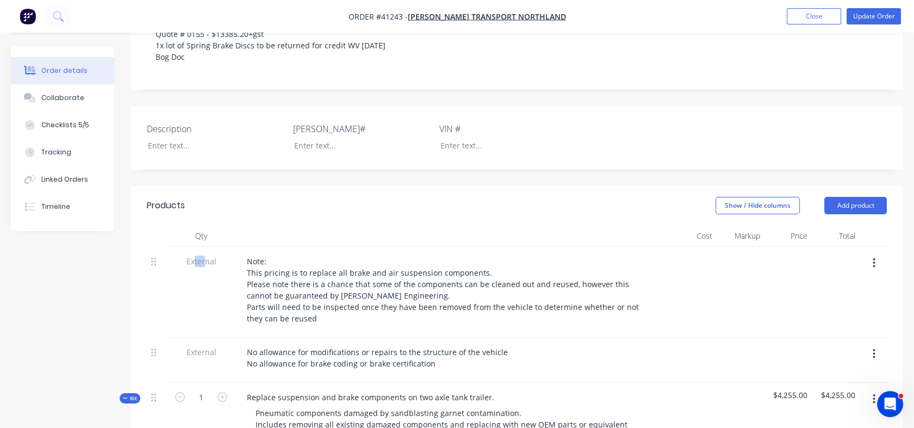
scroll to position [217, 0]
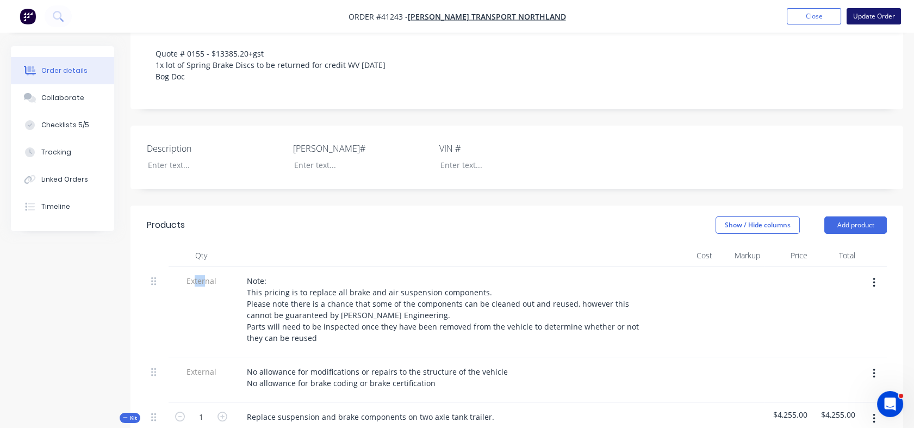
click at [879, 14] on button "Update Order" at bounding box center [874, 16] width 54 height 16
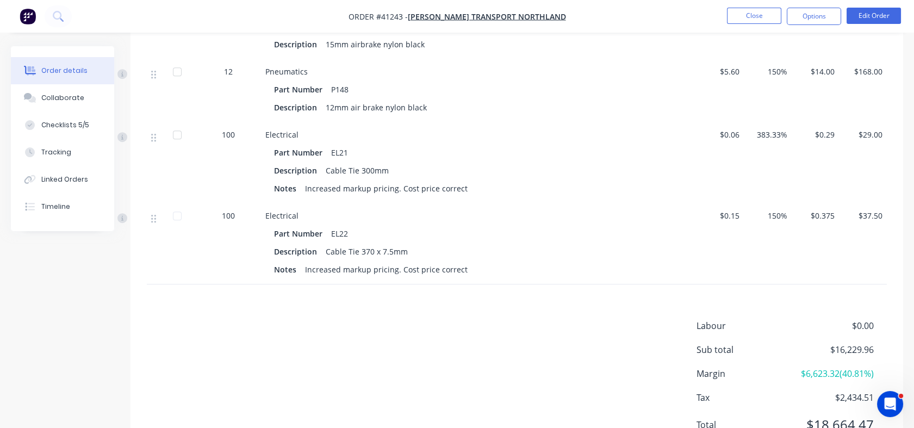
scroll to position [1628, 0]
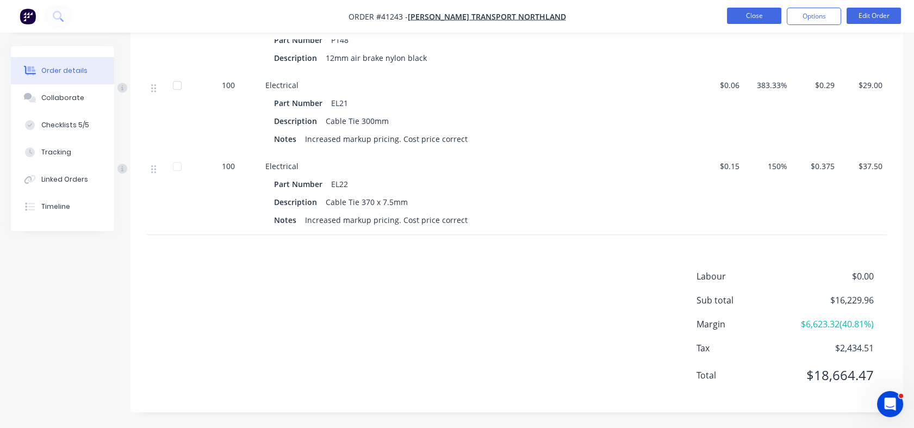
click at [752, 17] on button "Close" at bounding box center [754, 16] width 54 height 16
